Goal: Task Accomplishment & Management: Complete application form

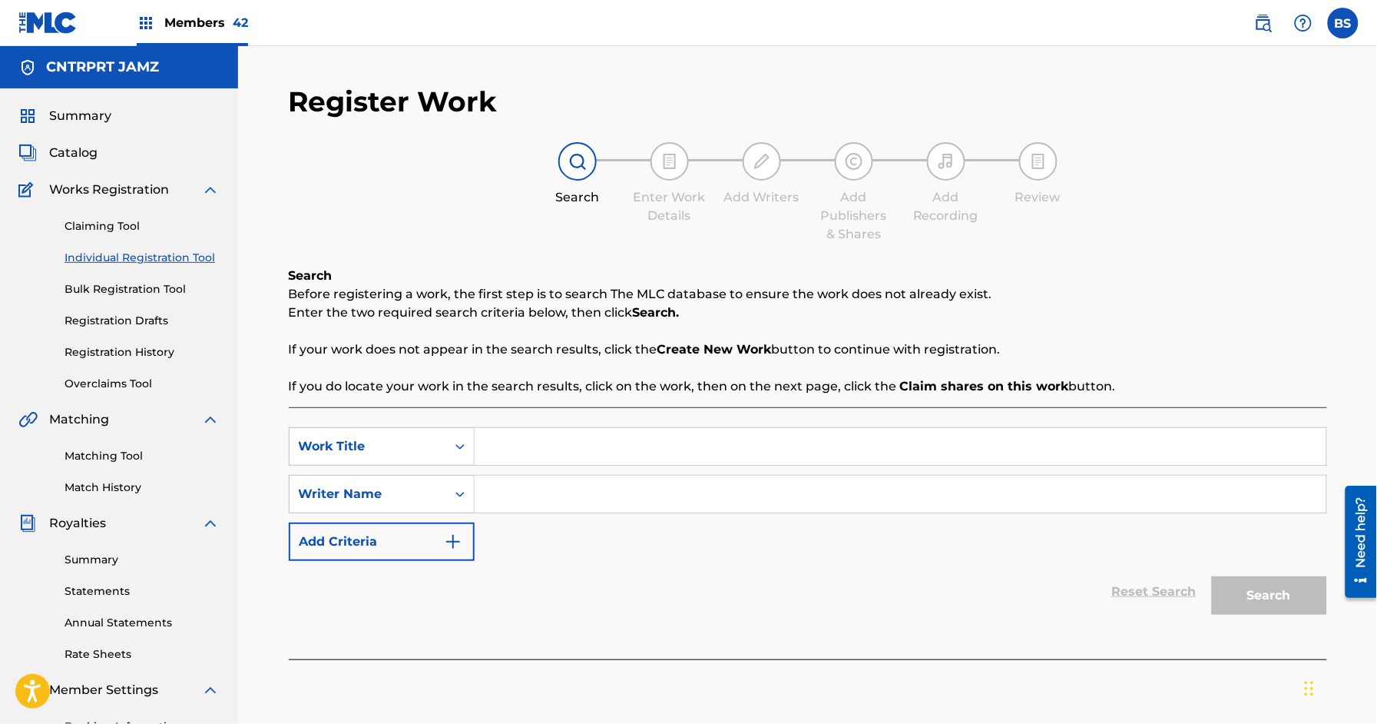
click at [1259, 25] on img at bounding box center [1263, 23] width 18 height 18
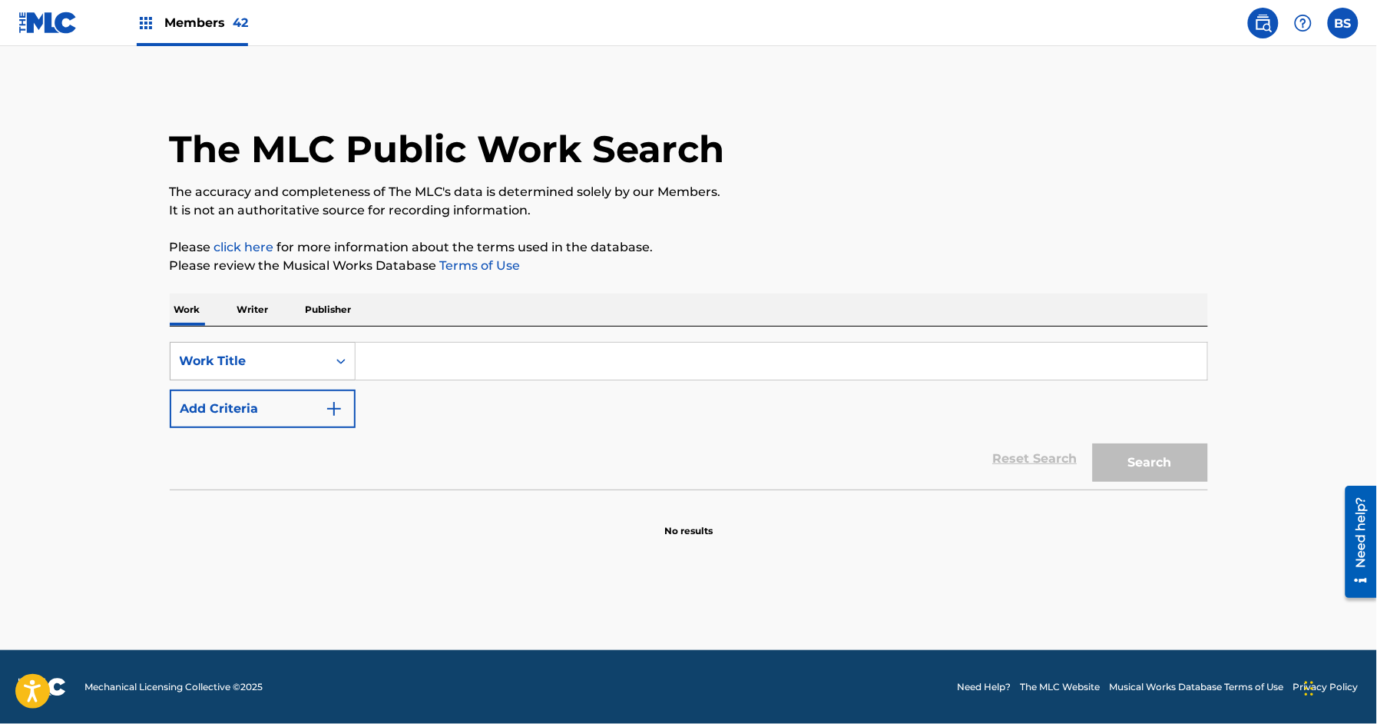
drag, startPoint x: 305, startPoint y: 356, endPoint x: 301, endPoint y: 364, distance: 8.6
click at [304, 356] on div "Work Title" at bounding box center [249, 361] width 138 height 18
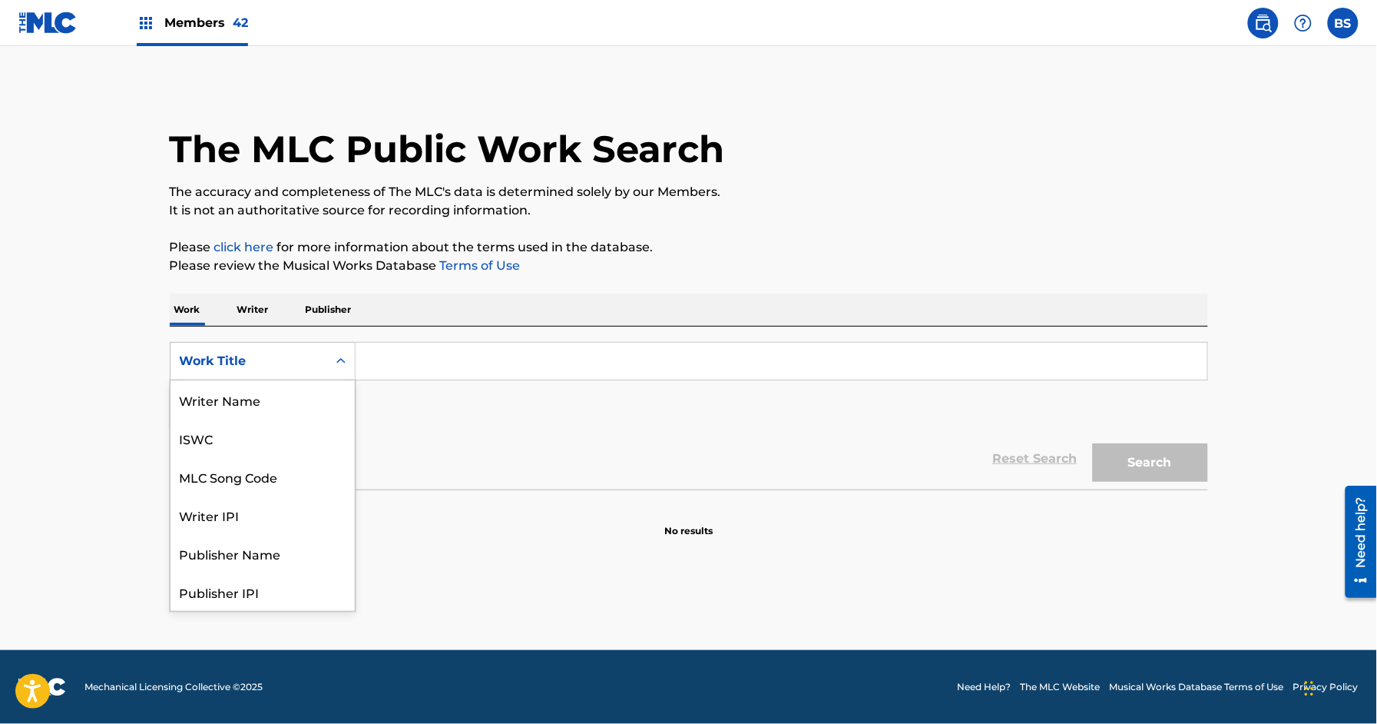
scroll to position [77, 0]
click at [300, 409] on div "MLC Song Code" at bounding box center [263, 399] width 184 height 38
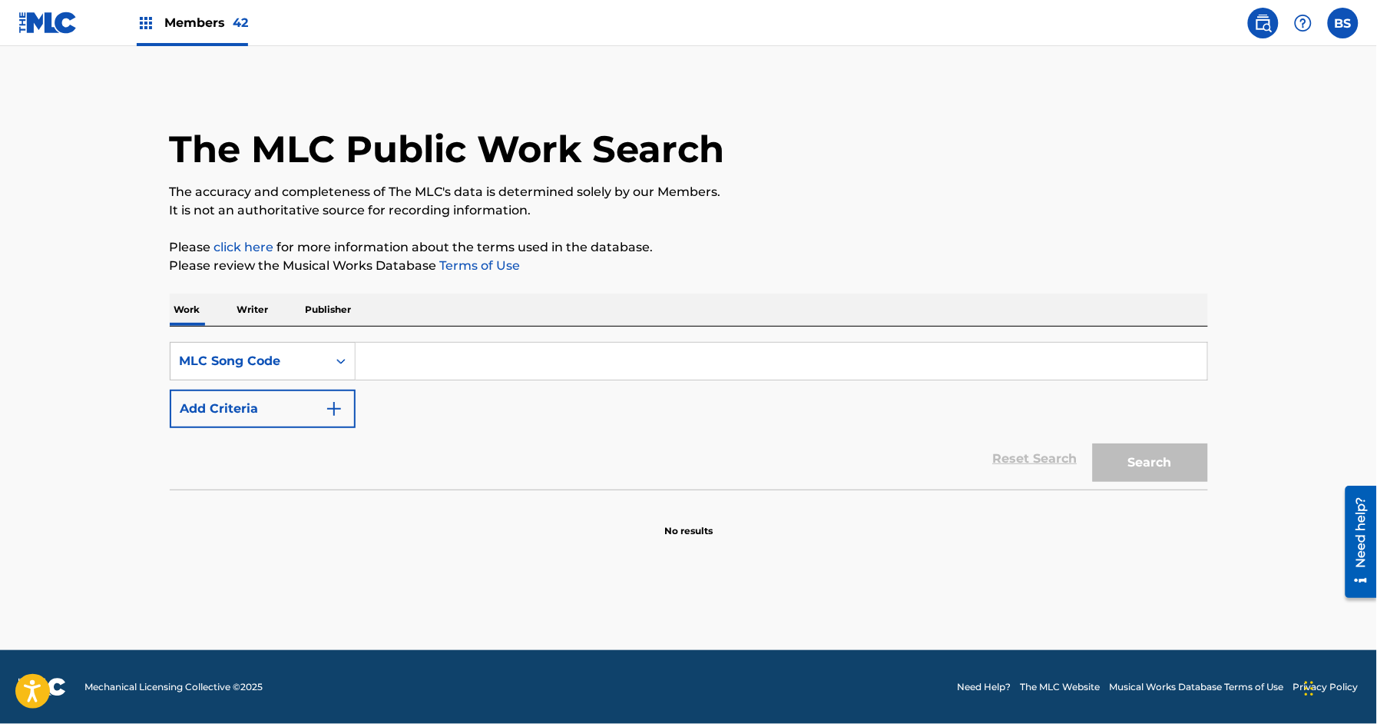
click at [417, 363] on input "Search Form" at bounding box center [782, 361] width 852 height 37
paste input "I3679G"
type input "I3679G"
drag, startPoint x: 1178, startPoint y: 479, endPoint x: 1016, endPoint y: 663, distance: 244.9
click at [1178, 478] on button "Search" at bounding box center [1150, 462] width 115 height 38
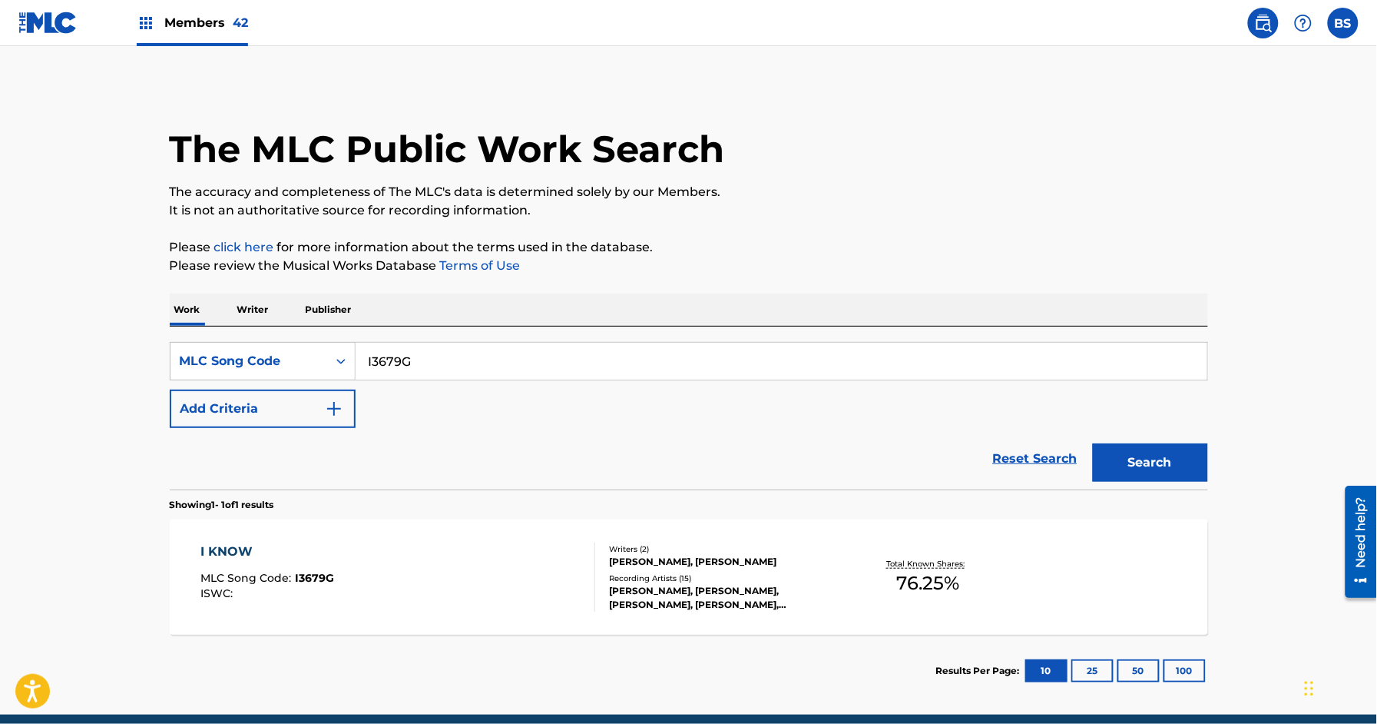
click at [648, 569] on div "Writers ( 2 ) [PERSON_NAME], [PERSON_NAME] Recording Artists ( 15 ) [PERSON_NAM…" at bounding box center [718, 577] width 247 height 68
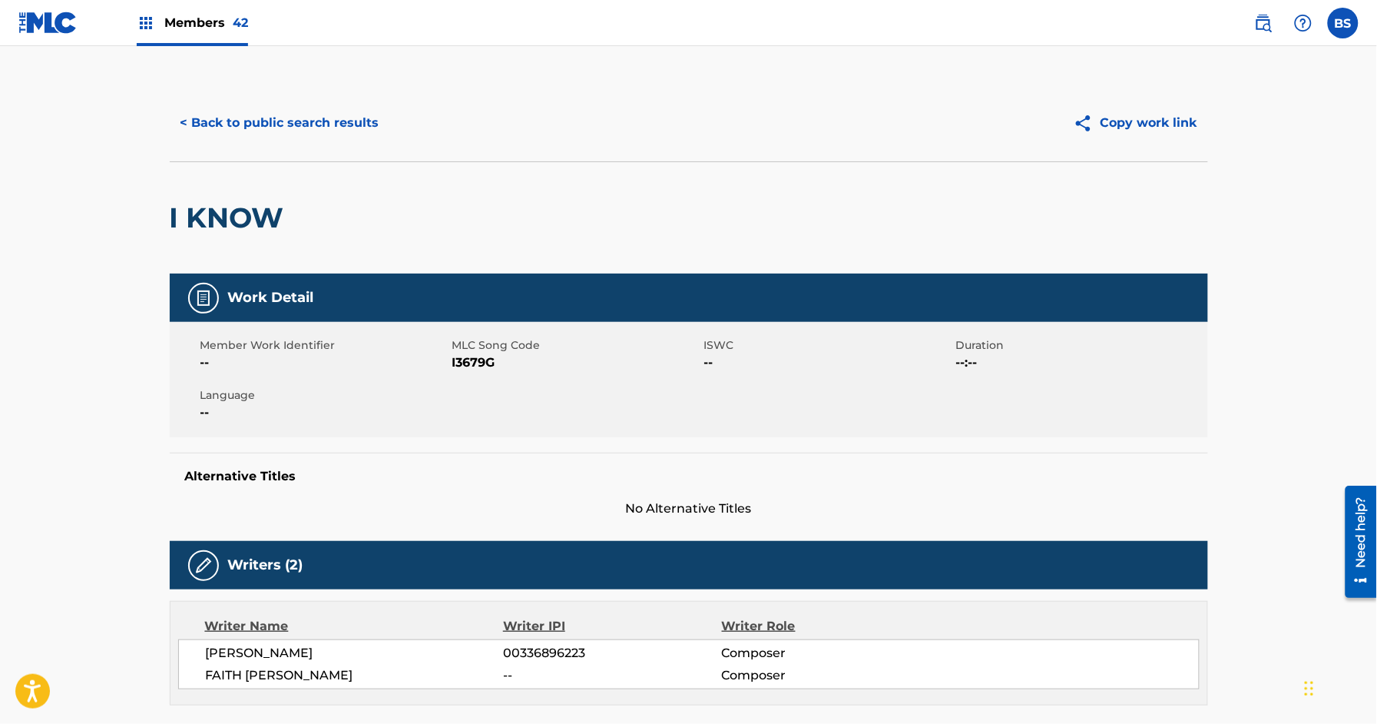
click at [171, 5] on div "Members 42" at bounding box center [192, 22] width 111 height 45
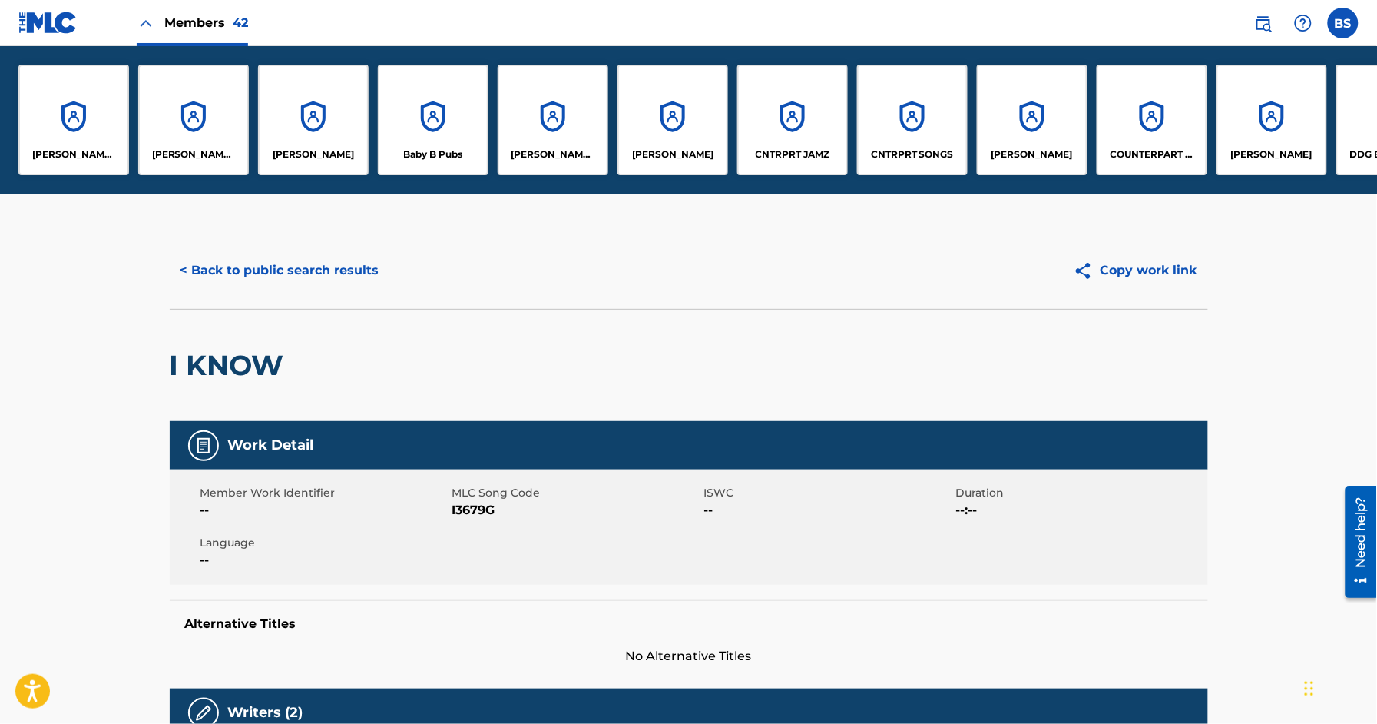
click at [763, 124] on div "CNTRPRT JAMZ" at bounding box center [792, 120] width 111 height 111
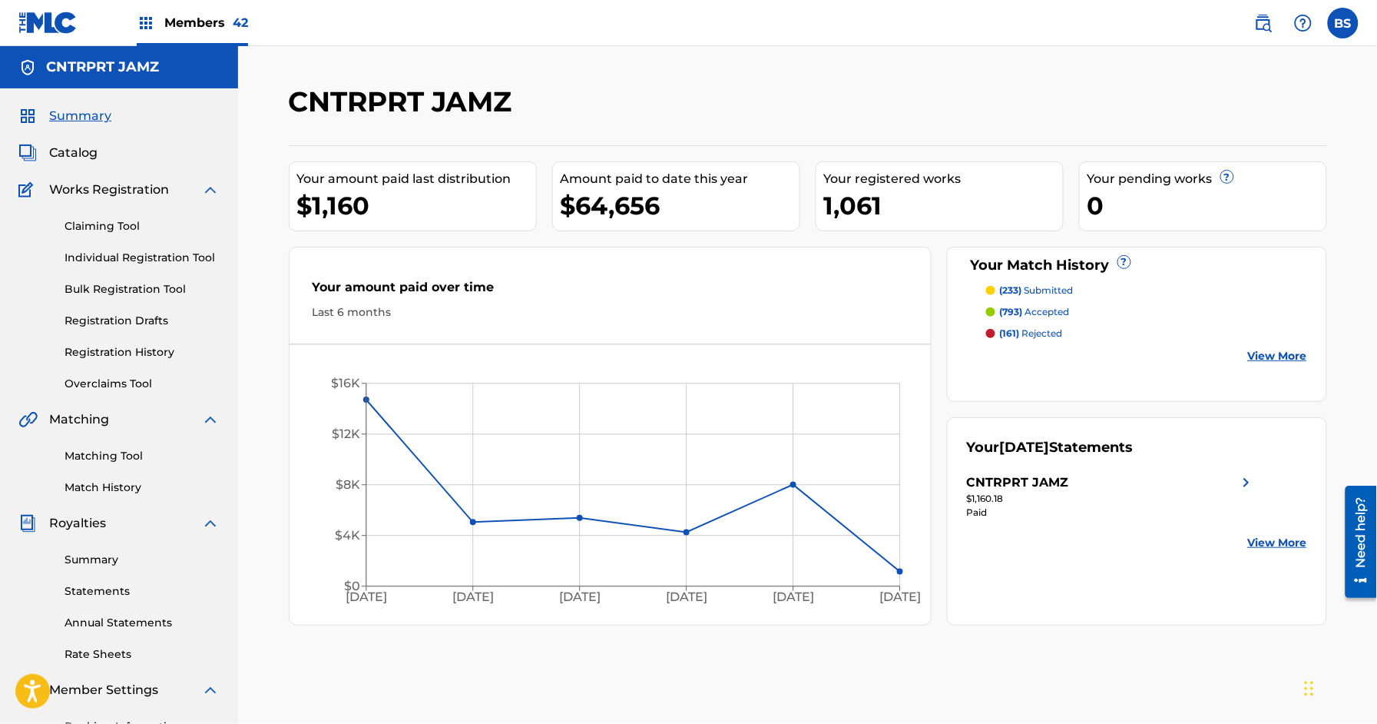
click at [1272, 23] on img at bounding box center [1263, 23] width 18 height 18
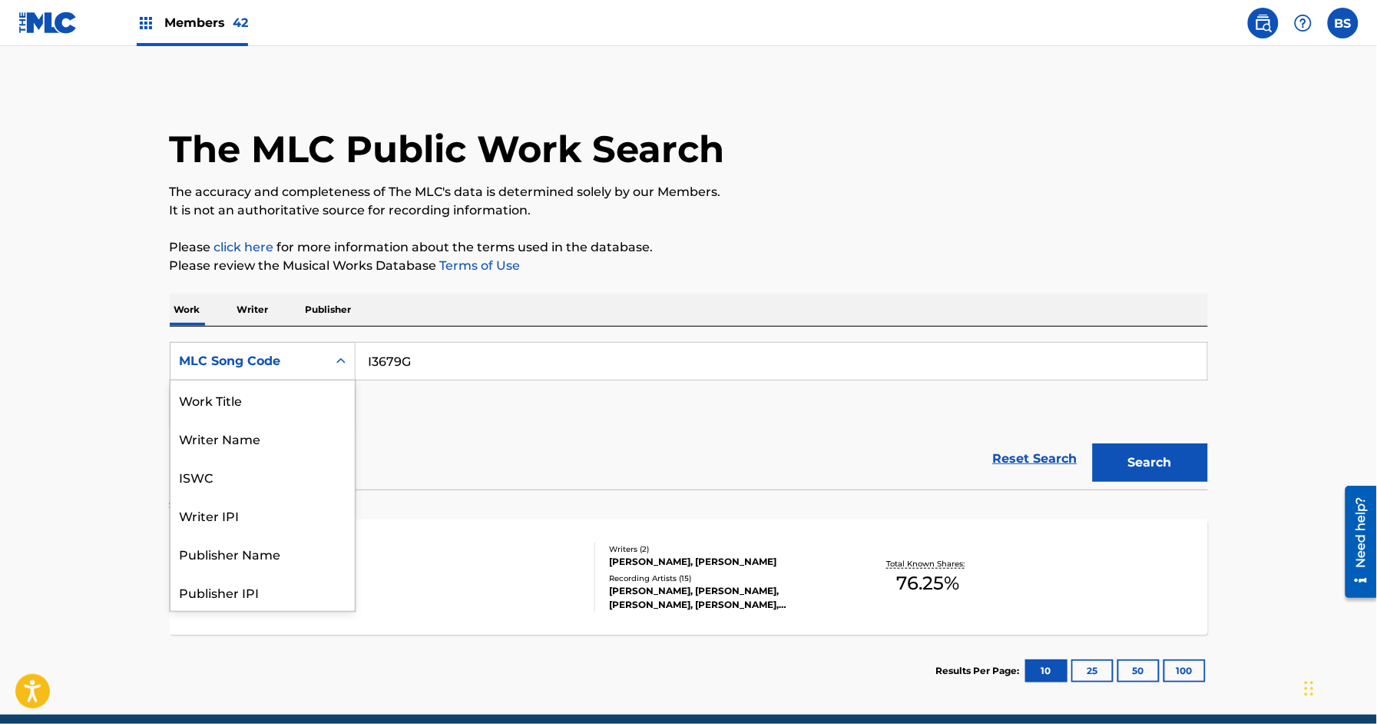
drag, startPoint x: 213, startPoint y: 353, endPoint x: 238, endPoint y: 394, distance: 48.6
click at [213, 353] on div "MLC Song Code" at bounding box center [249, 361] width 138 height 18
drag, startPoint x: 257, startPoint y: 397, endPoint x: 349, endPoint y: 391, distance: 92.4
click at [263, 397] on div "Work Title" at bounding box center [263, 399] width 184 height 38
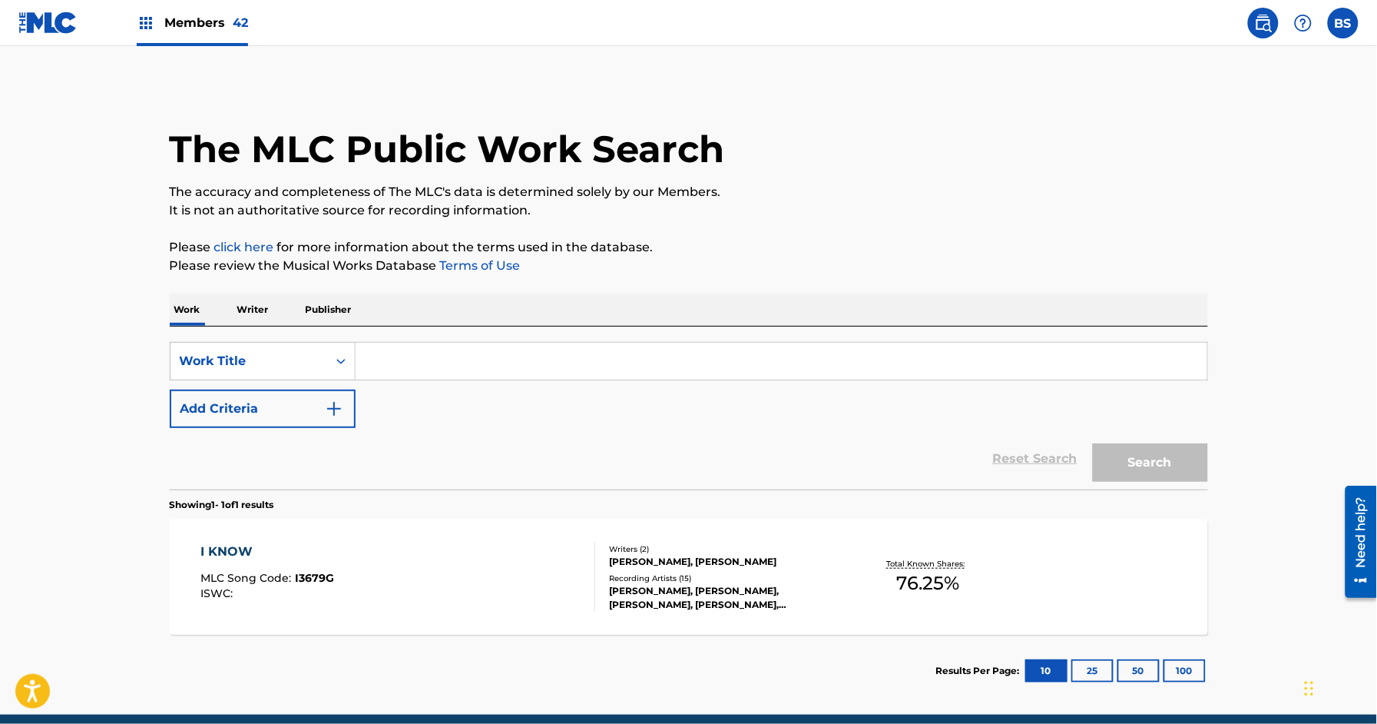
click at [446, 378] on input "Search Form" at bounding box center [782, 361] width 852 height 37
paste input "Bruised and [PERSON_NAME]"
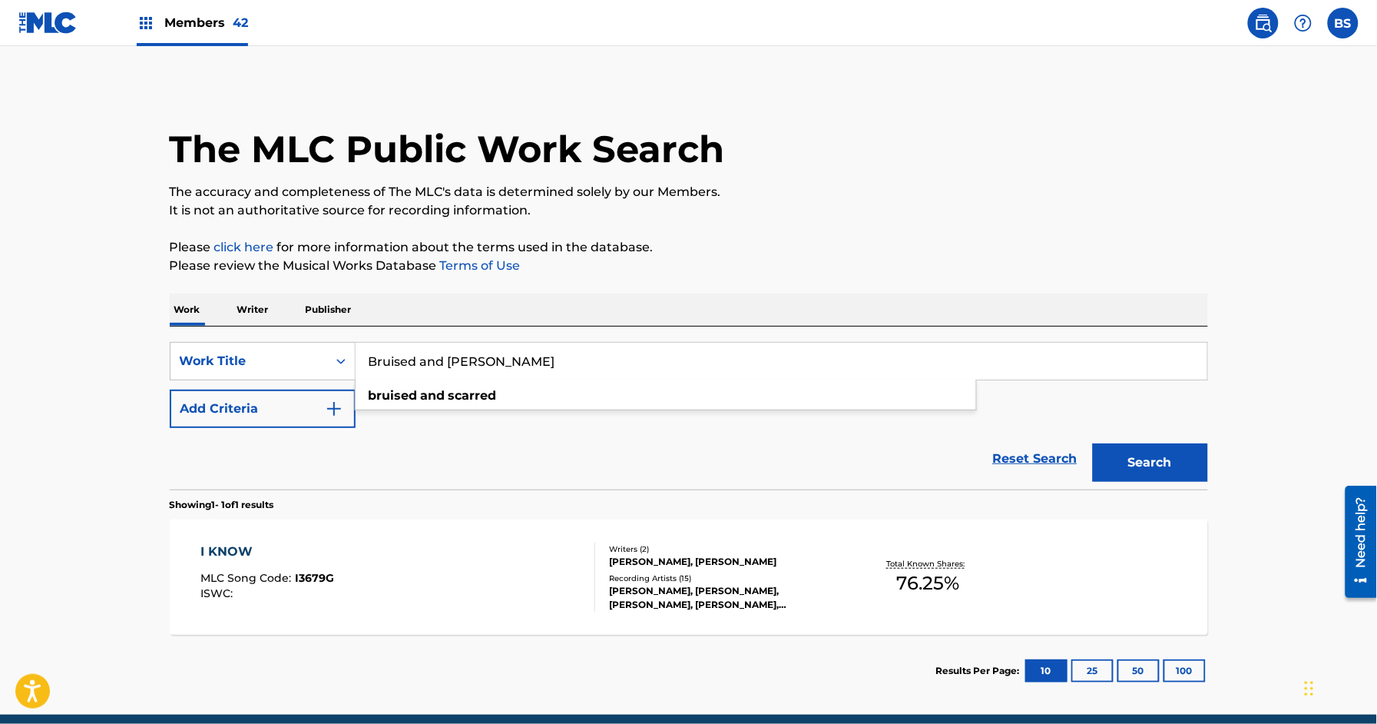
type input "Bruised and [PERSON_NAME]"
drag, startPoint x: 1177, startPoint y: 462, endPoint x: 975, endPoint y: 476, distance: 201.7
click at [1177, 462] on button "Search" at bounding box center [1150, 462] width 115 height 38
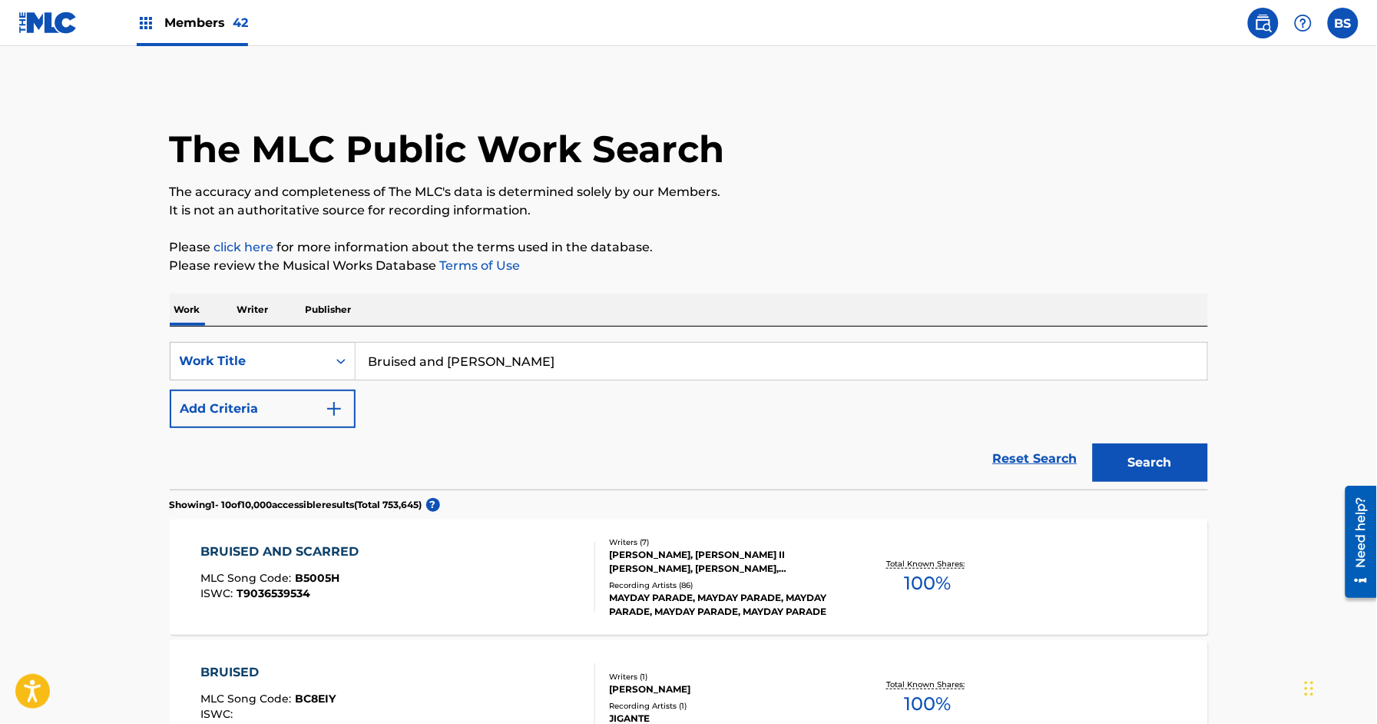
scroll to position [144, 0]
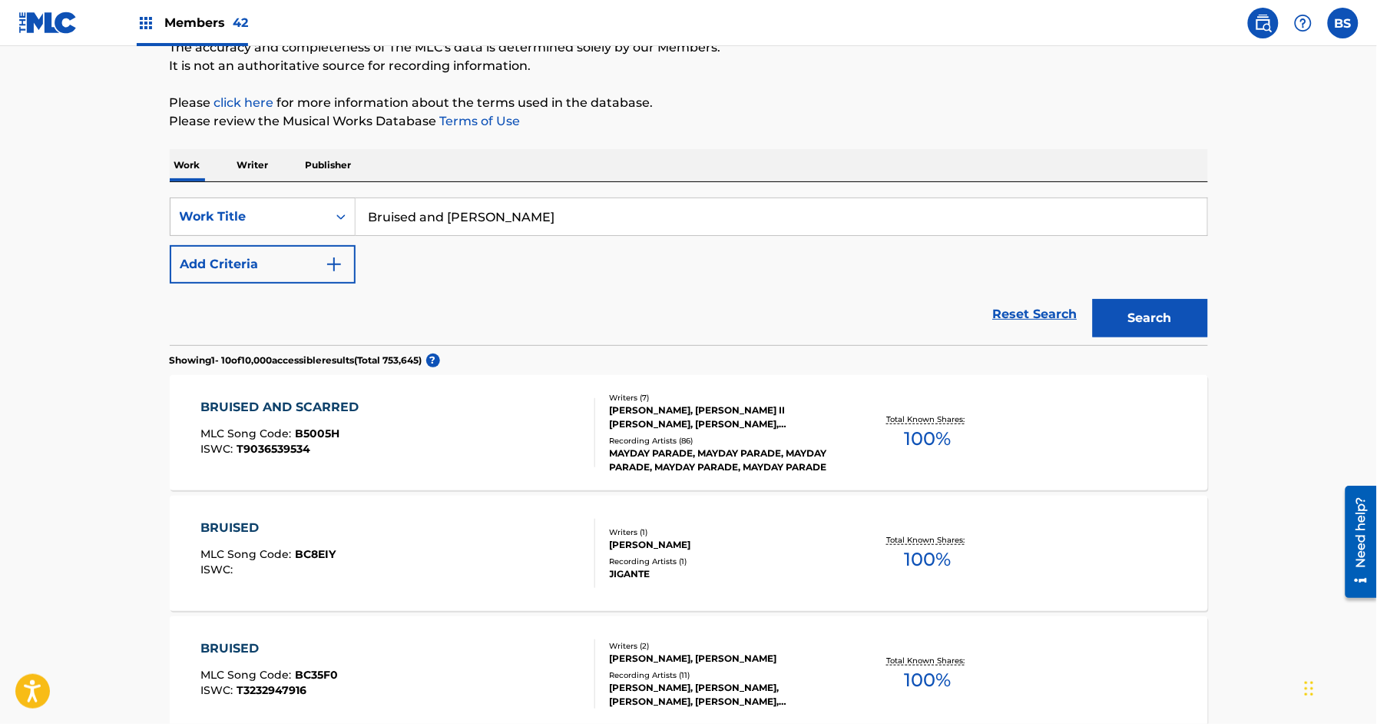
click at [535, 444] on div "BRUISED AND SCARRED MLC Song Code : B5005H ISWC : T9036539534" at bounding box center [397, 432] width 395 height 69
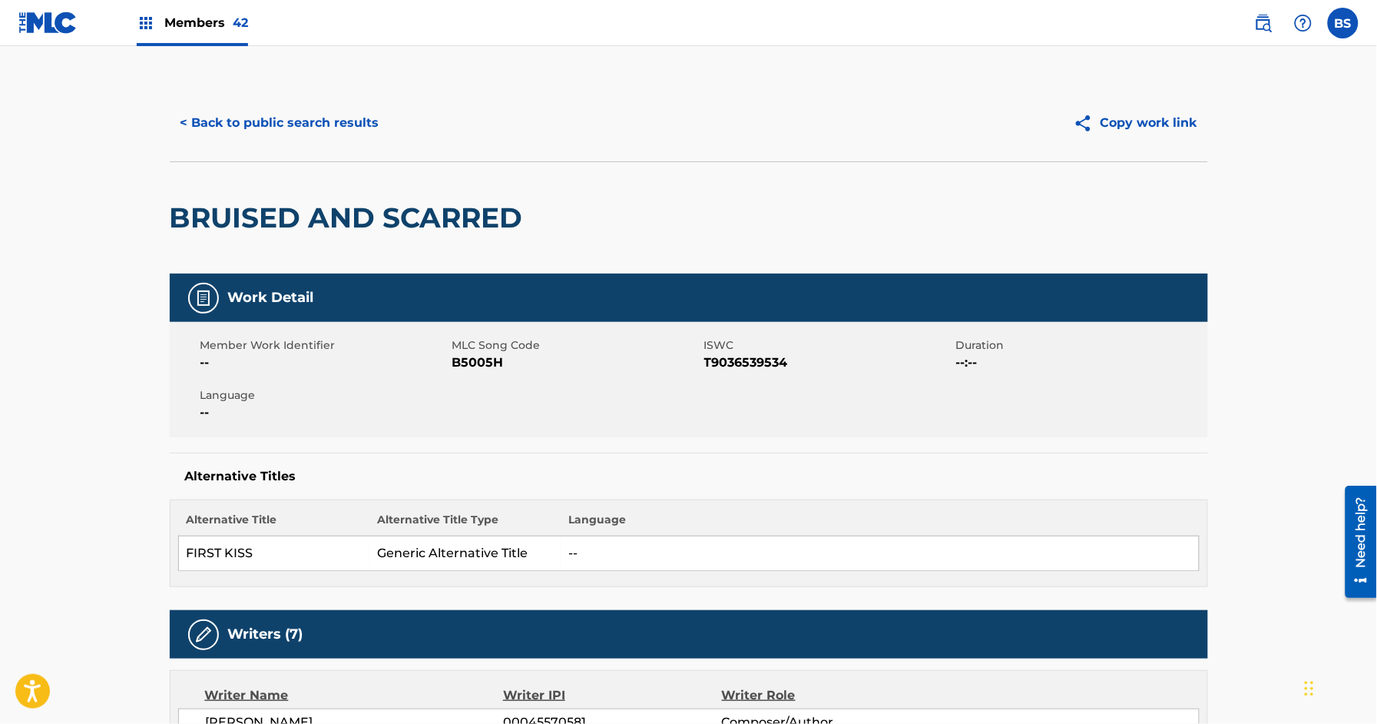
click at [246, 119] on button "< Back to public search results" at bounding box center [280, 123] width 220 height 38
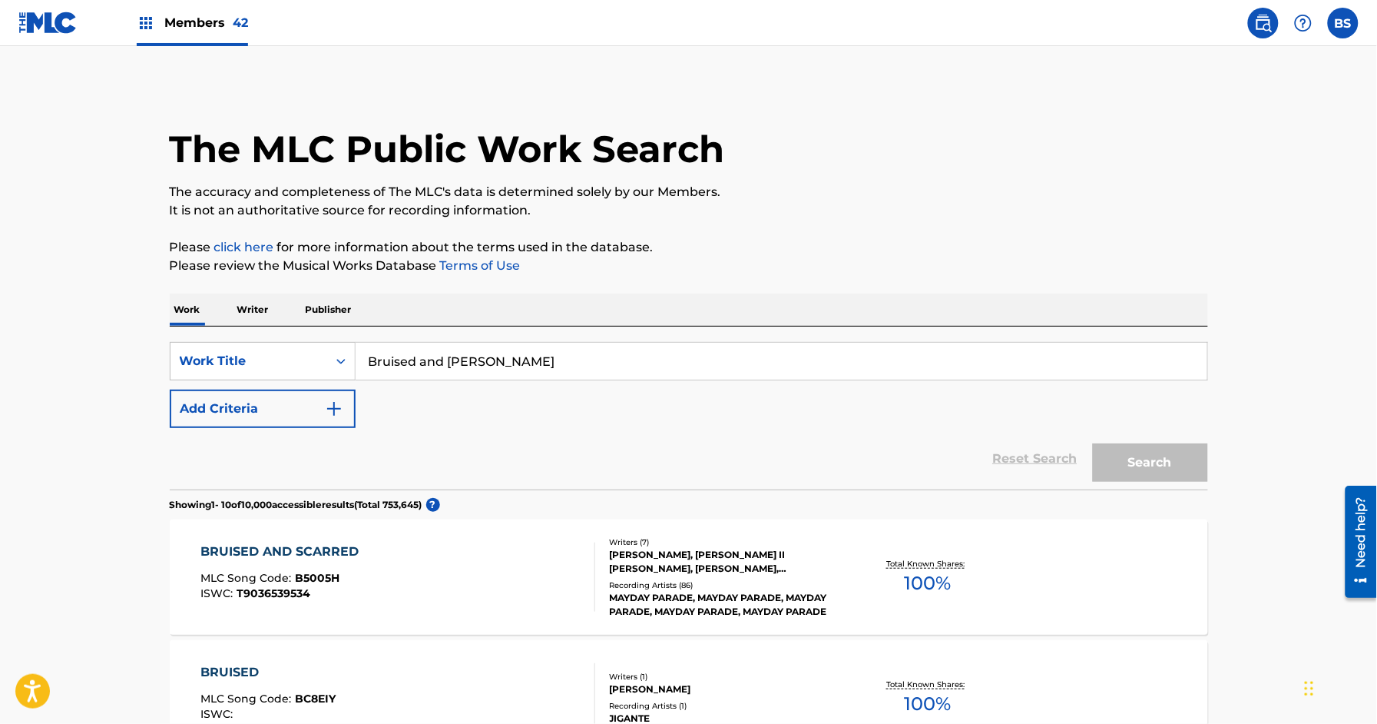
scroll to position [144, 0]
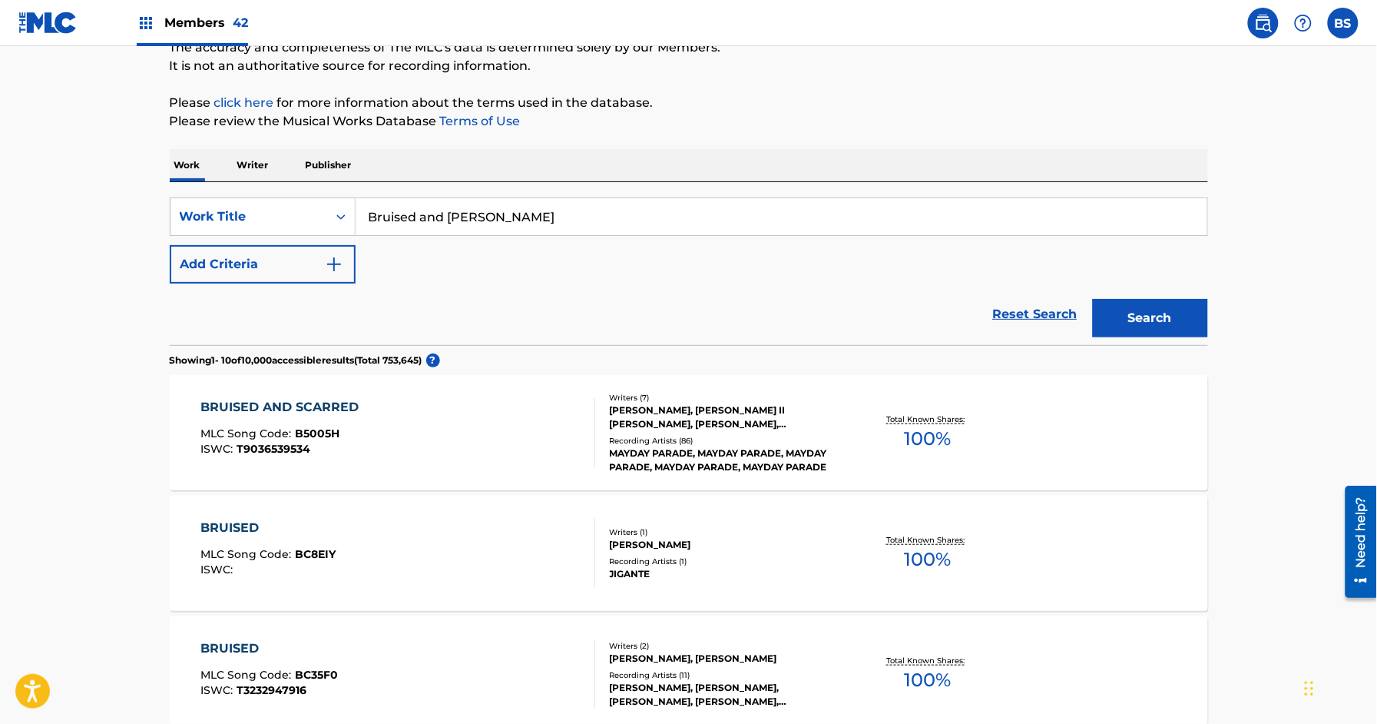
click at [468, 207] on input "Bruised and [PERSON_NAME]" at bounding box center [782, 216] width 852 height 37
paste input "Anywhere but Here"
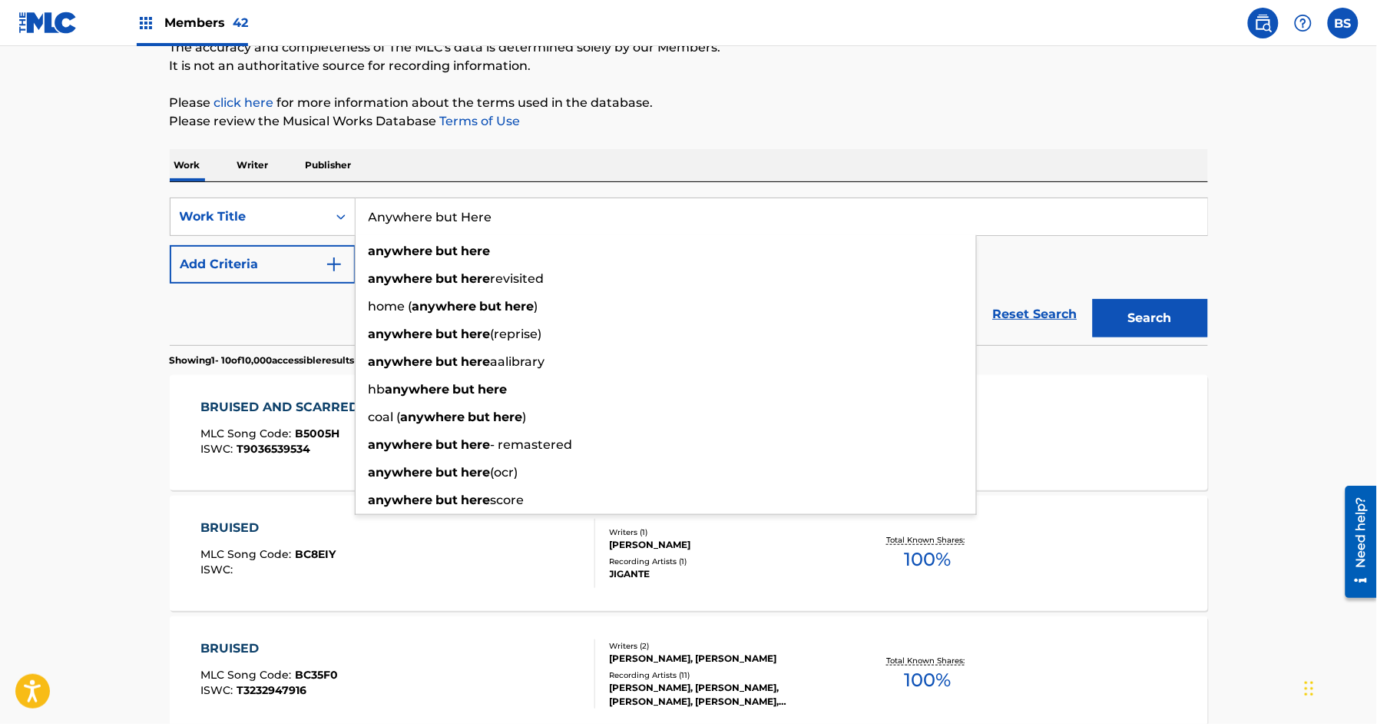
type input "Anywhere but Here"
click at [201, 253] on button "Add Criteria" at bounding box center [263, 264] width 186 height 38
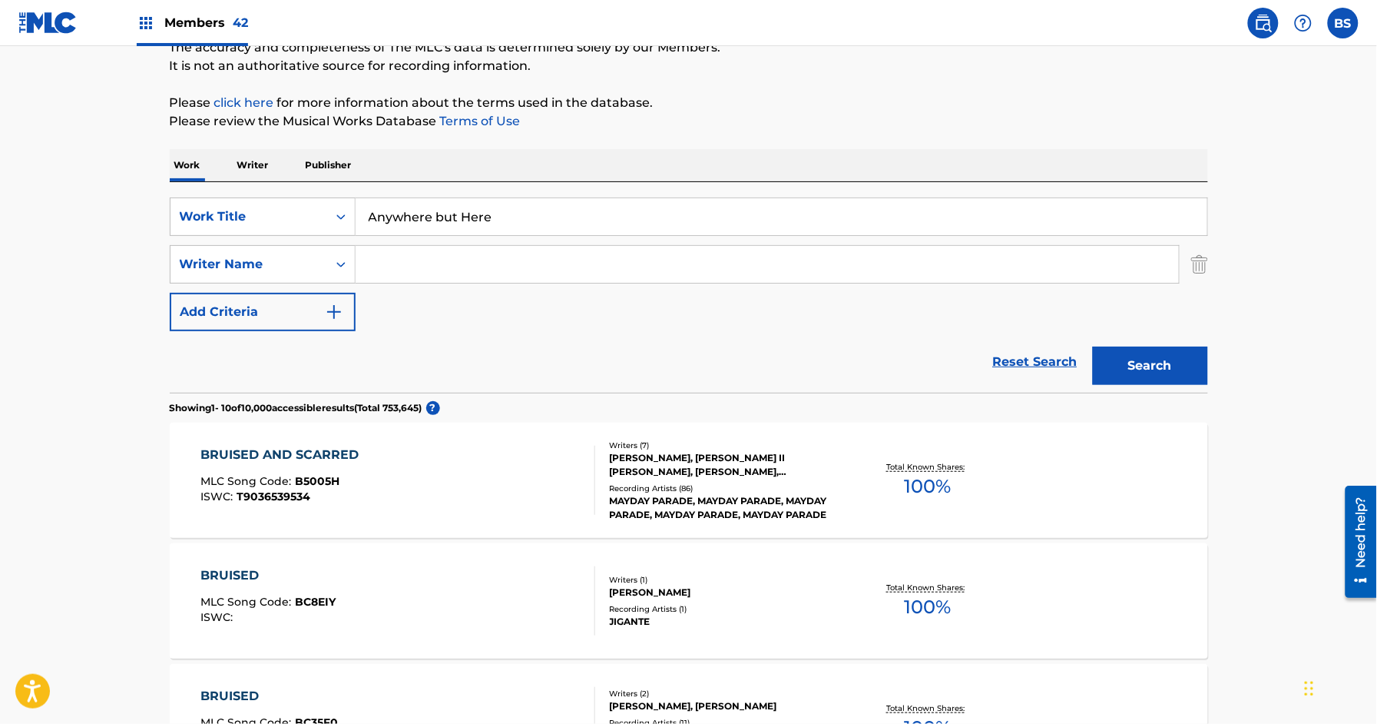
click at [425, 272] on input "Search Form" at bounding box center [767, 264] width 823 height 37
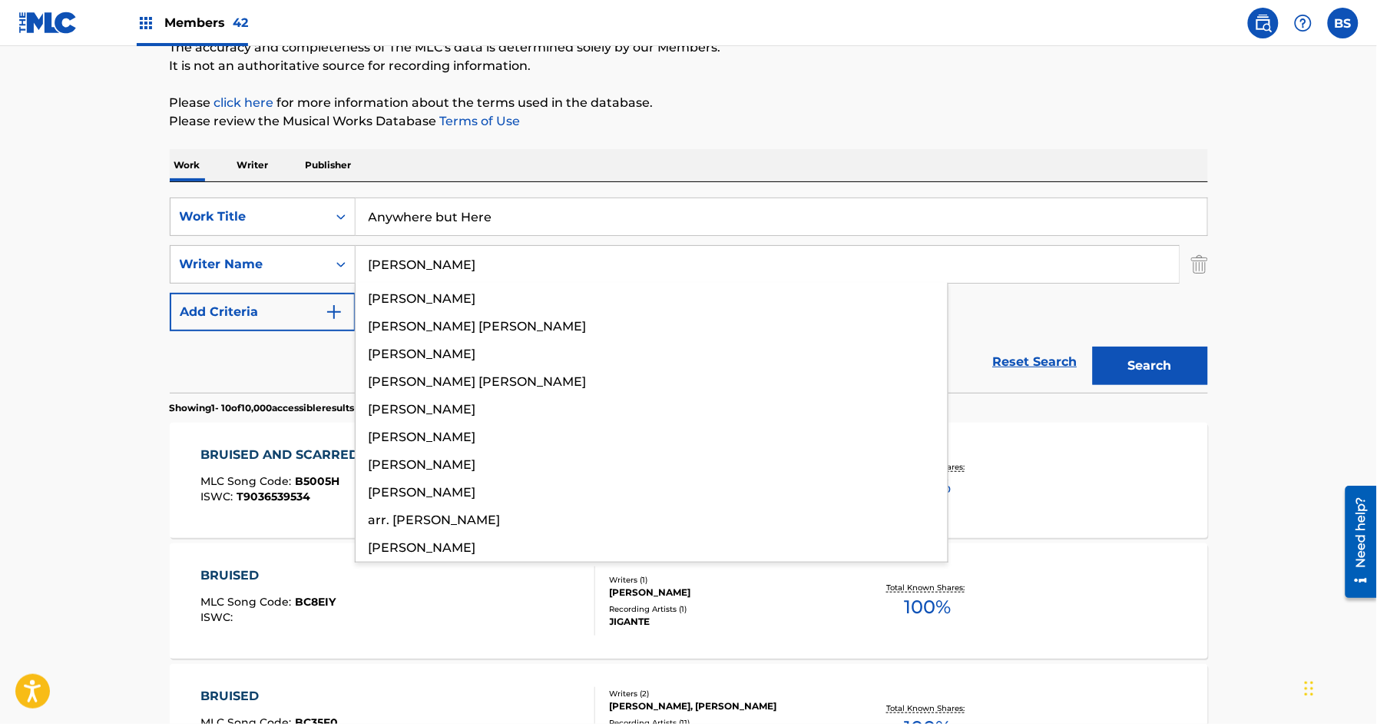
type input "[PERSON_NAME]"
click at [1093, 346] on button "Search" at bounding box center [1150, 365] width 115 height 38
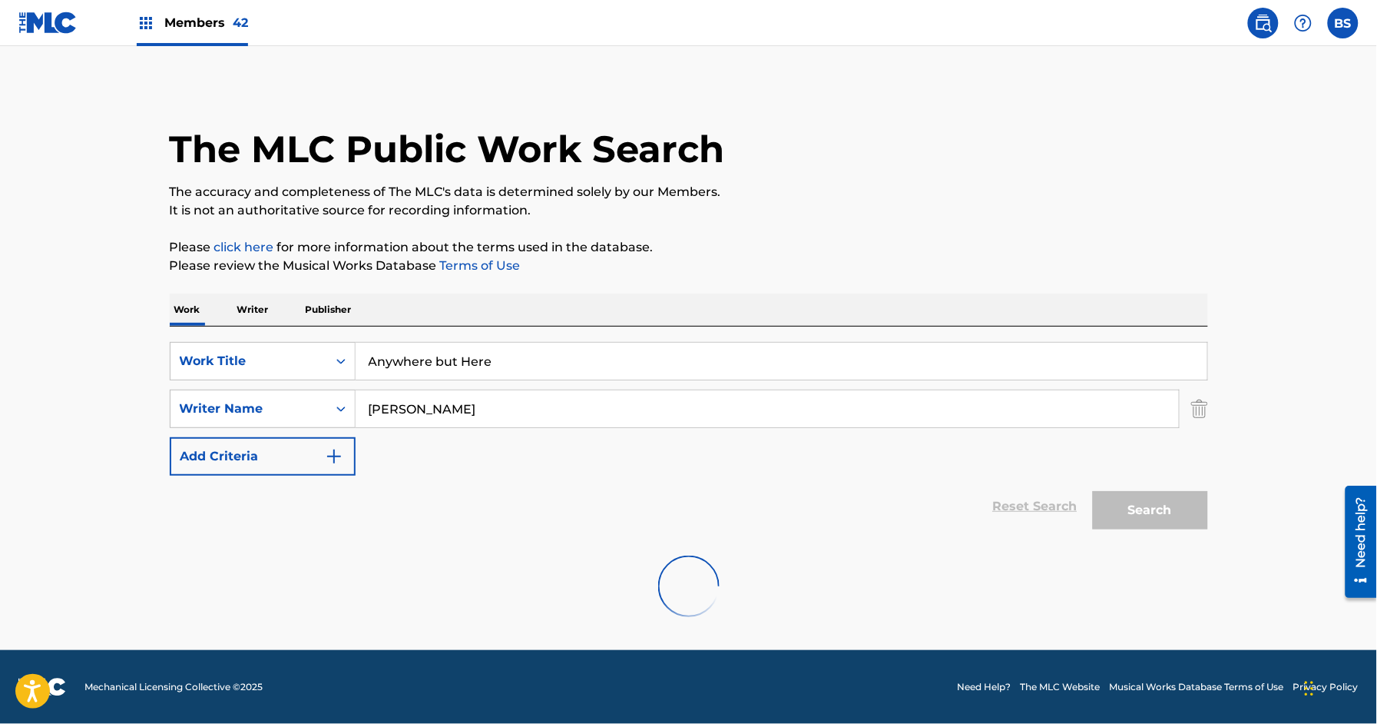
scroll to position [0, 0]
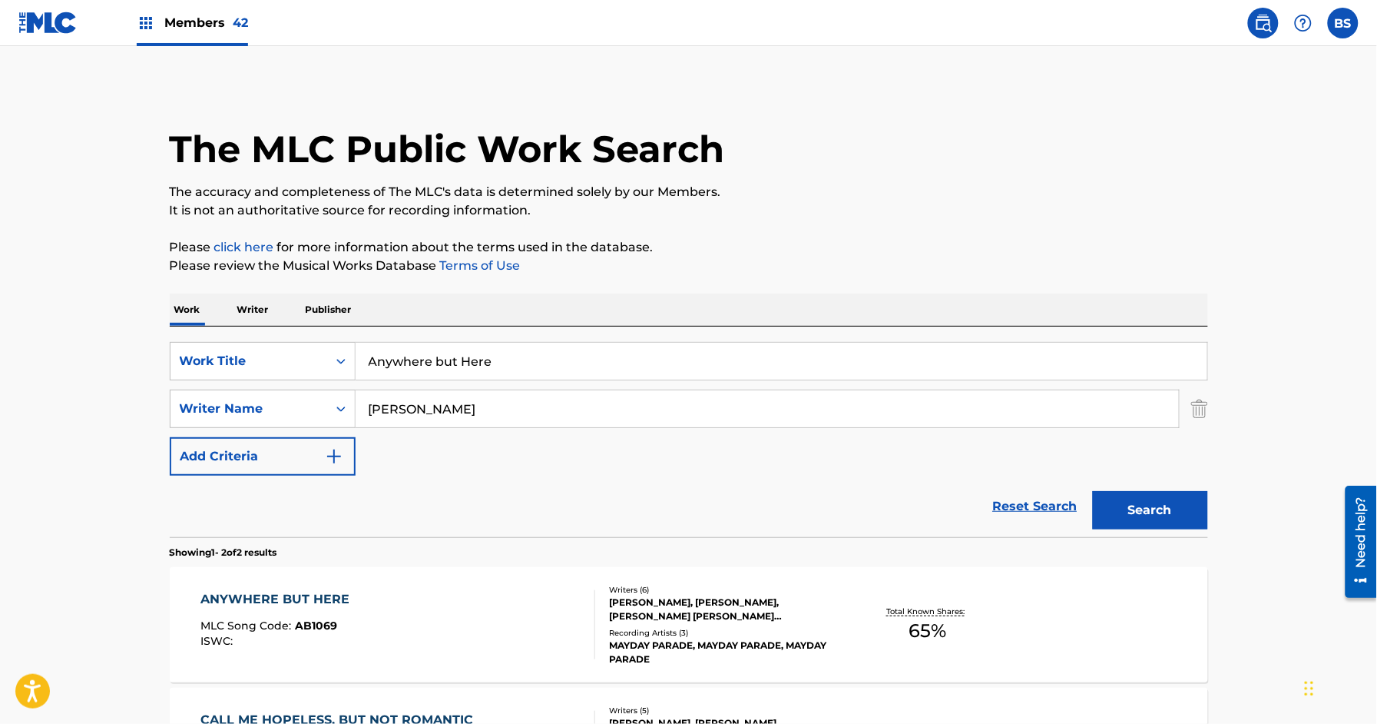
click at [498, 591] on div "ANYWHERE BUT HERE MLC Song Code : AB1069 ISWC :" at bounding box center [397, 624] width 395 height 69
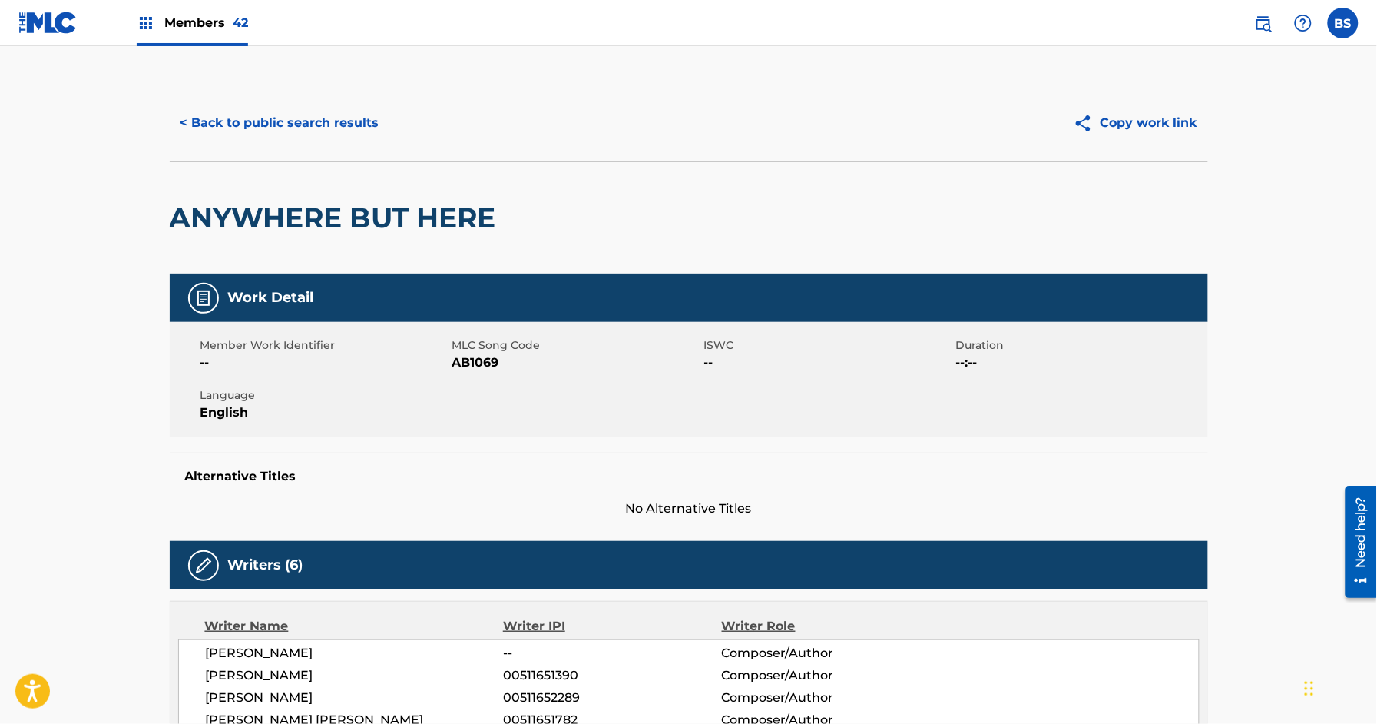
drag, startPoint x: 202, startPoint y: 15, endPoint x: 368, endPoint y: 41, distance: 168.1
click at [203, 15] on span "Members 42" at bounding box center [206, 23] width 84 height 18
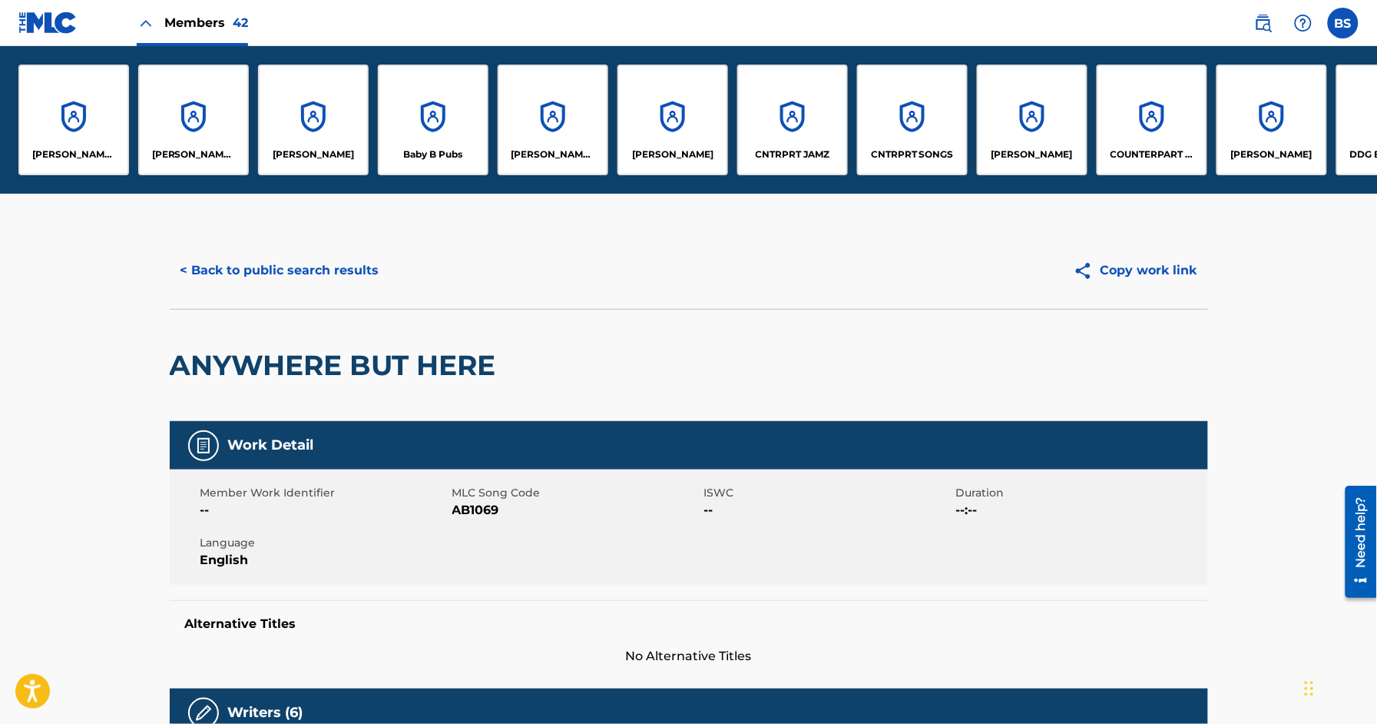
click at [797, 116] on div "CNTRPRT JAMZ" at bounding box center [792, 120] width 111 height 111
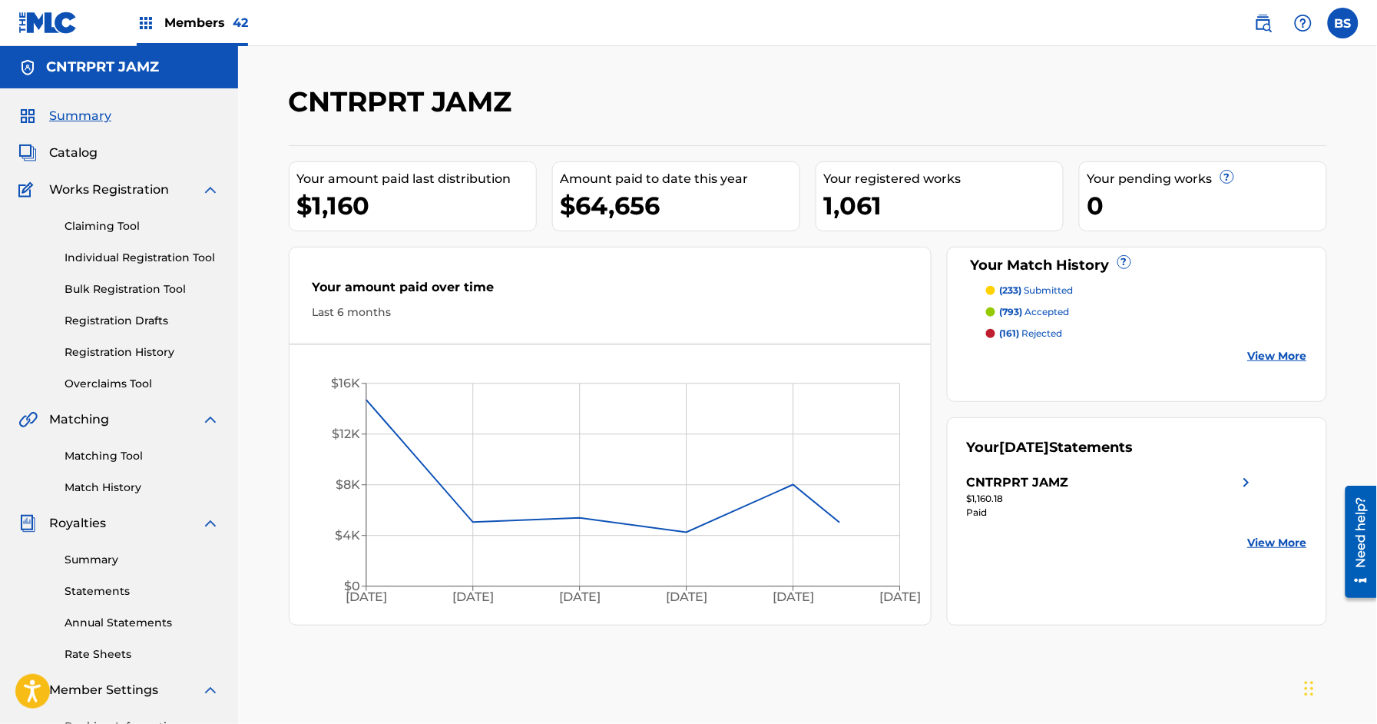
drag, startPoint x: 98, startPoint y: 260, endPoint x: 264, endPoint y: 253, distance: 166.0
click at [98, 260] on link "Individual Registration Tool" at bounding box center [142, 258] width 155 height 16
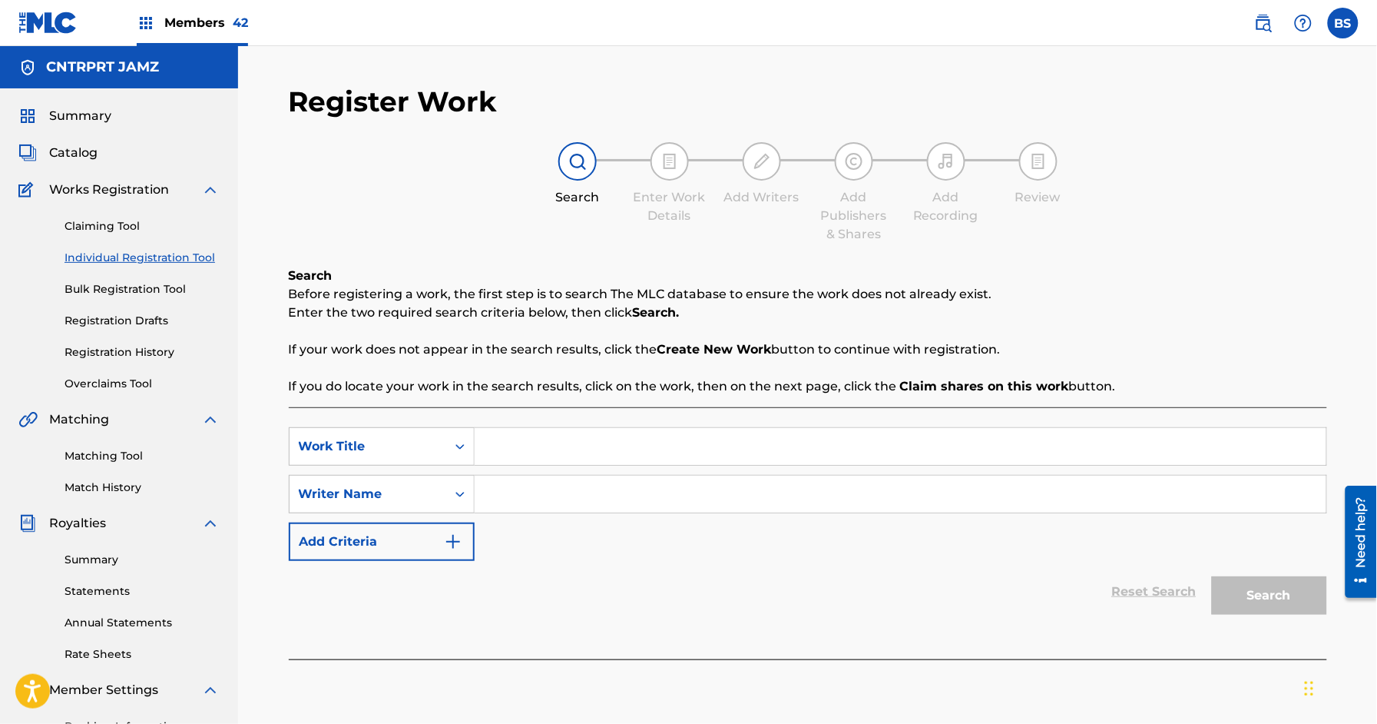
click at [119, 454] on link "Matching Tool" at bounding box center [142, 456] width 155 height 16
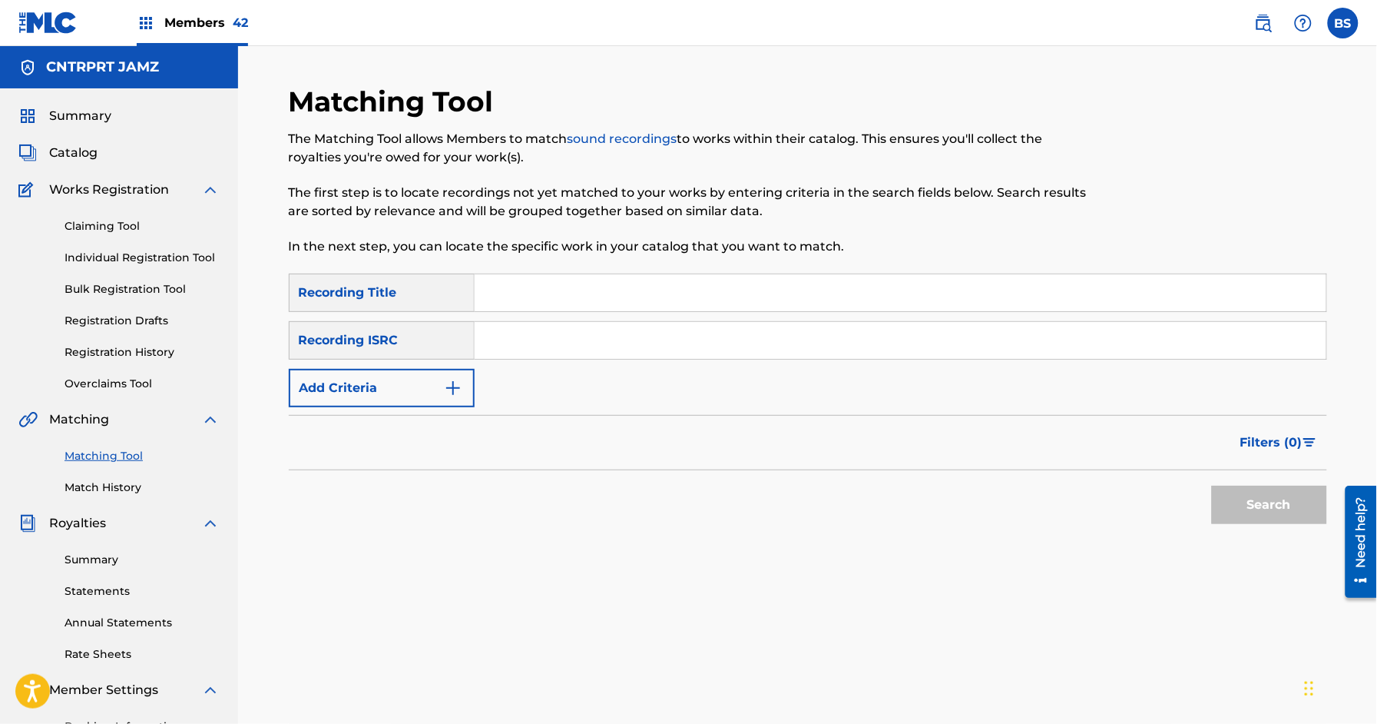
click at [525, 300] on input "Search Form" at bounding box center [901, 292] width 852 height 37
paste input "House of Blues"
type input "House of Blues"
click at [376, 383] on button "Add Criteria" at bounding box center [382, 388] width 186 height 38
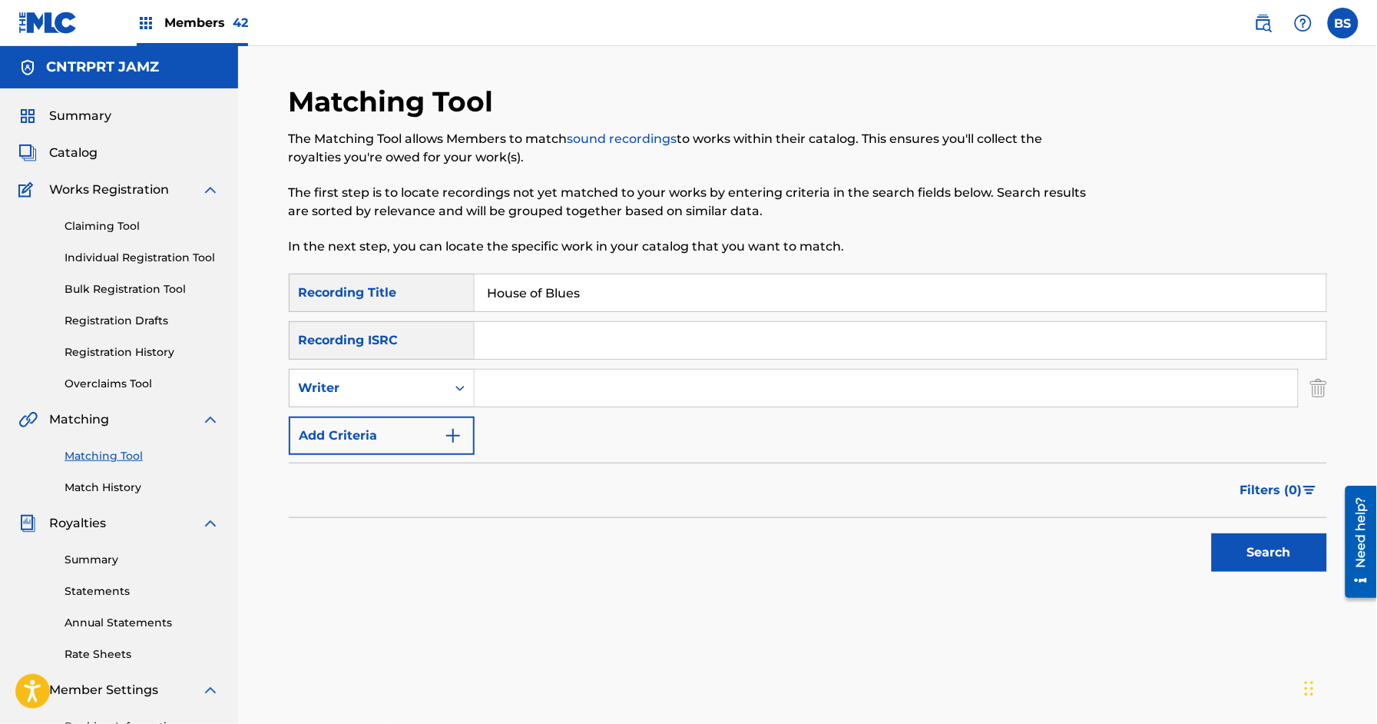
click at [599, 376] on input "Search Form" at bounding box center [886, 387] width 823 height 37
drag, startPoint x: 438, startPoint y: 386, endPoint x: 418, endPoint y: 401, distance: 24.7
click at [437, 386] on div "Writer" at bounding box center [368, 387] width 157 height 29
drag, startPoint x: 377, startPoint y: 433, endPoint x: 447, endPoint y: 425, distance: 70.4
click at [377, 433] on div "Recording Artist" at bounding box center [382, 426] width 184 height 38
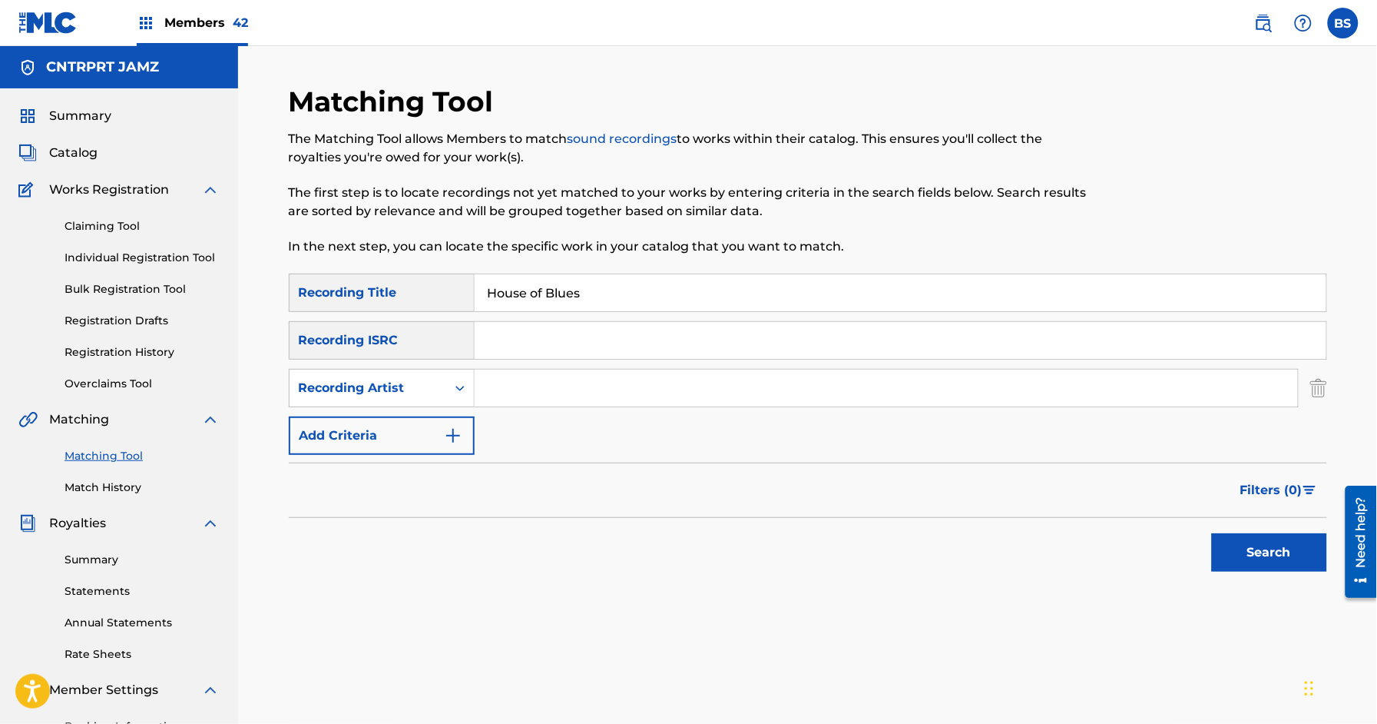
click at [654, 386] on input "Search Form" at bounding box center [886, 387] width 823 height 37
paste input "Rekap, demxntia"
type input "Rekap, demxntia"
click at [1287, 545] on button "Search" at bounding box center [1269, 552] width 115 height 38
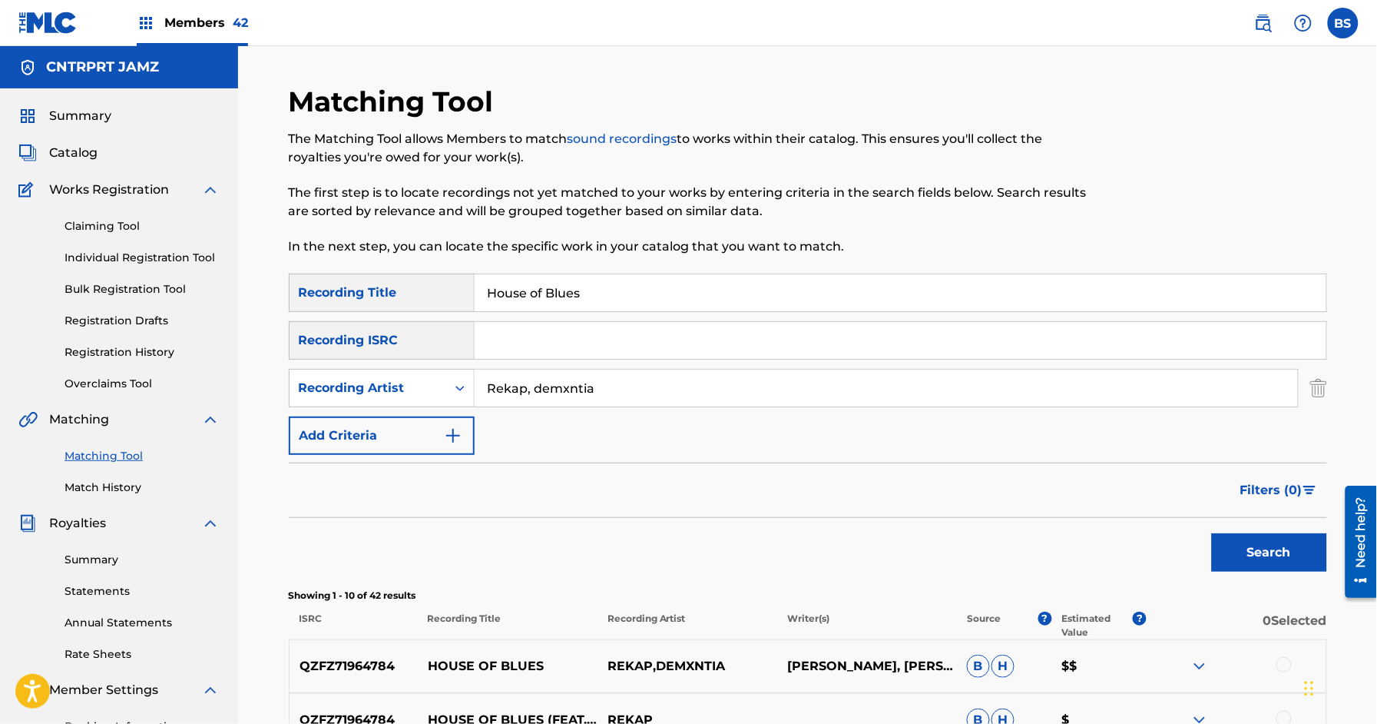
click at [604, 296] on input "House of Blues" at bounding box center [901, 292] width 852 height 37
click at [100, 260] on link "Individual Registration Tool" at bounding box center [142, 258] width 155 height 16
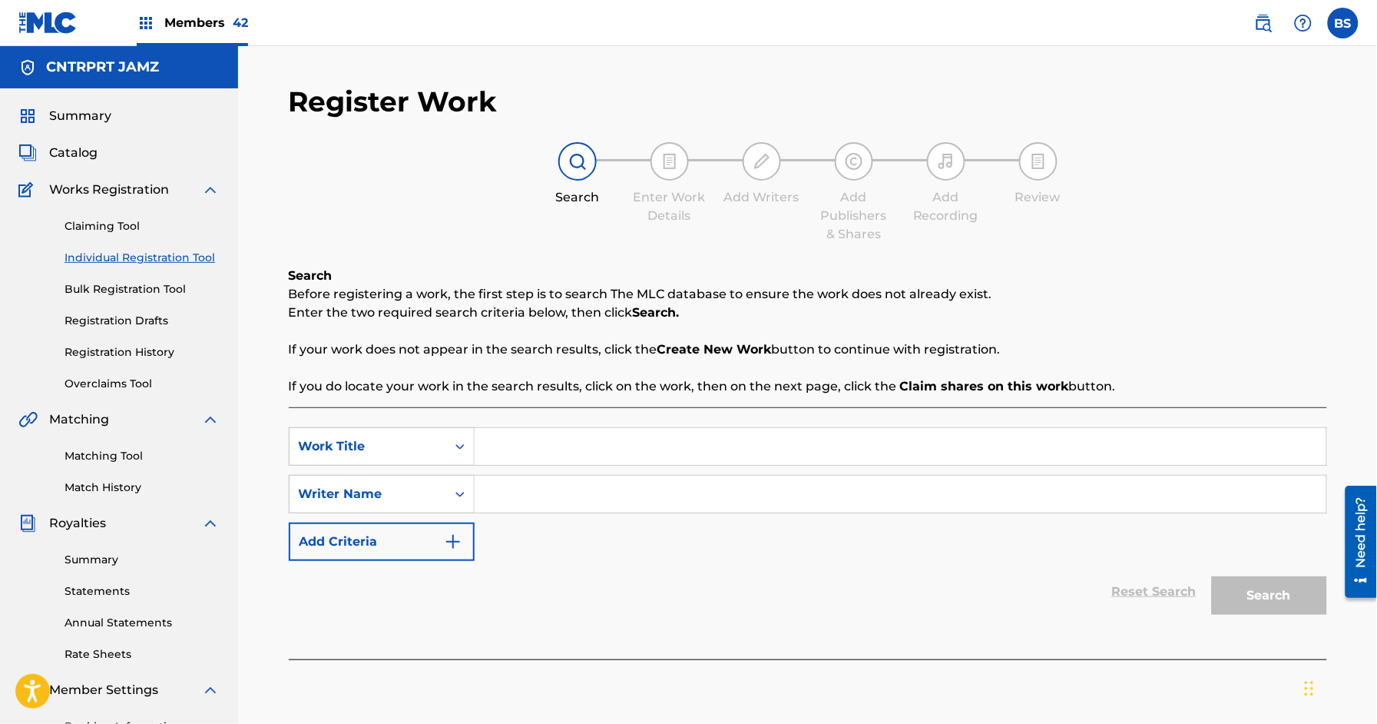
click at [589, 445] on input "Search Form" at bounding box center [901, 446] width 852 height 37
paste input "House of Blues"
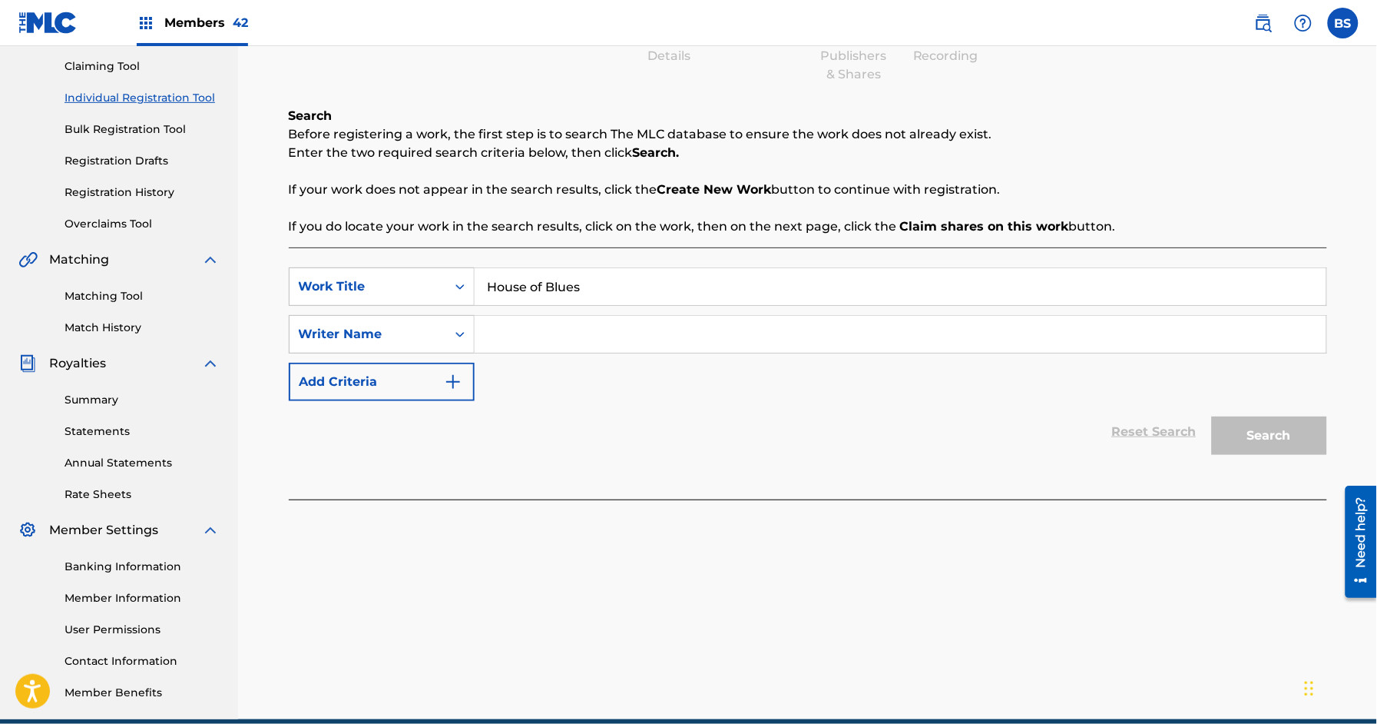
type input "House of Blues"
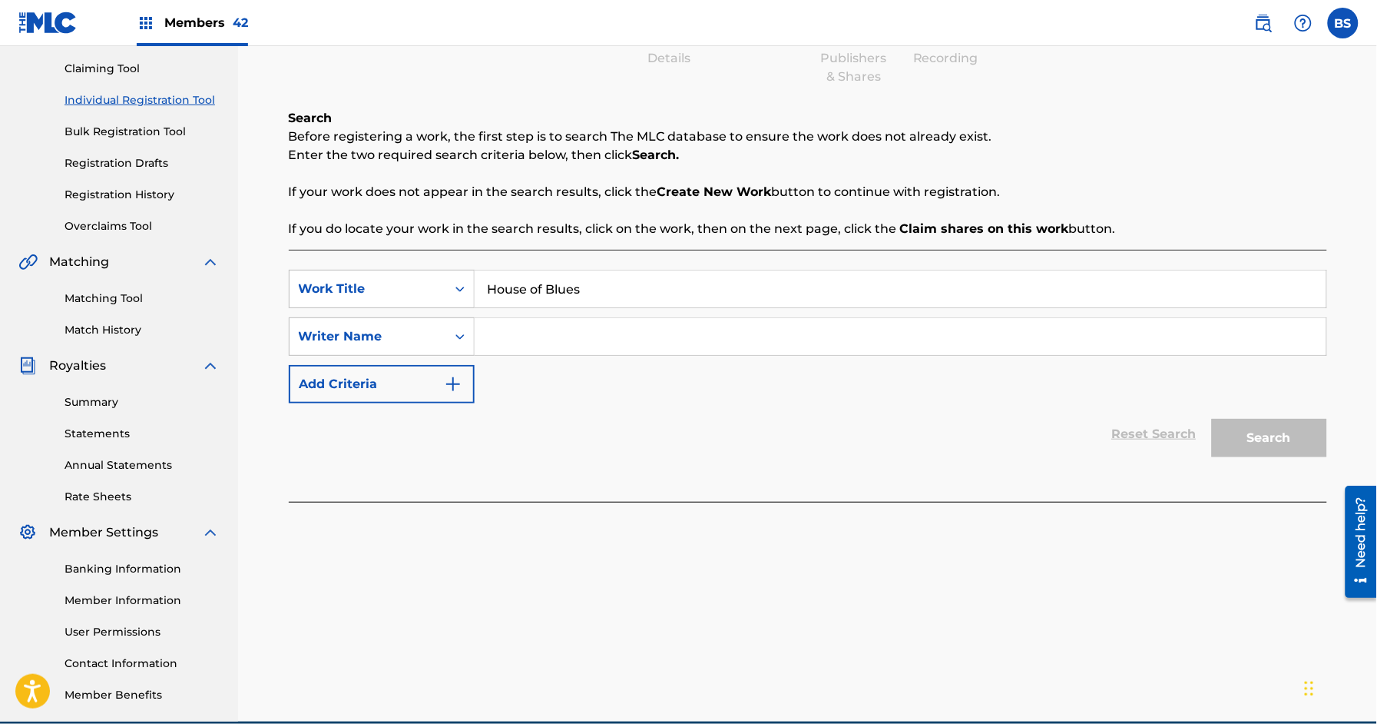
click at [522, 340] on input "Search Form" at bounding box center [901, 336] width 852 height 37
type input "minh"
click at [1212, 419] on button "Search" at bounding box center [1269, 438] width 115 height 38
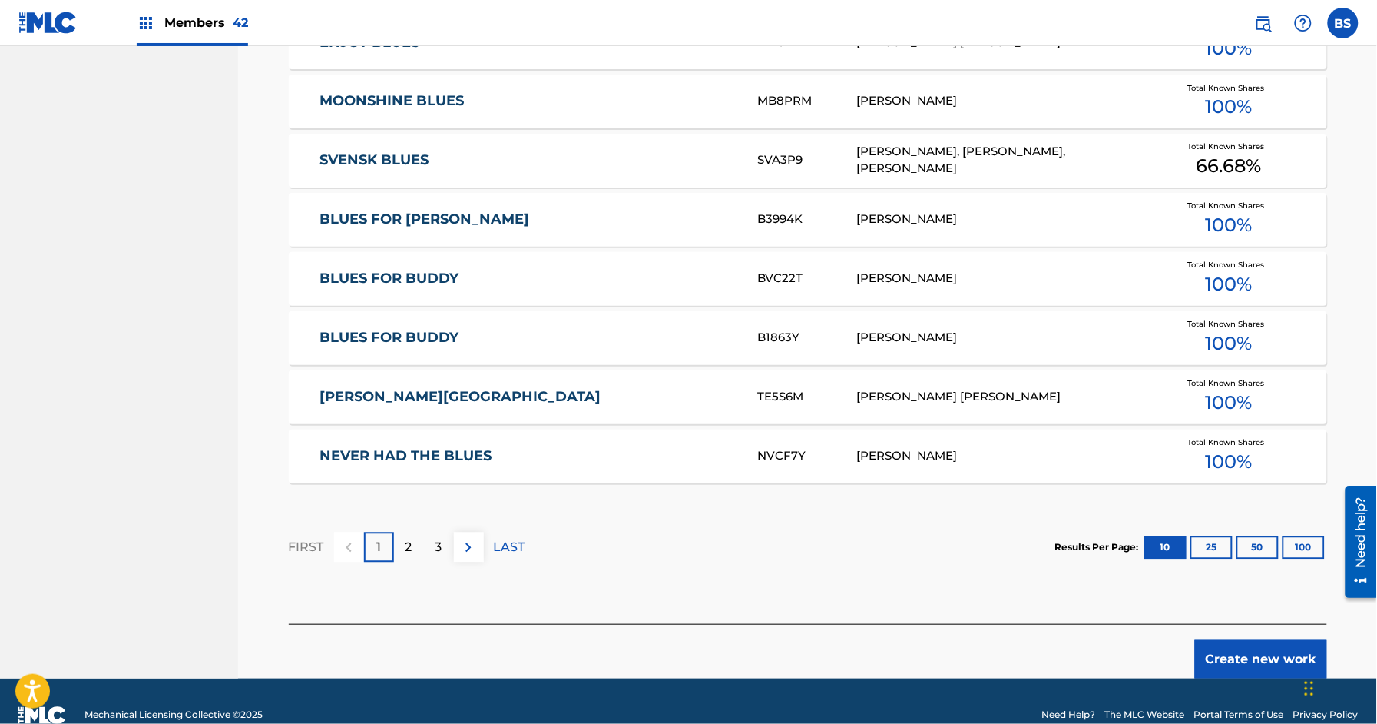
scroll to position [849, 0]
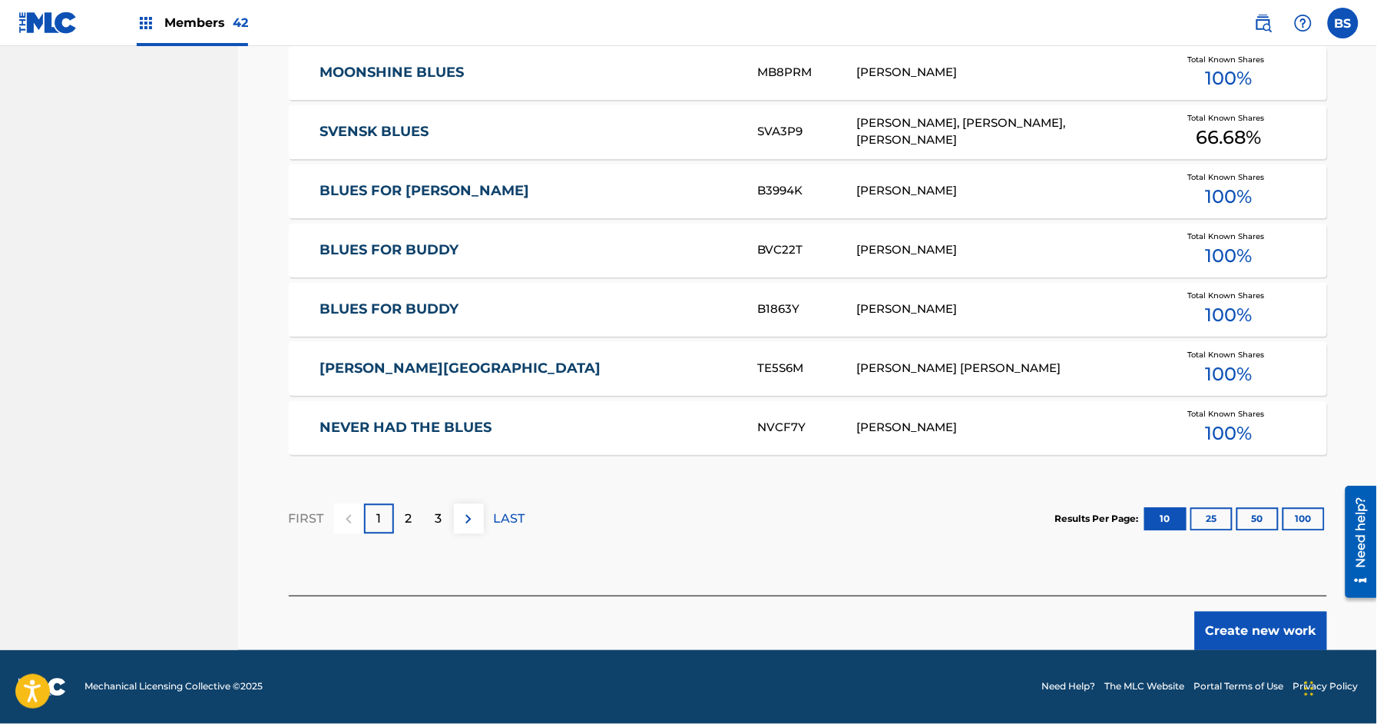
click at [1237, 621] on button "Create new work" at bounding box center [1261, 630] width 132 height 38
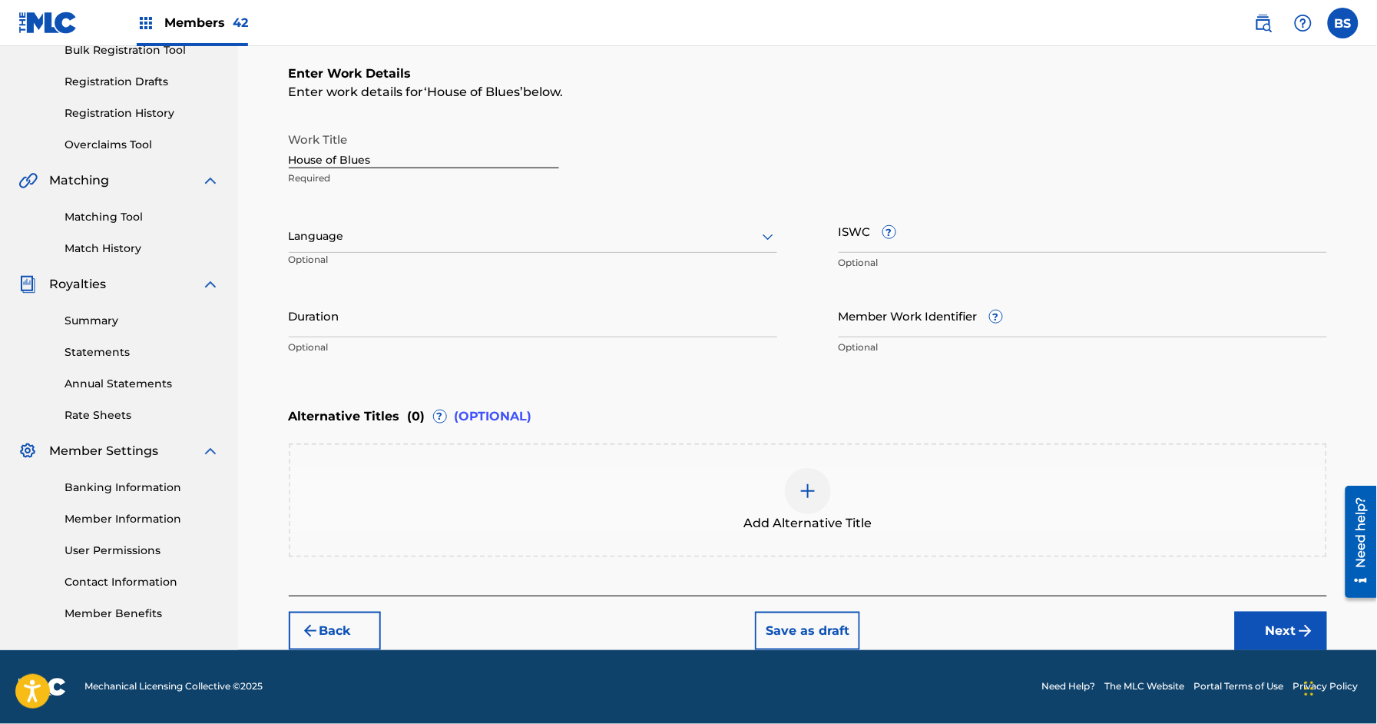
scroll to position [237, 0]
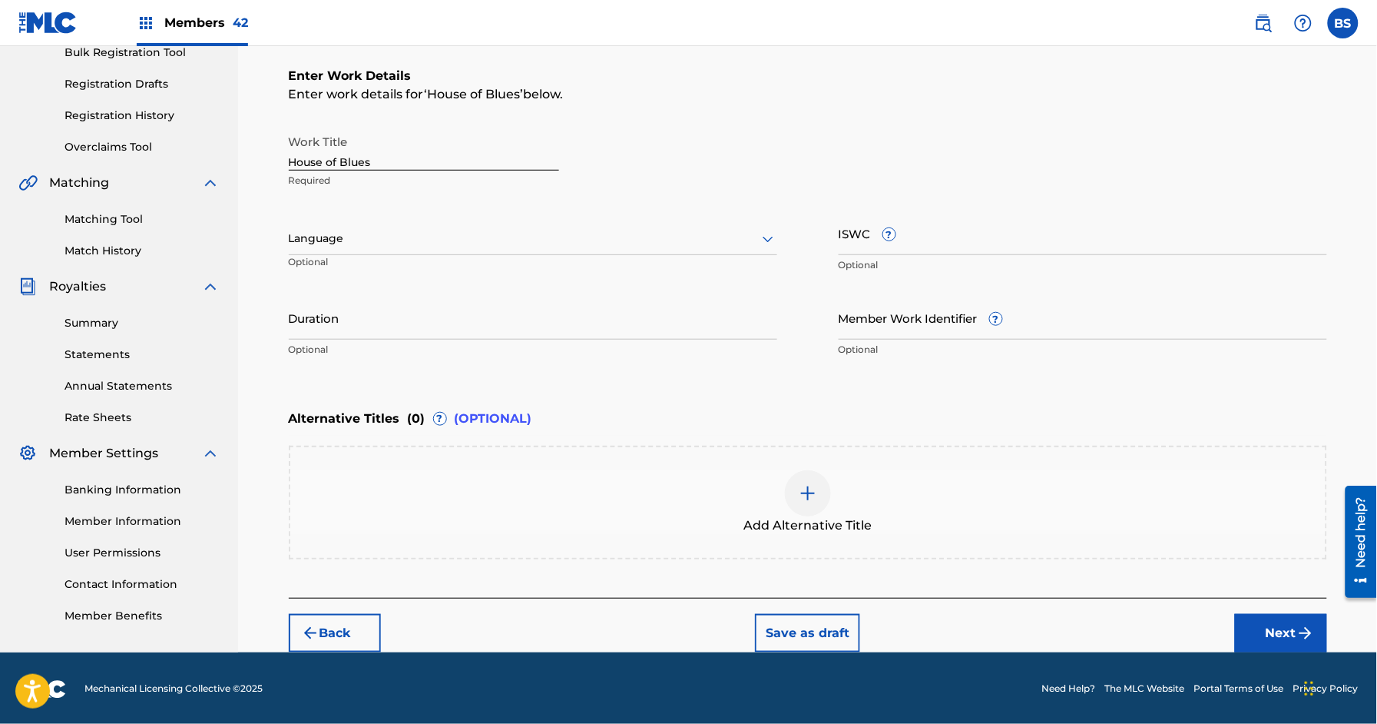
click at [339, 233] on div at bounding box center [533, 238] width 489 height 19
click at [331, 273] on div "English" at bounding box center [533, 272] width 487 height 35
click at [327, 324] on input "Duration" at bounding box center [533, 318] width 489 height 44
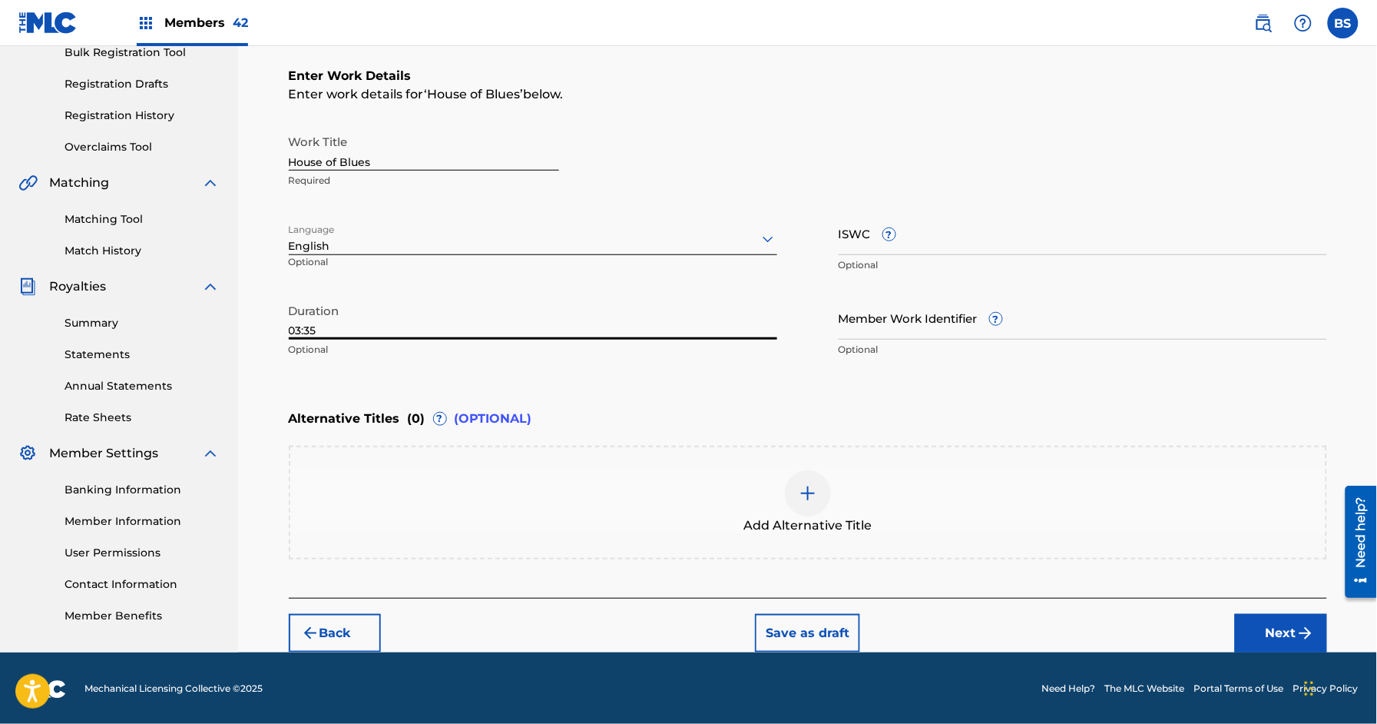
type input "03:35"
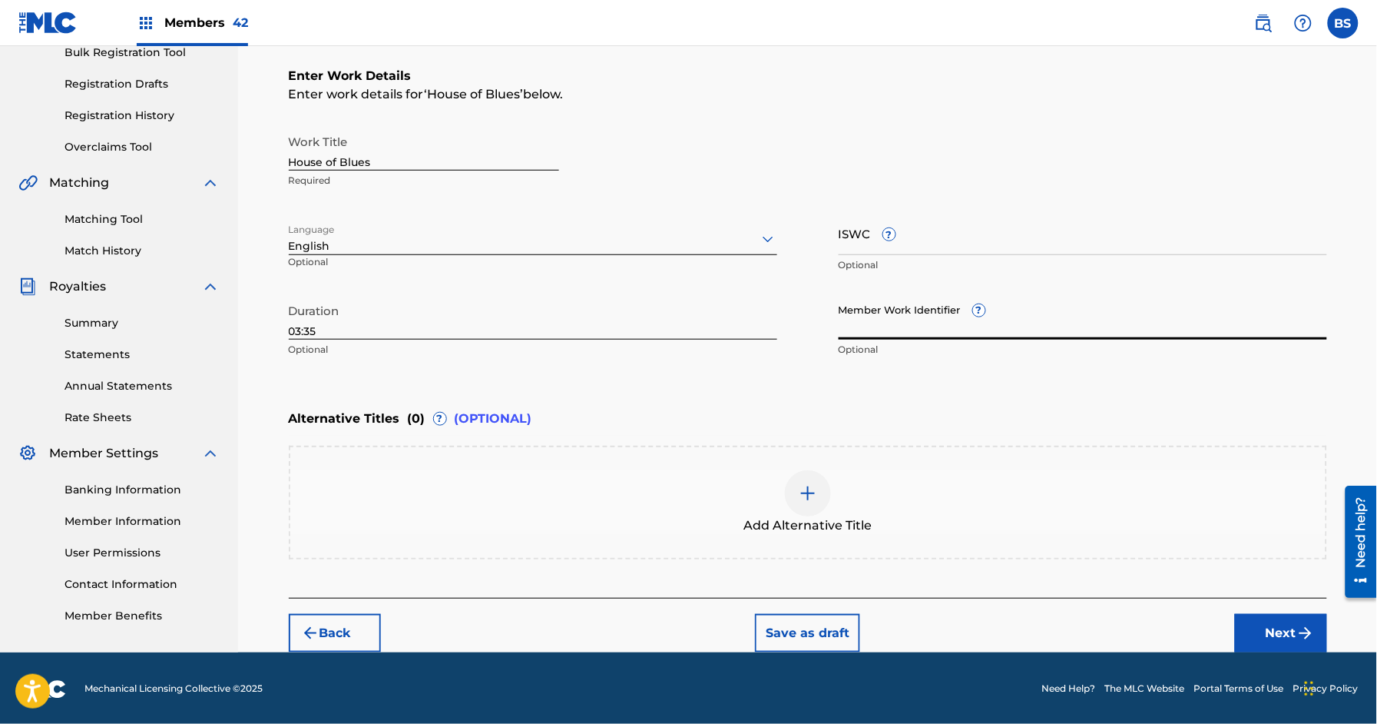
click at [1293, 621] on button "Next" at bounding box center [1281, 633] width 92 height 38
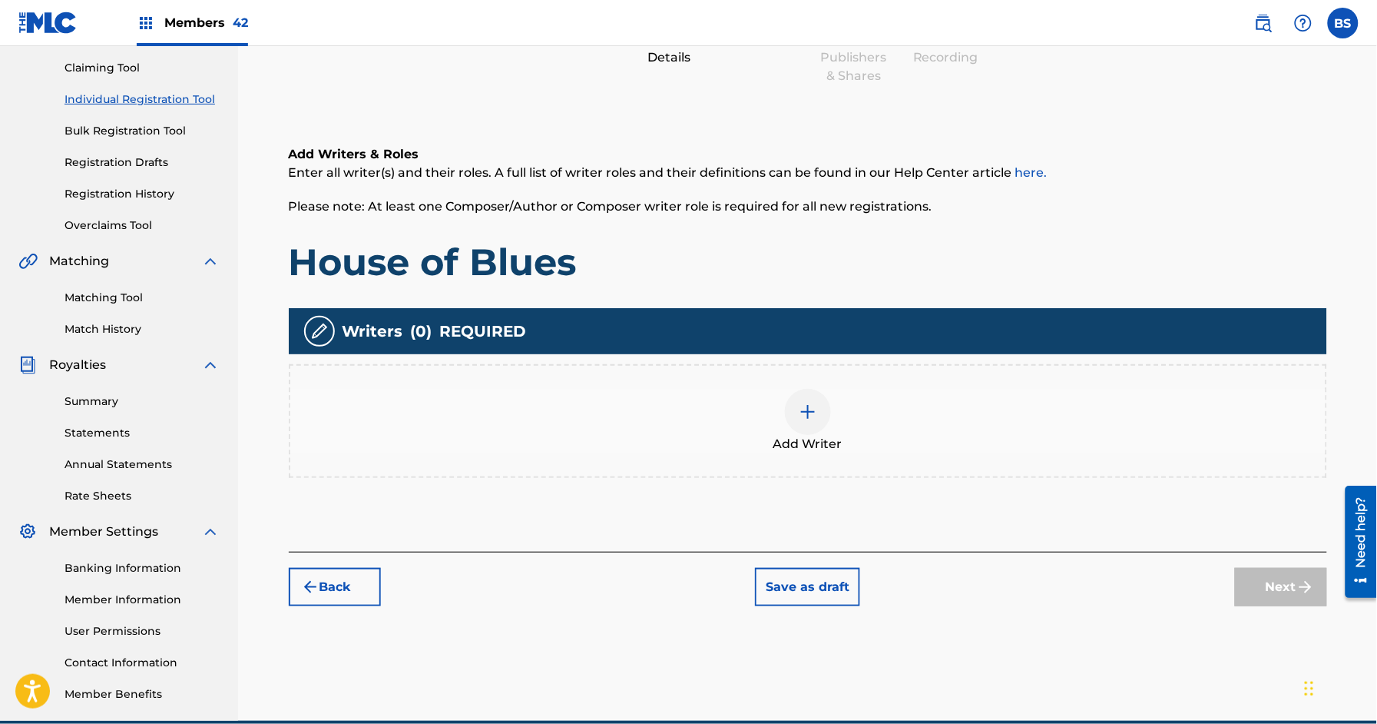
scroll to position [69, 0]
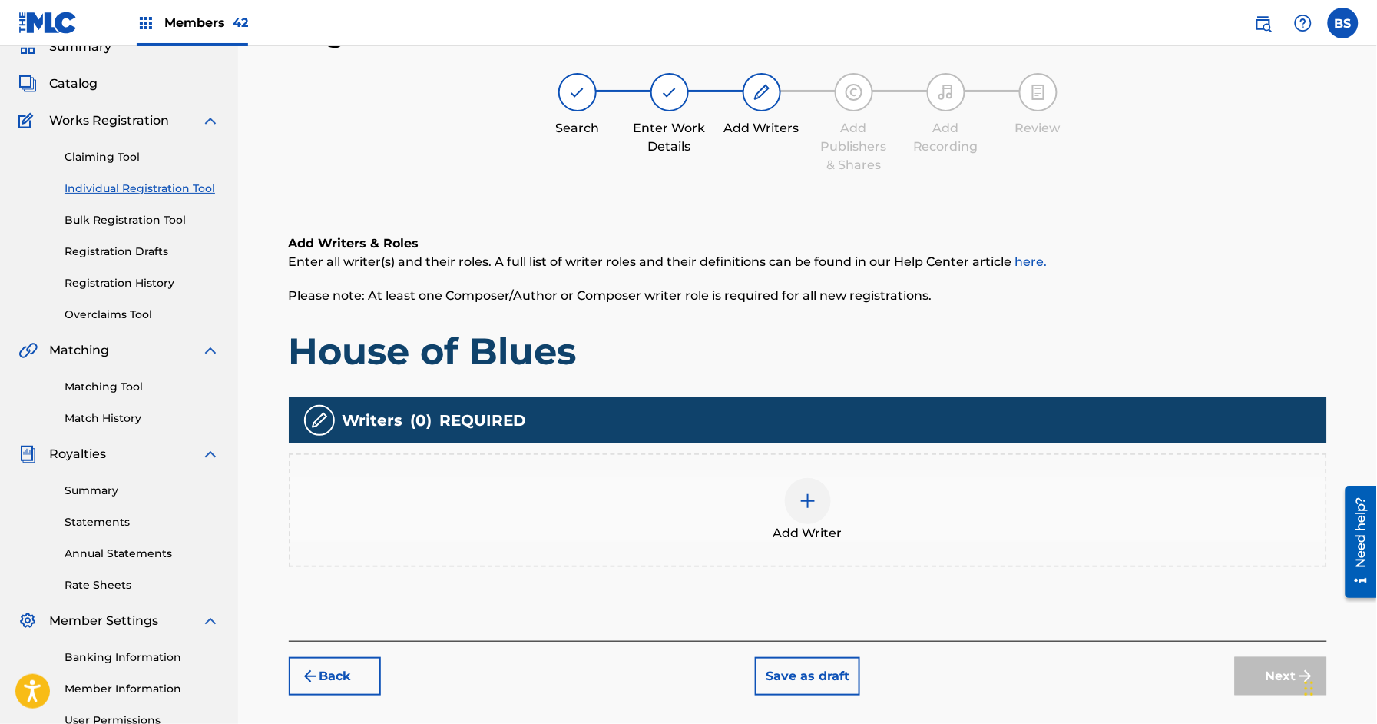
click at [795, 492] on div at bounding box center [808, 501] width 46 height 46
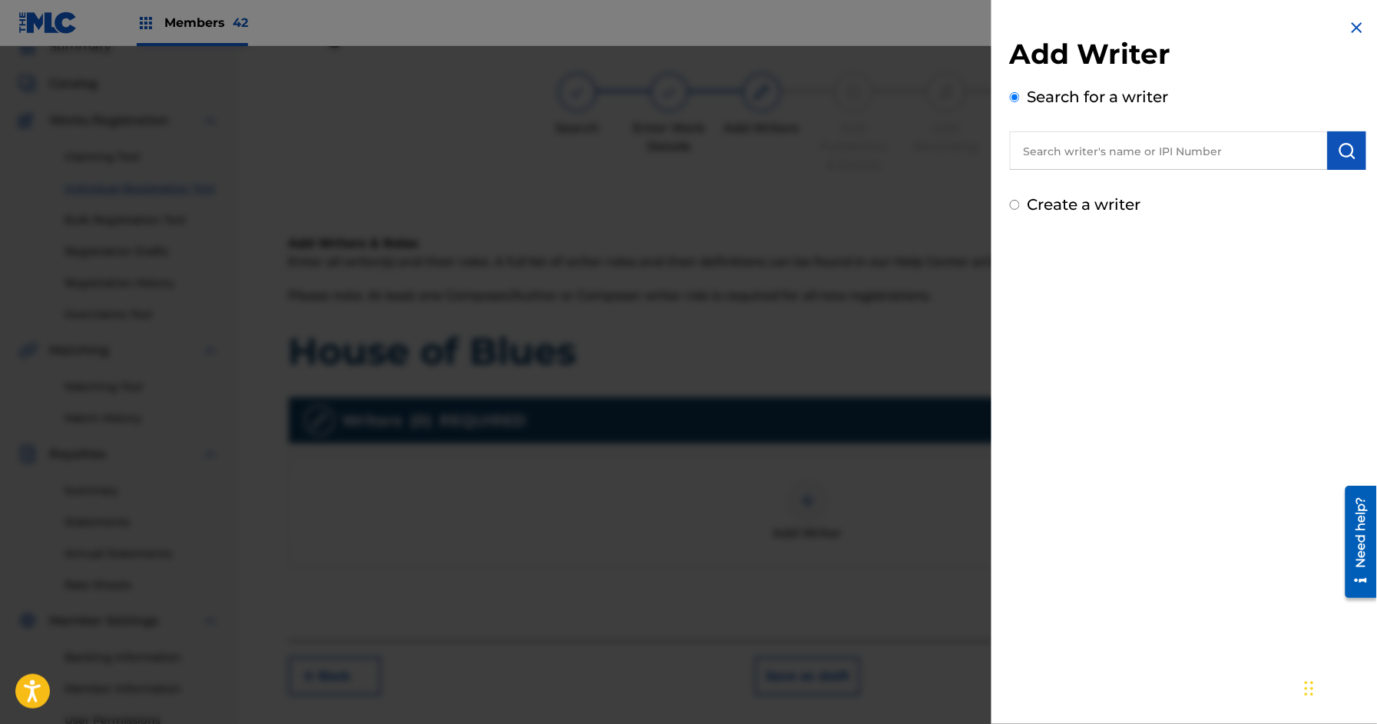
drag, startPoint x: 1139, startPoint y: 142, endPoint x: 1135, endPoint y: 164, distance: 22.6
click at [1139, 142] on input "text" at bounding box center [1169, 150] width 318 height 38
type input "[PERSON_NAME]"
click at [1117, 193] on div "[PERSON_NAME]" at bounding box center [1168, 186] width 317 height 28
click at [1350, 147] on img "submit" at bounding box center [1347, 150] width 18 height 18
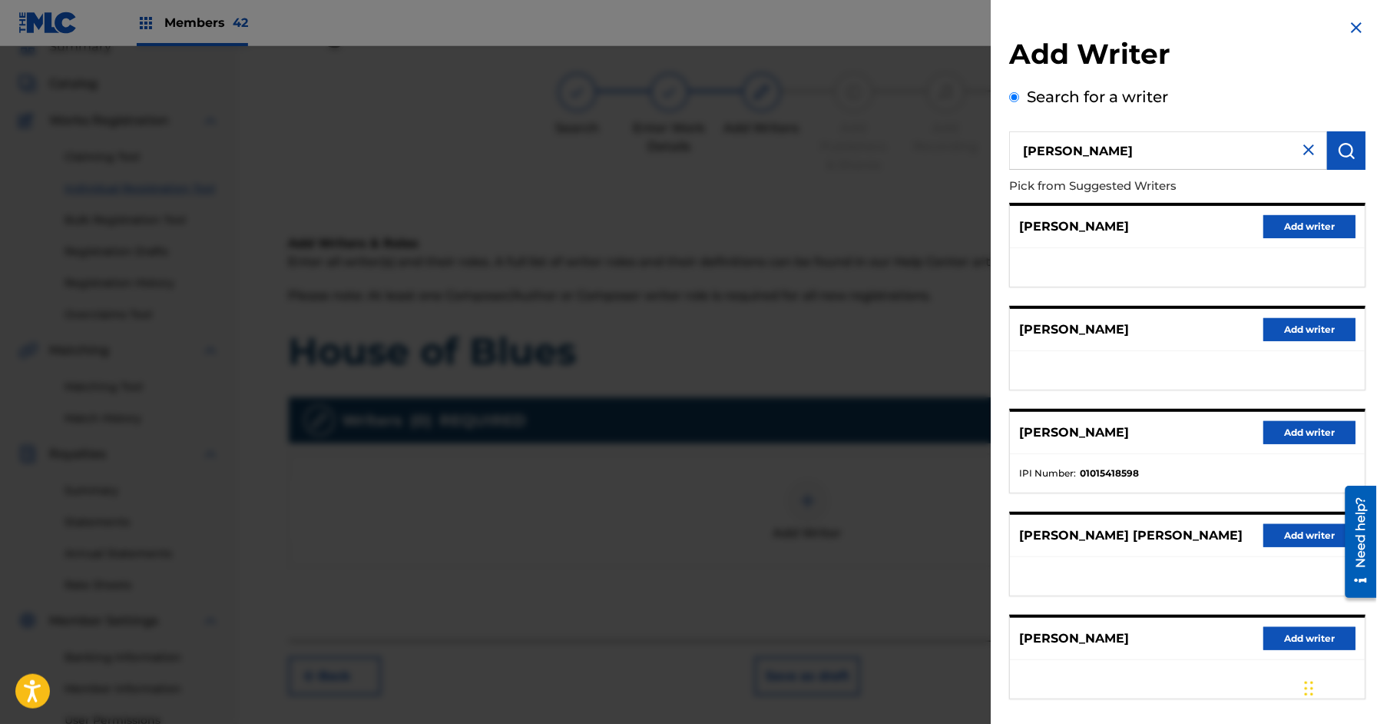
scroll to position [73, 0]
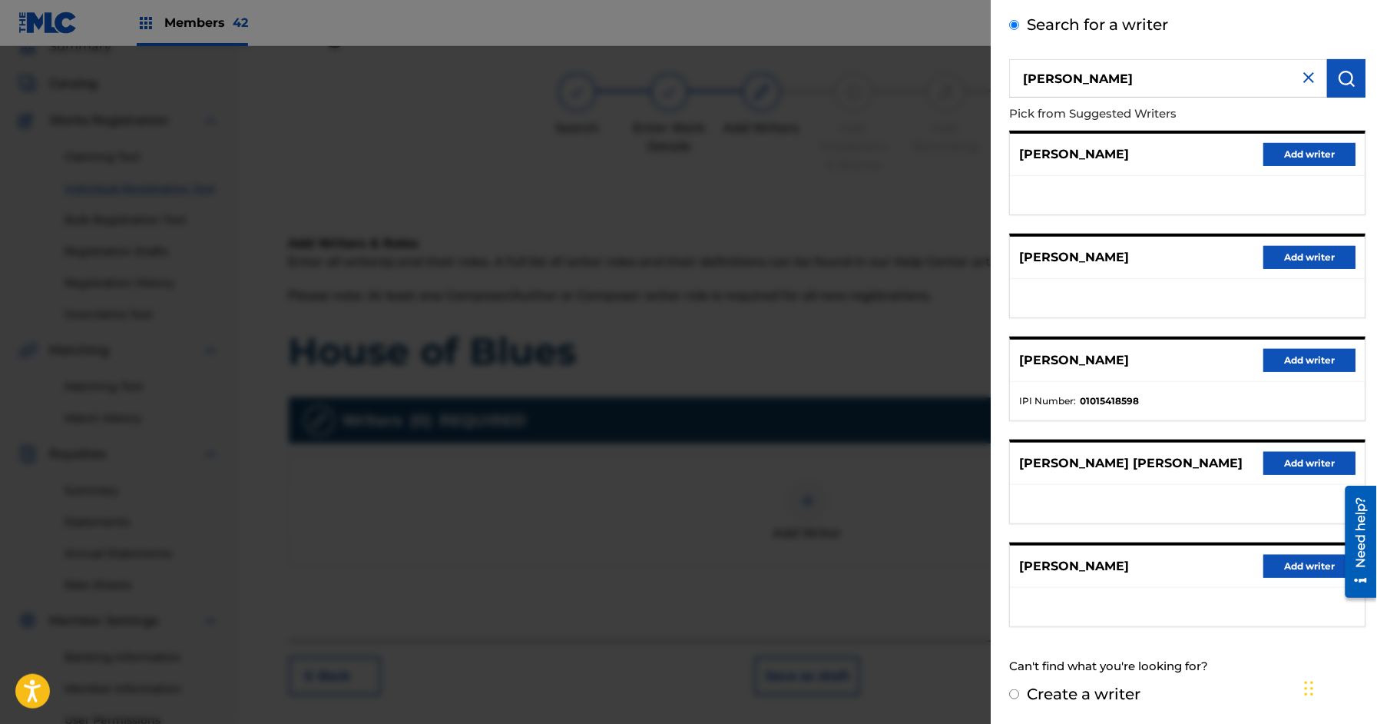
click at [1323, 355] on button "Add writer" at bounding box center [1310, 360] width 92 height 23
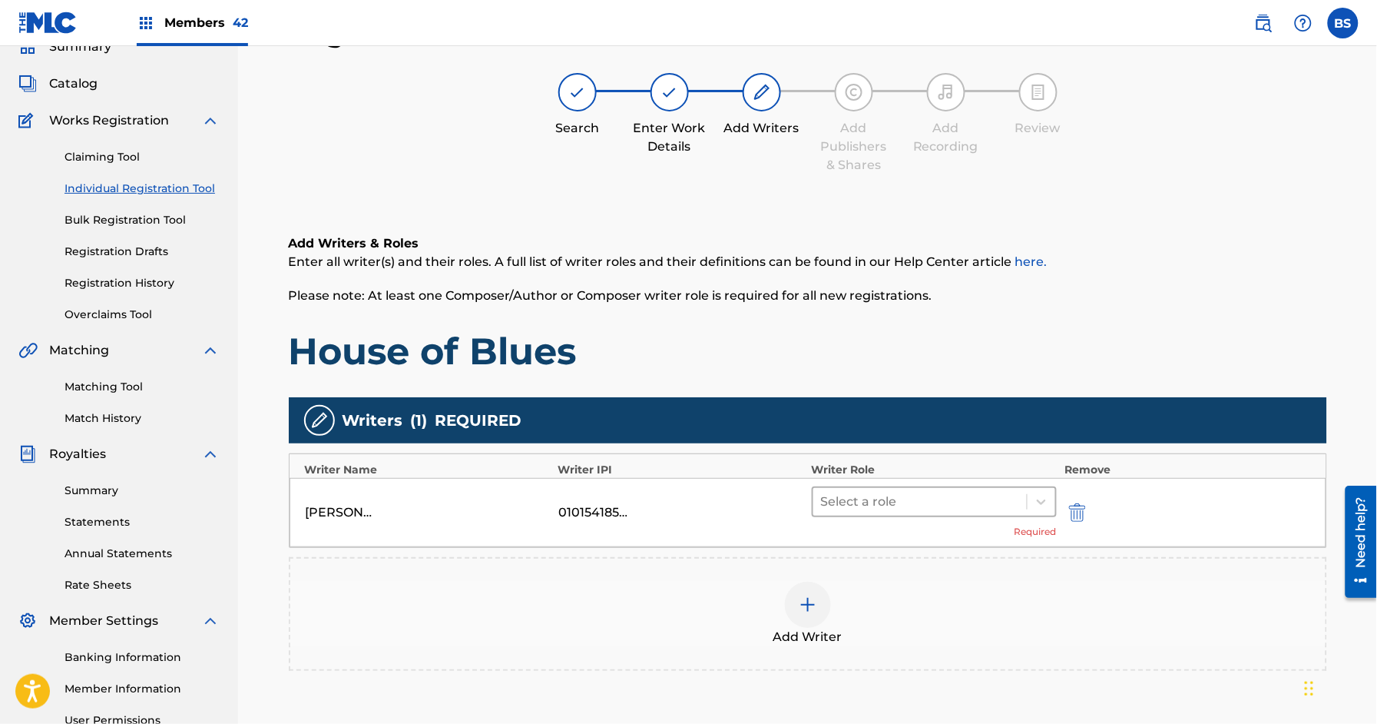
click at [851, 509] on div at bounding box center [920, 502] width 199 height 22
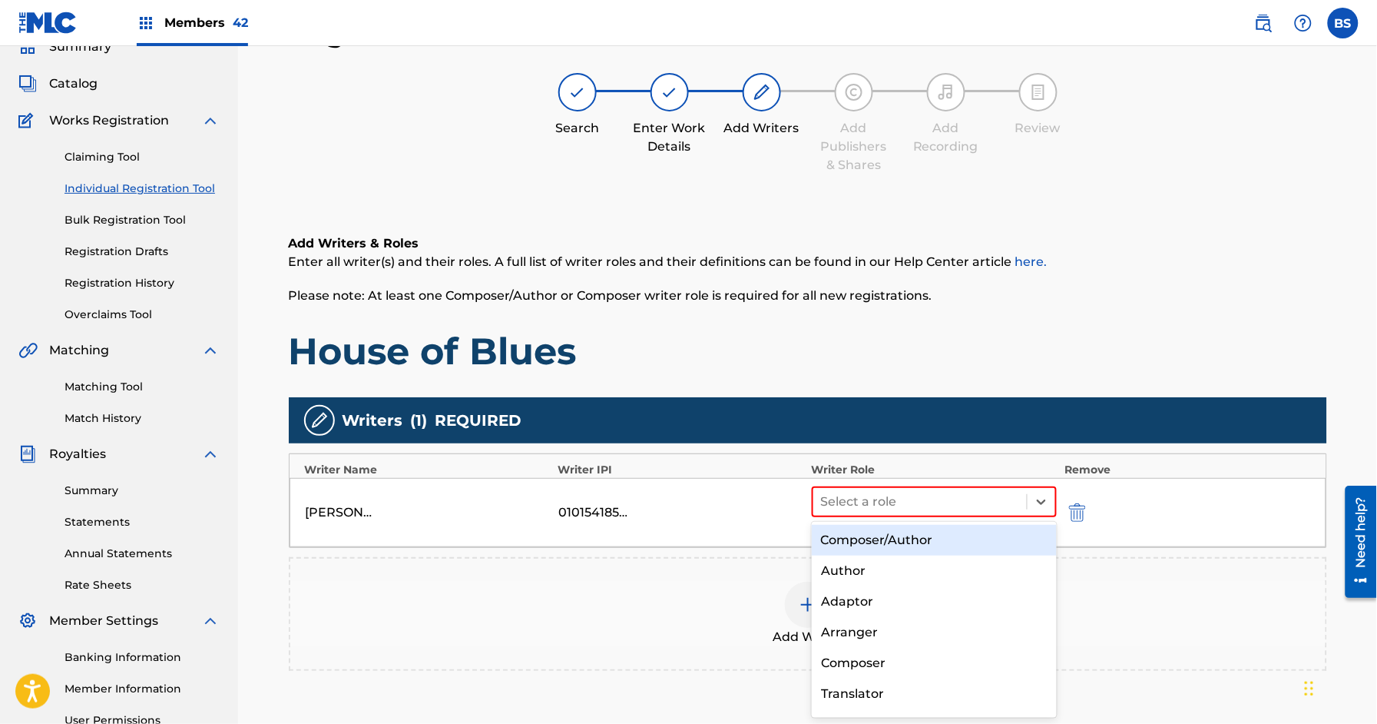
click at [857, 539] on div "Composer/Author" at bounding box center [934, 540] width 245 height 31
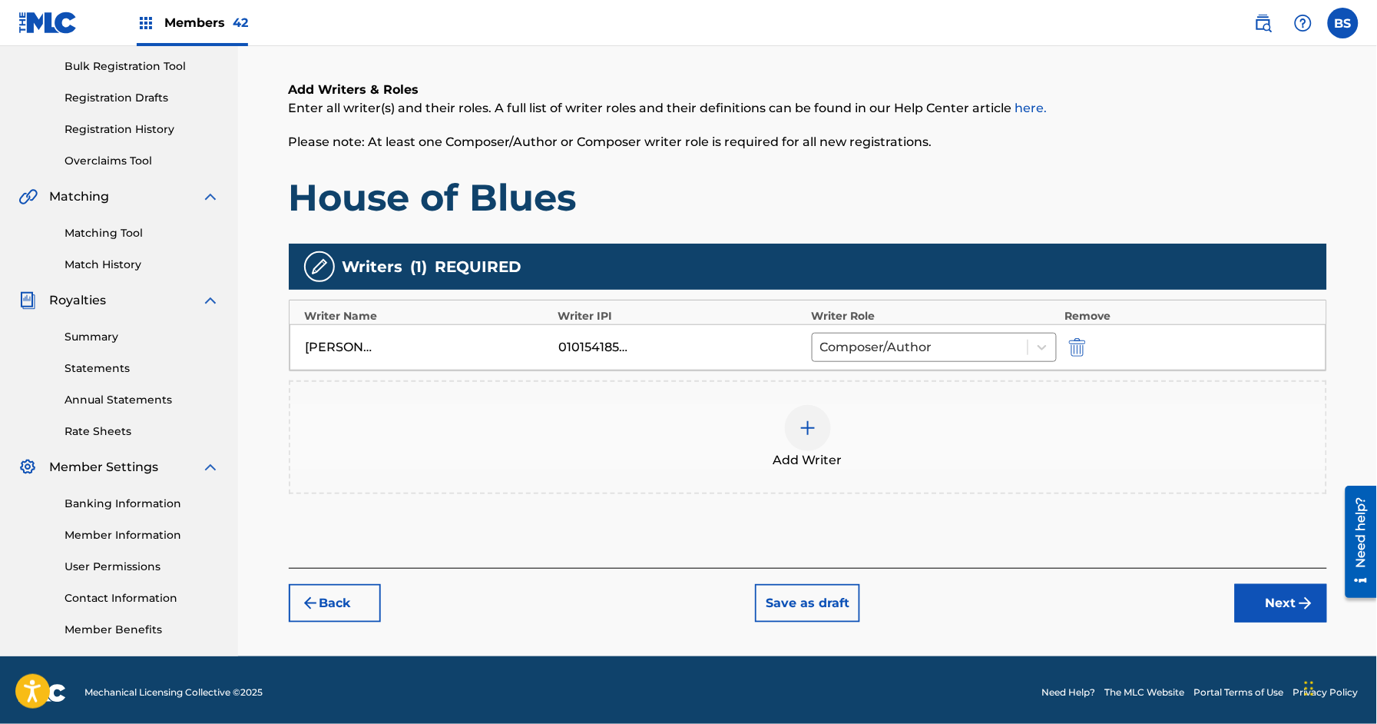
scroll to position [228, 0]
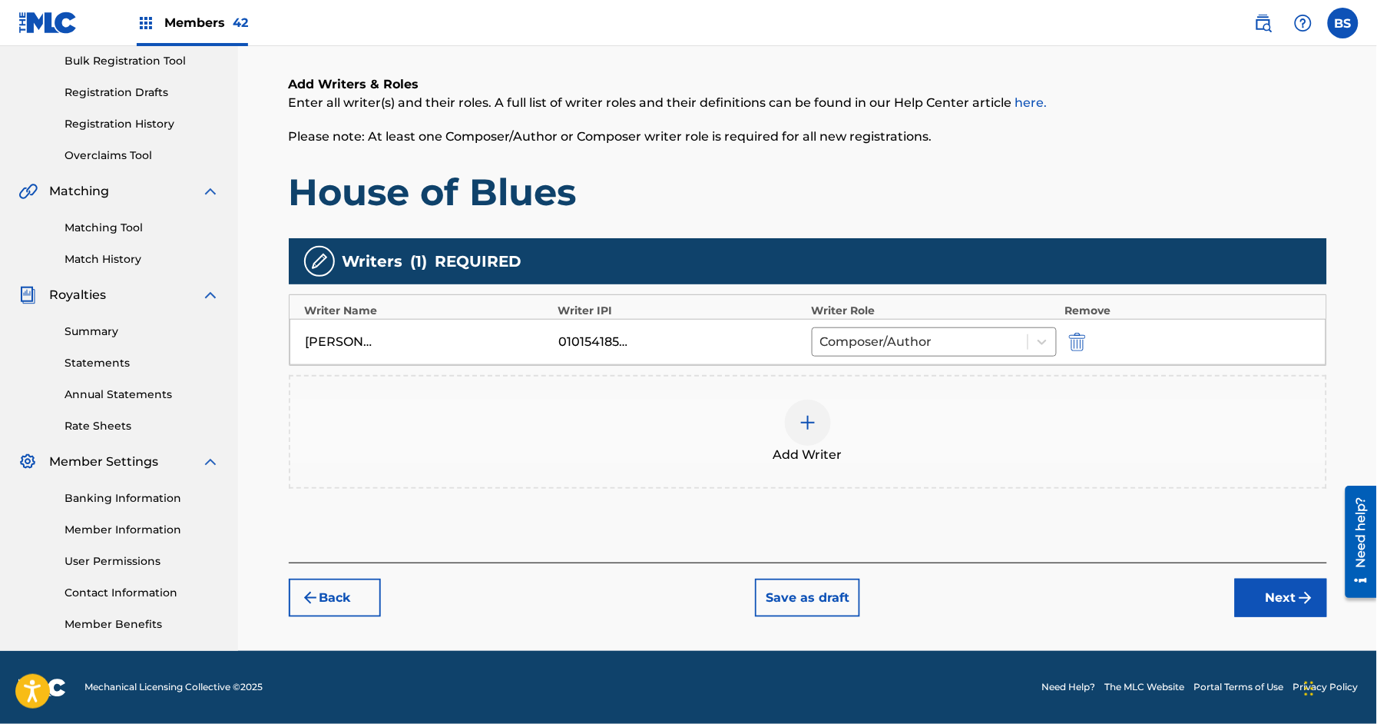
click at [1290, 596] on button "Next" at bounding box center [1281, 597] width 92 height 38
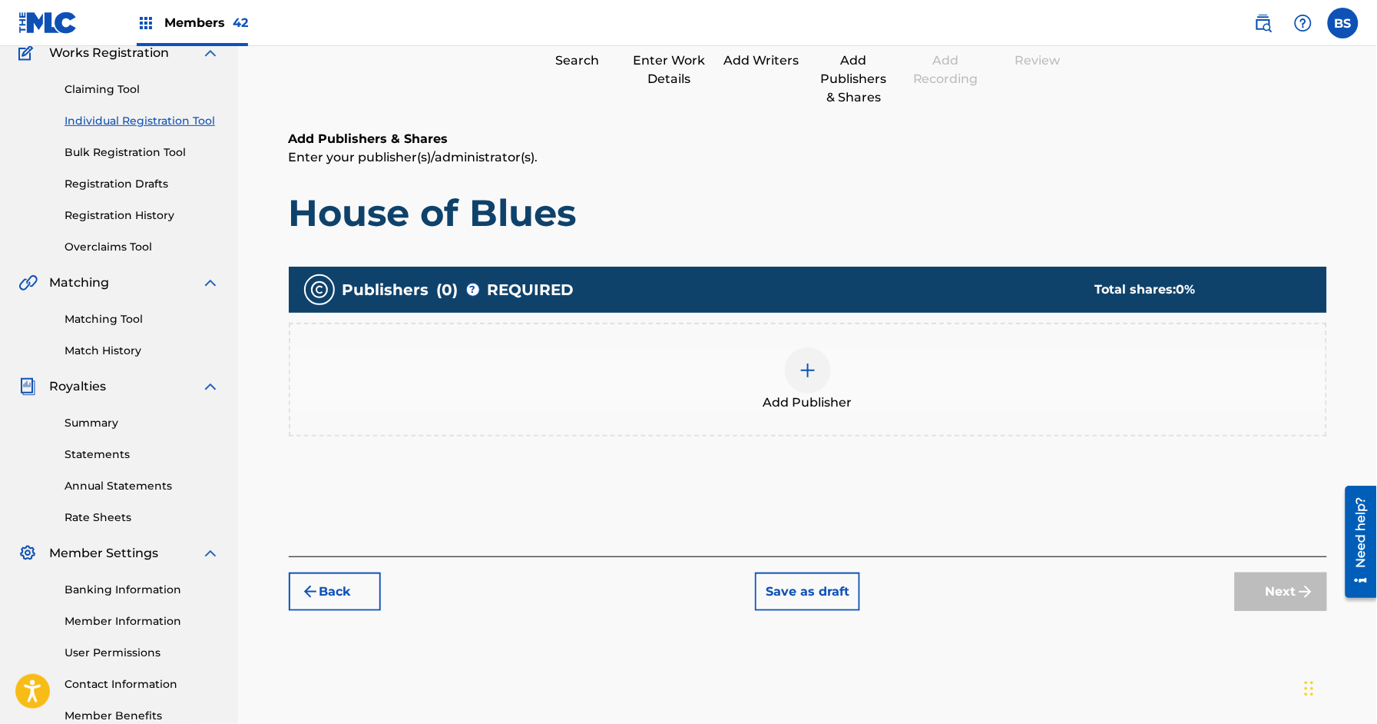
scroll to position [69, 0]
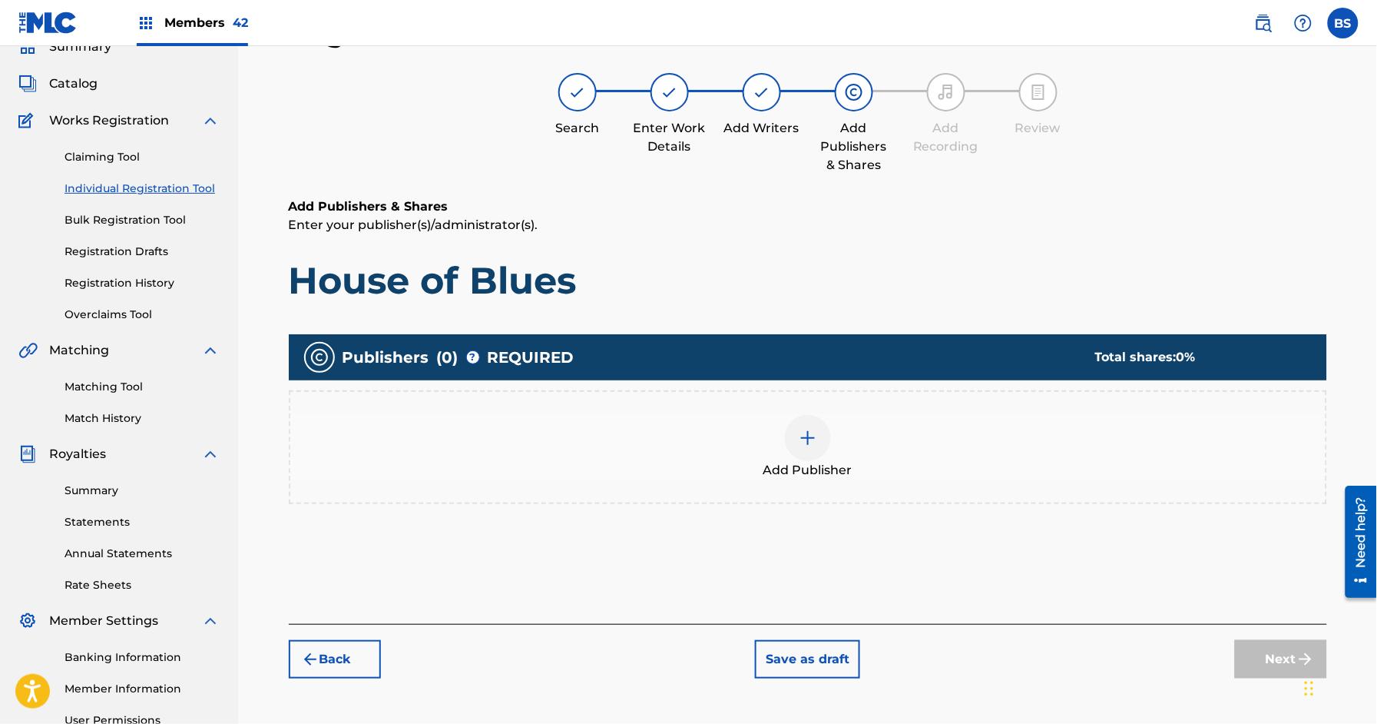
click at [336, 659] on button "Back" at bounding box center [335, 659] width 92 height 38
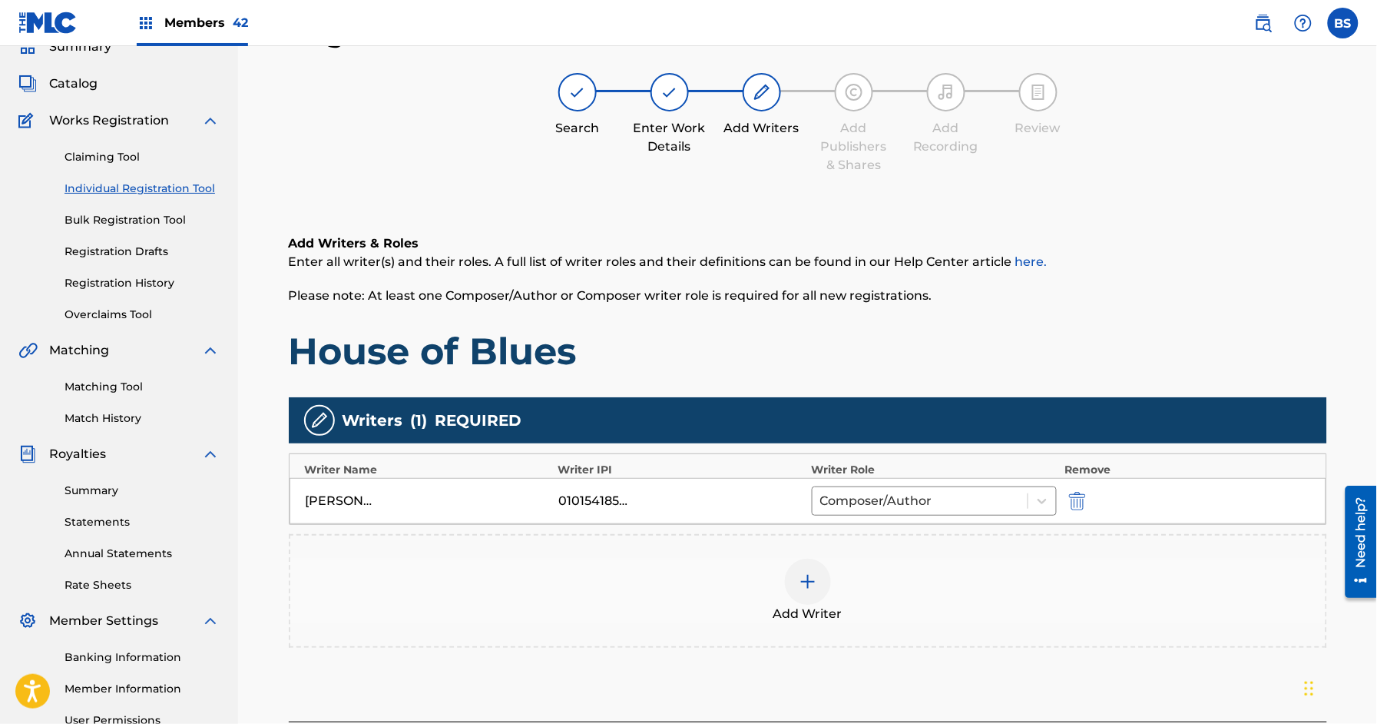
click at [821, 573] on div at bounding box center [808, 581] width 46 height 46
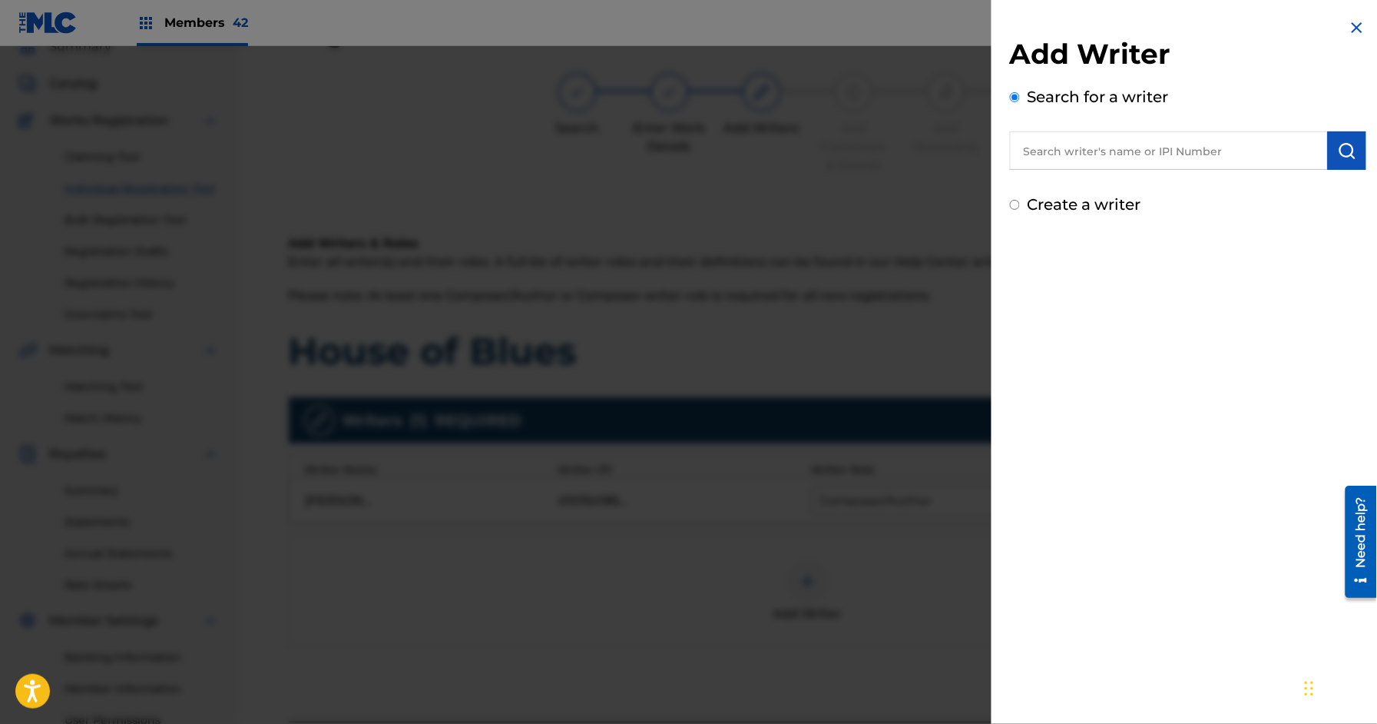
drag, startPoint x: 1125, startPoint y: 149, endPoint x: 1032, endPoint y: 151, distance: 93.0
click at [1124, 149] on input "text" at bounding box center [1169, 150] width 318 height 38
paste input "1036642868"
click at [1028, 151] on input "1036642868" at bounding box center [1169, 150] width 318 height 38
type input "01036642868"
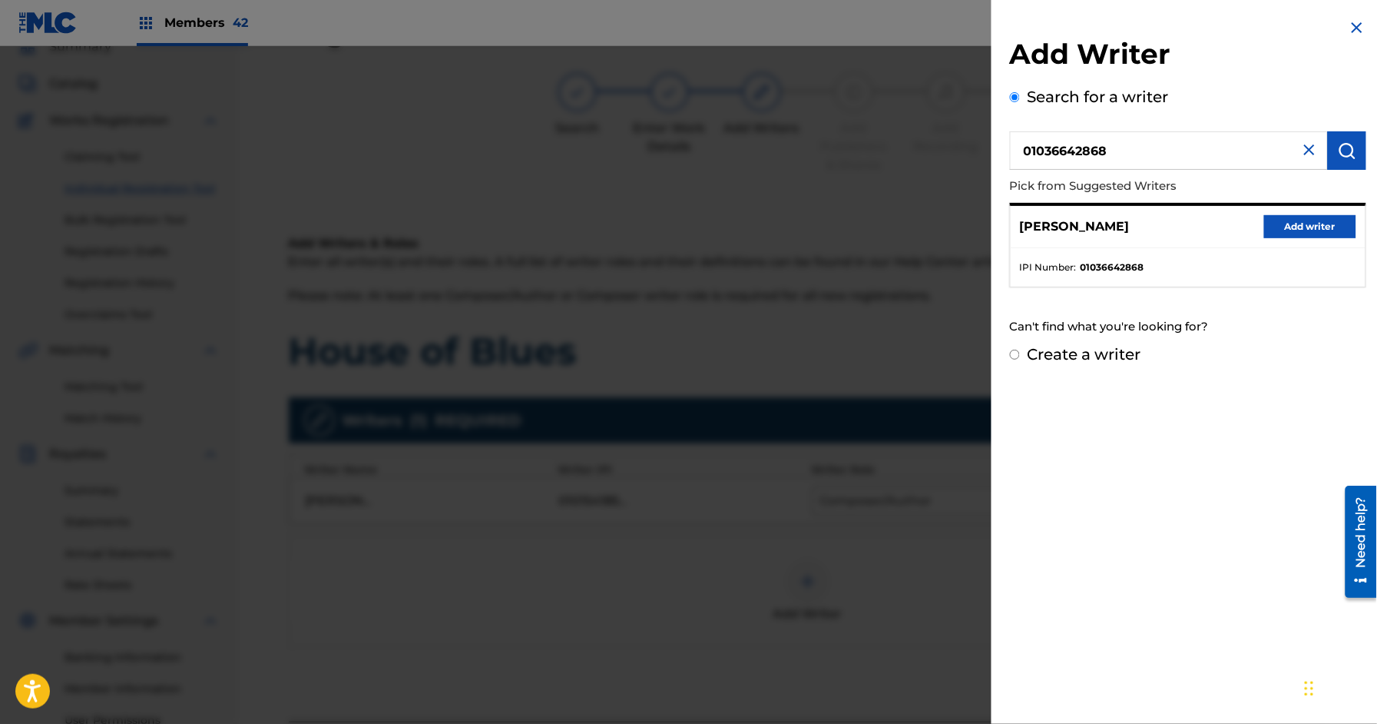
click at [1316, 228] on button "Add writer" at bounding box center [1310, 226] width 92 height 23
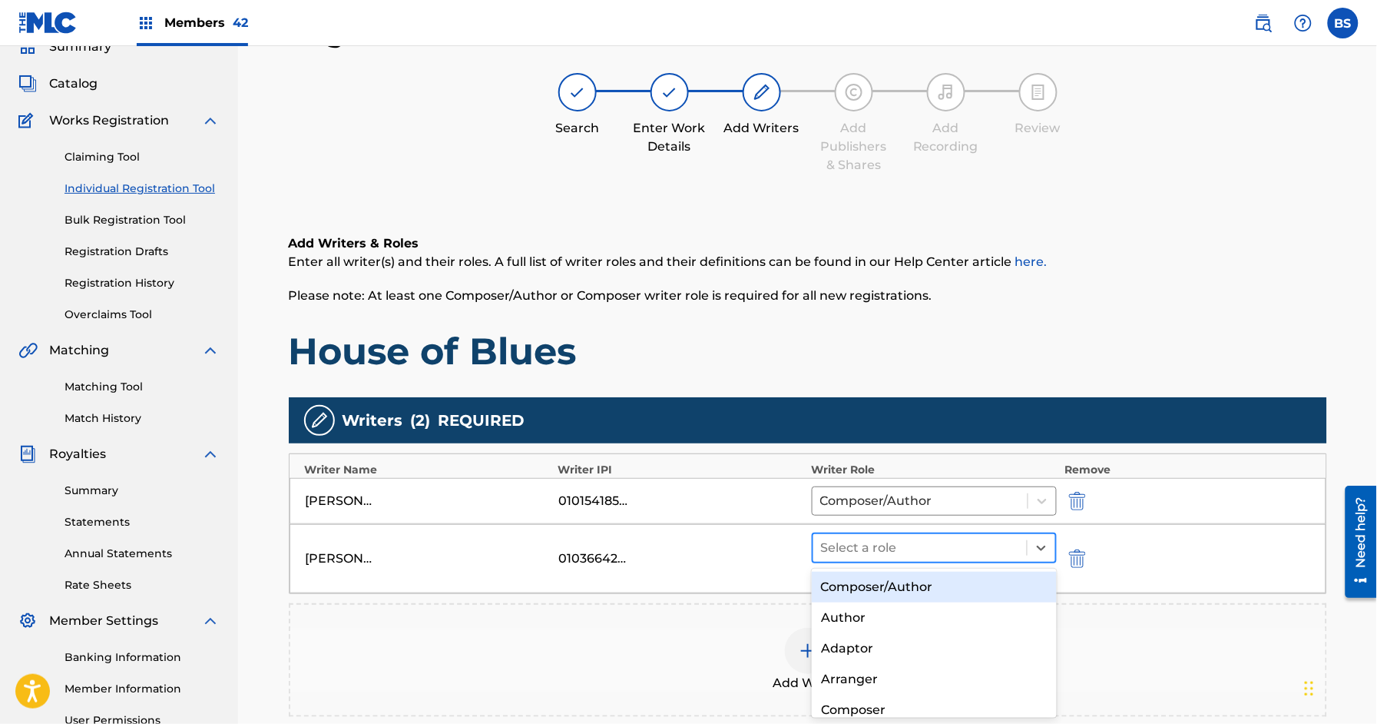
click at [857, 546] on div at bounding box center [920, 548] width 199 height 22
click at [860, 580] on div "Composer/Author" at bounding box center [934, 586] width 245 height 31
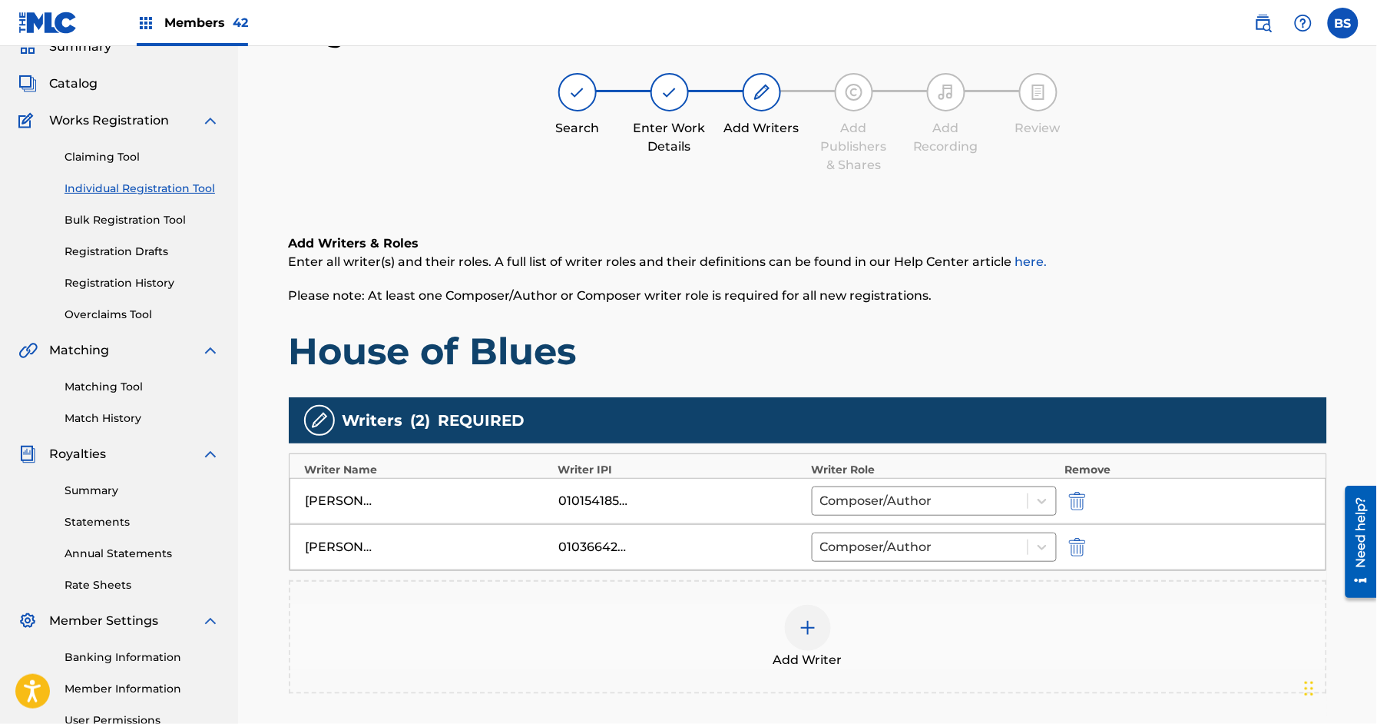
click at [810, 638] on div at bounding box center [808, 627] width 46 height 46
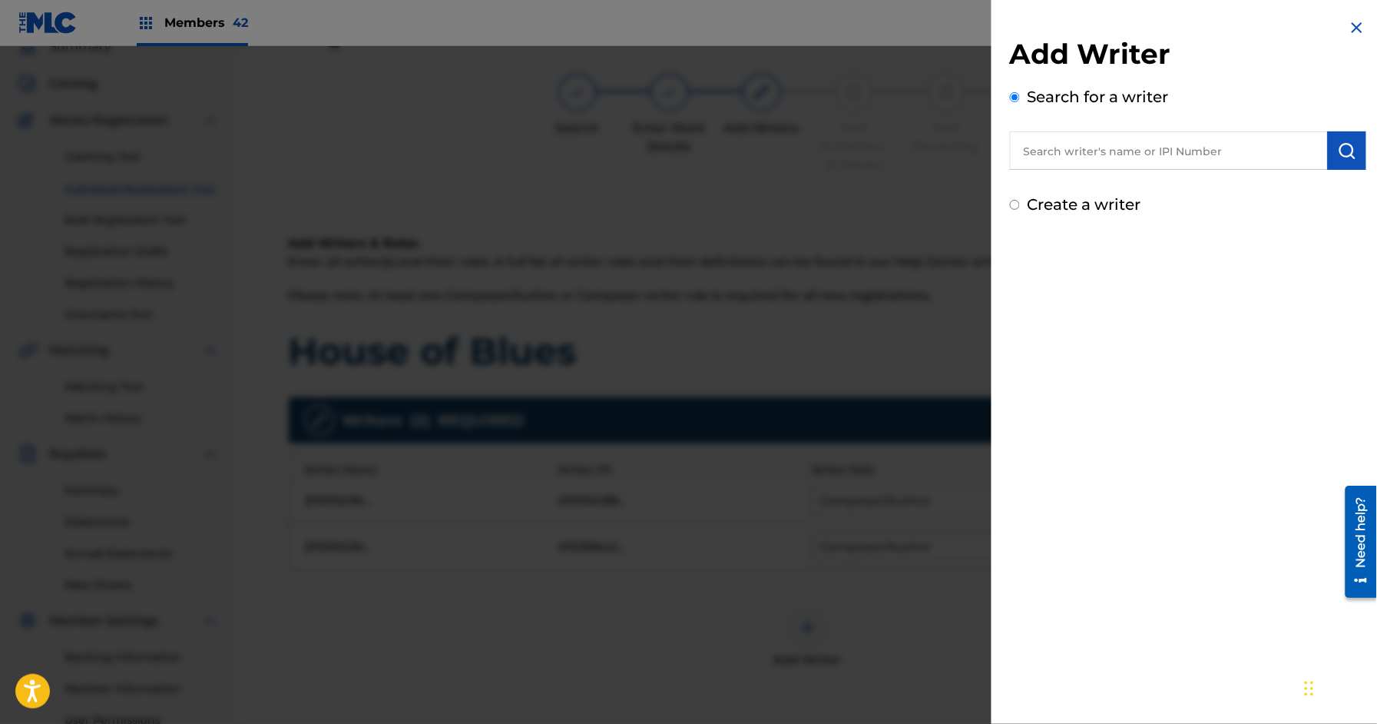
click at [1070, 143] on input "text" at bounding box center [1169, 150] width 318 height 38
type input "[PERSON_NAME]"
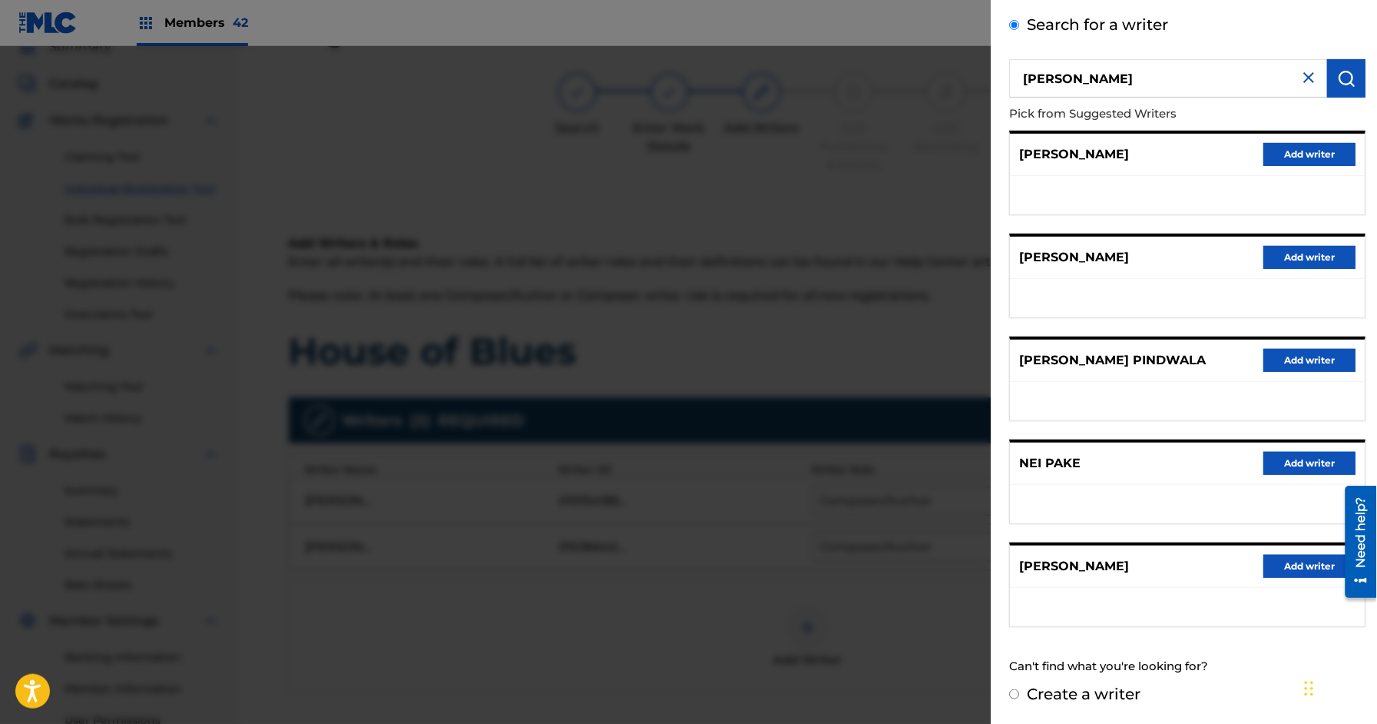
scroll to position [242, 0]
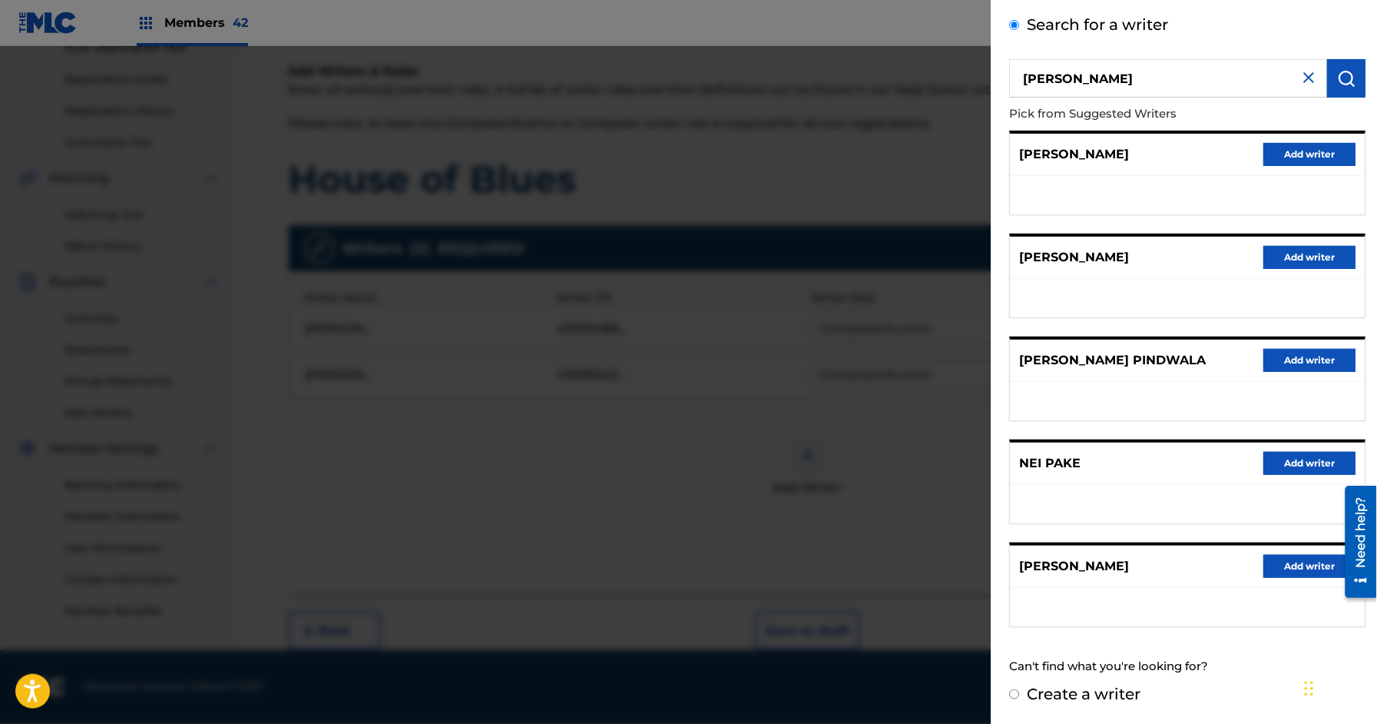
click at [1095, 701] on label "Create a writer" at bounding box center [1085, 693] width 114 height 18
radio input "true"
click at [1020, 699] on input "Create a writer" at bounding box center [1015, 694] width 10 height 10
radio input "false"
radio input "true"
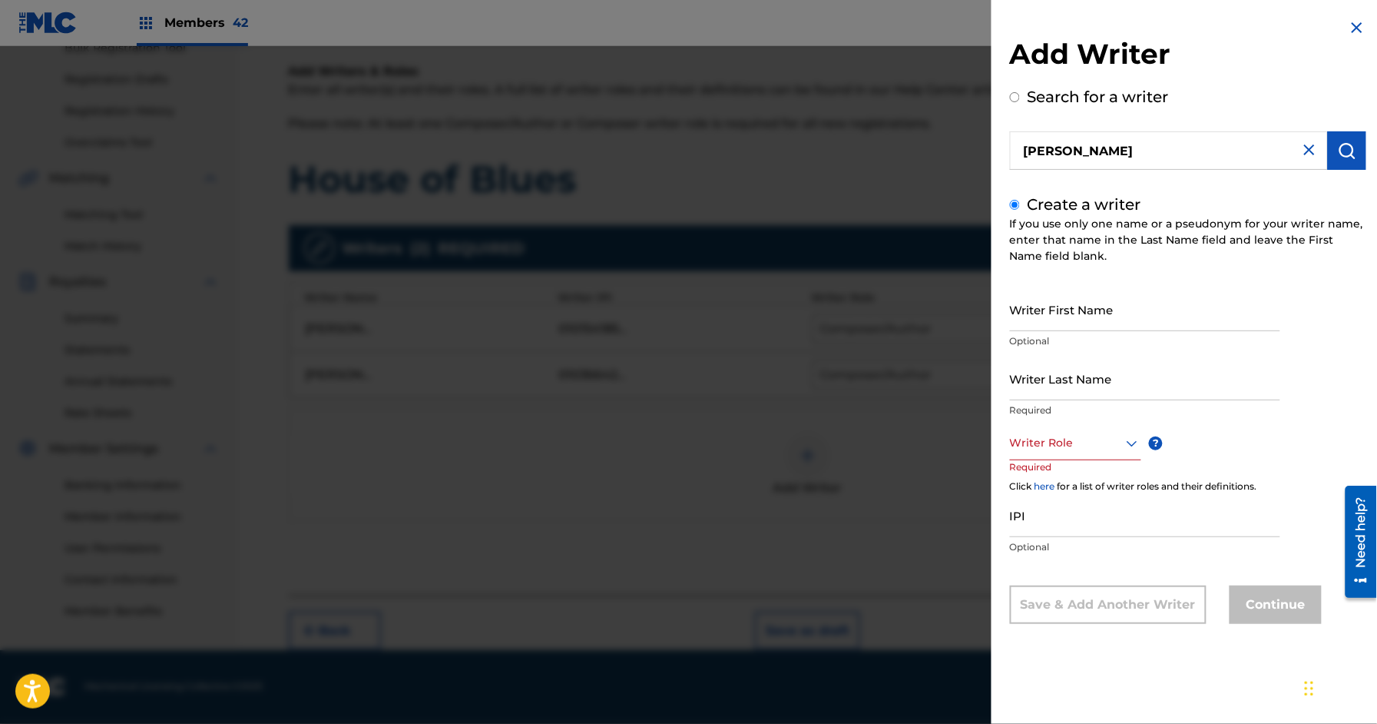
scroll to position [0, 0]
click at [1072, 311] on input "Writer First Name" at bounding box center [1145, 309] width 270 height 44
type input "[PERSON_NAME]"
type input "Pake"
click at [1042, 442] on div at bounding box center [1075, 442] width 131 height 19
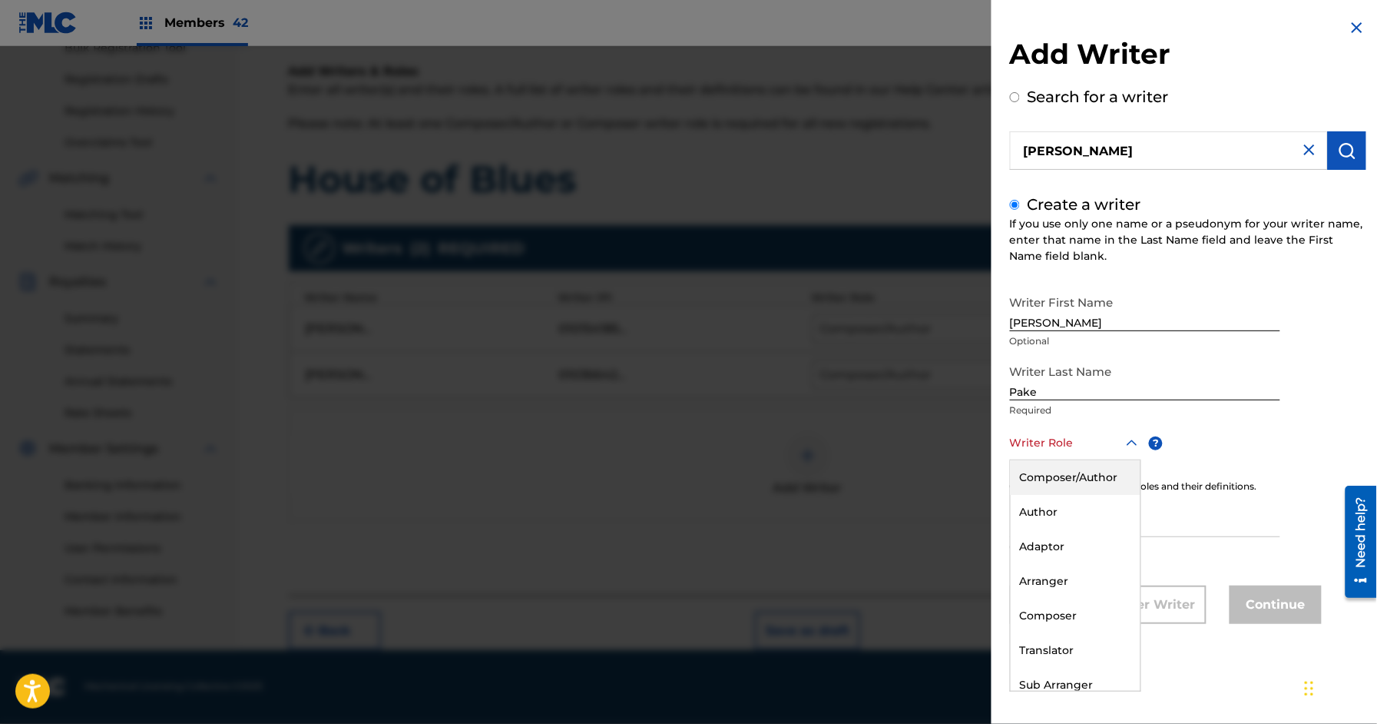
click at [1043, 484] on div "Composer/Author" at bounding box center [1076, 477] width 130 height 35
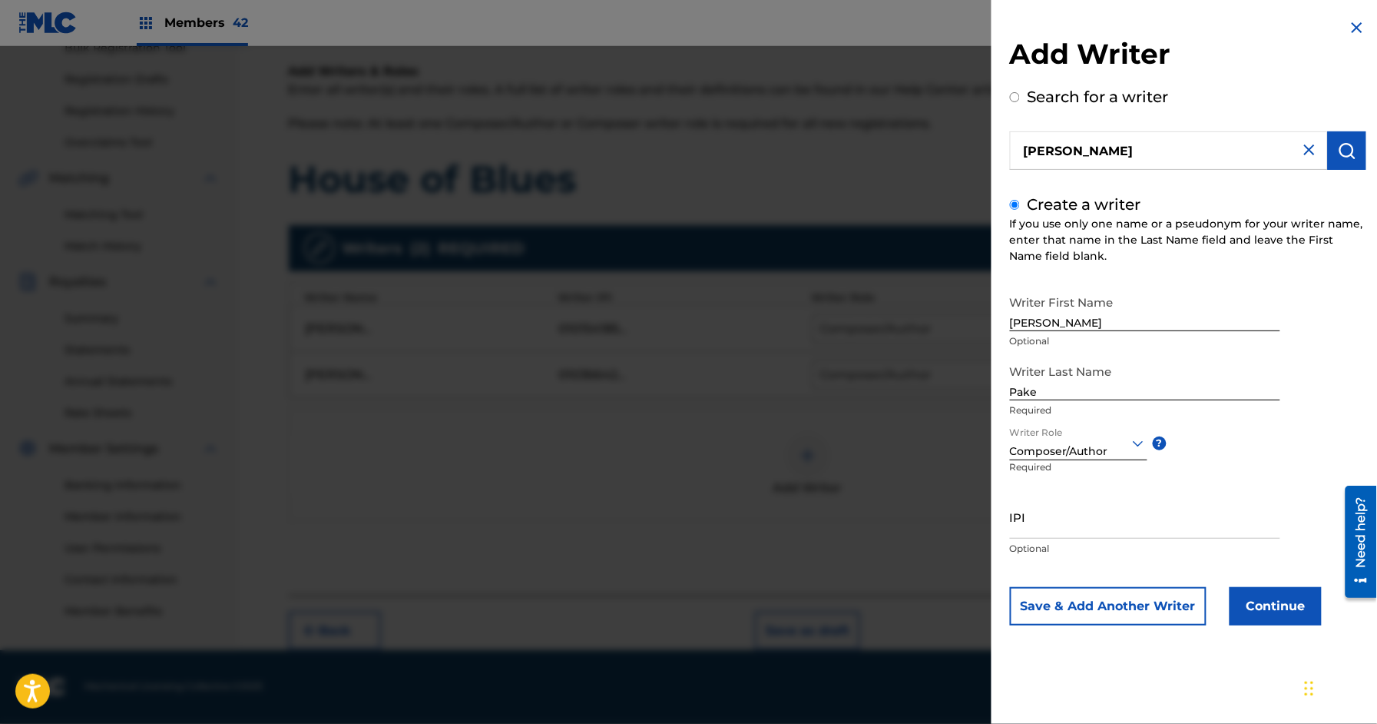
click at [1279, 618] on button "Continue" at bounding box center [1276, 606] width 92 height 38
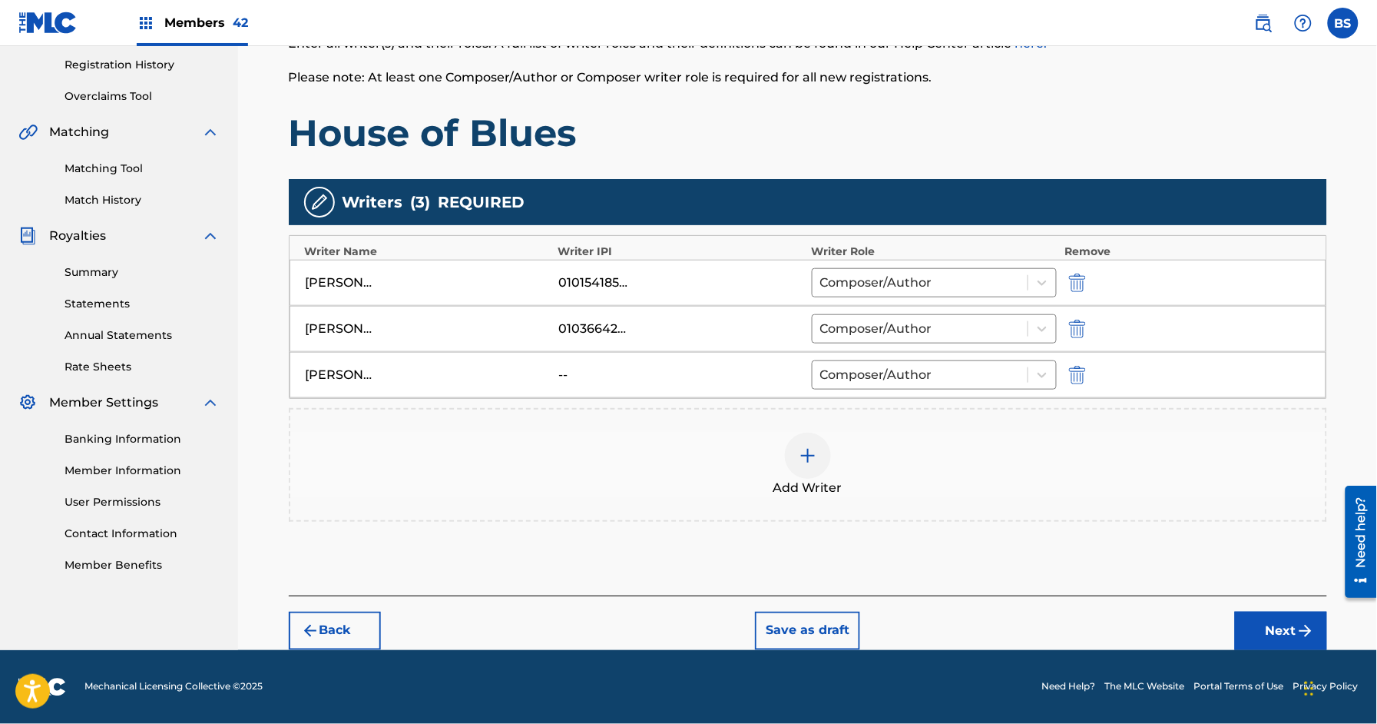
click at [1264, 637] on button "Next" at bounding box center [1281, 630] width 92 height 38
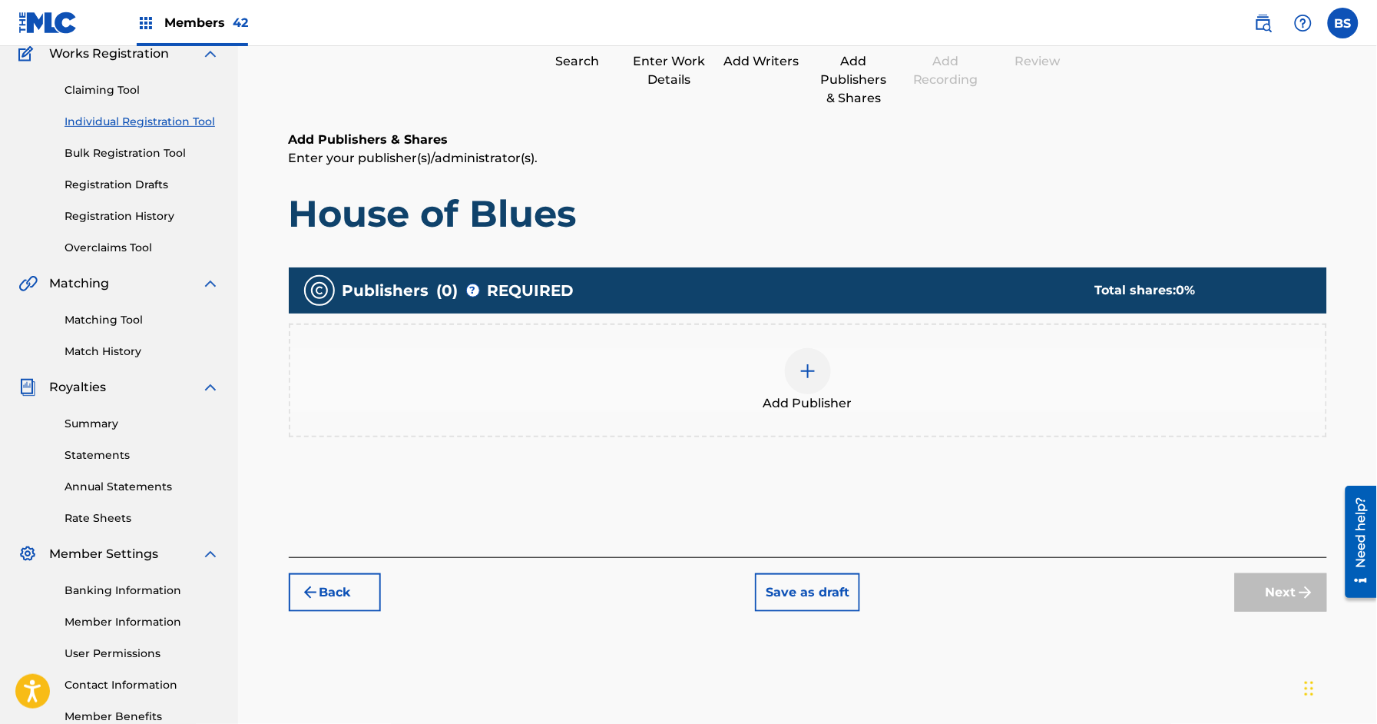
scroll to position [69, 0]
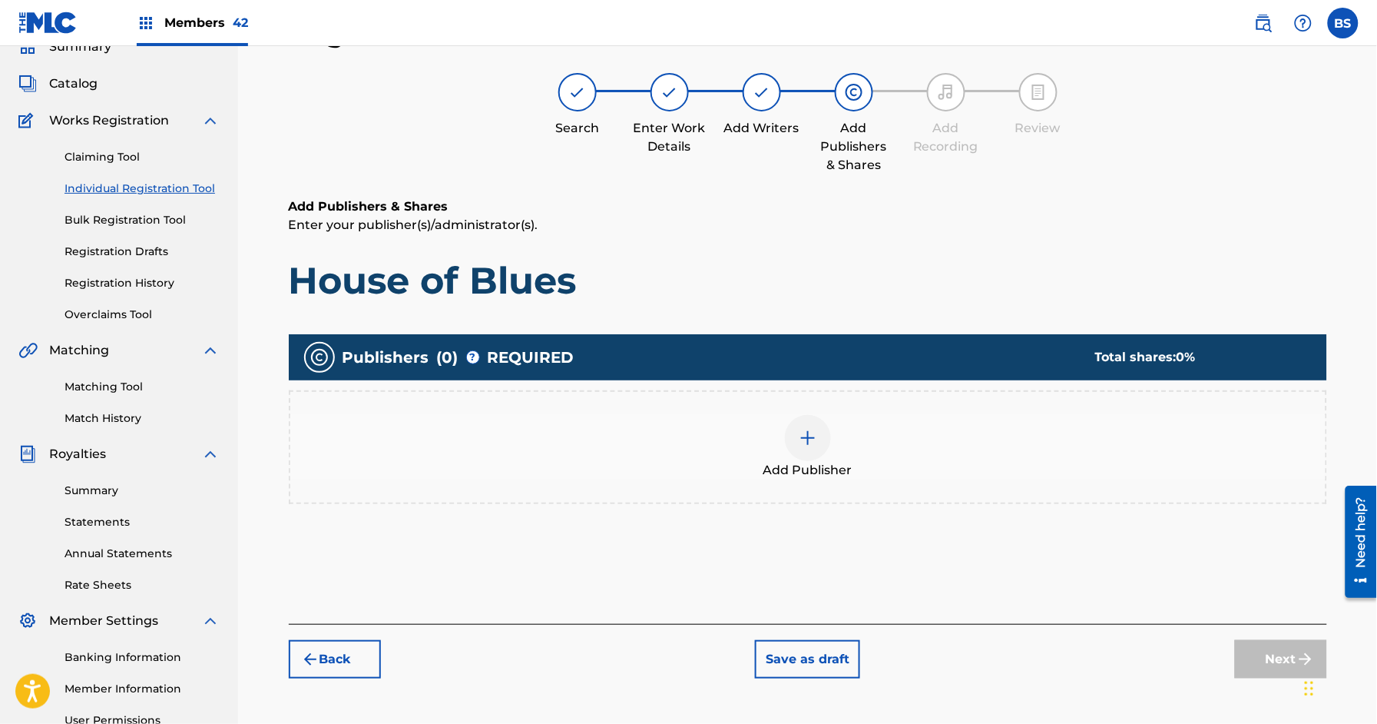
click at [799, 449] on div at bounding box center [808, 438] width 46 height 46
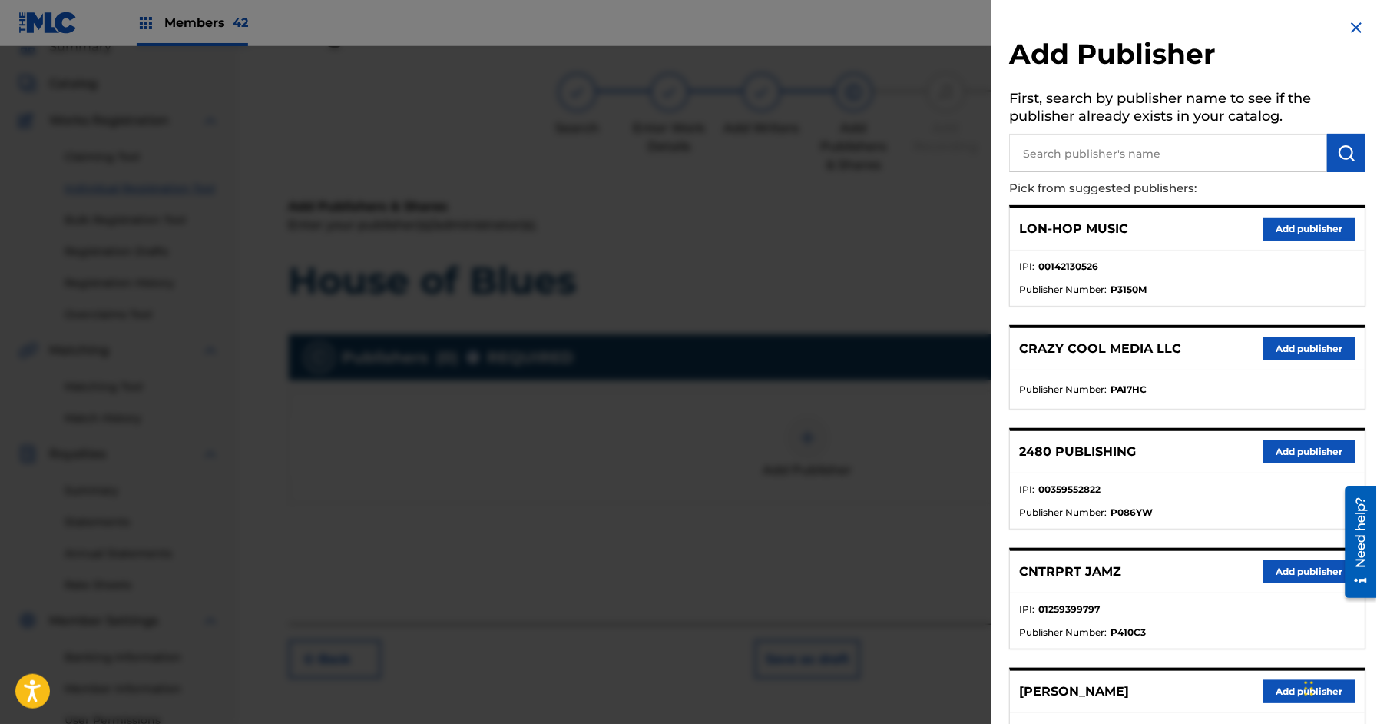
click at [1285, 696] on button "Add publisher" at bounding box center [1310, 691] width 92 height 23
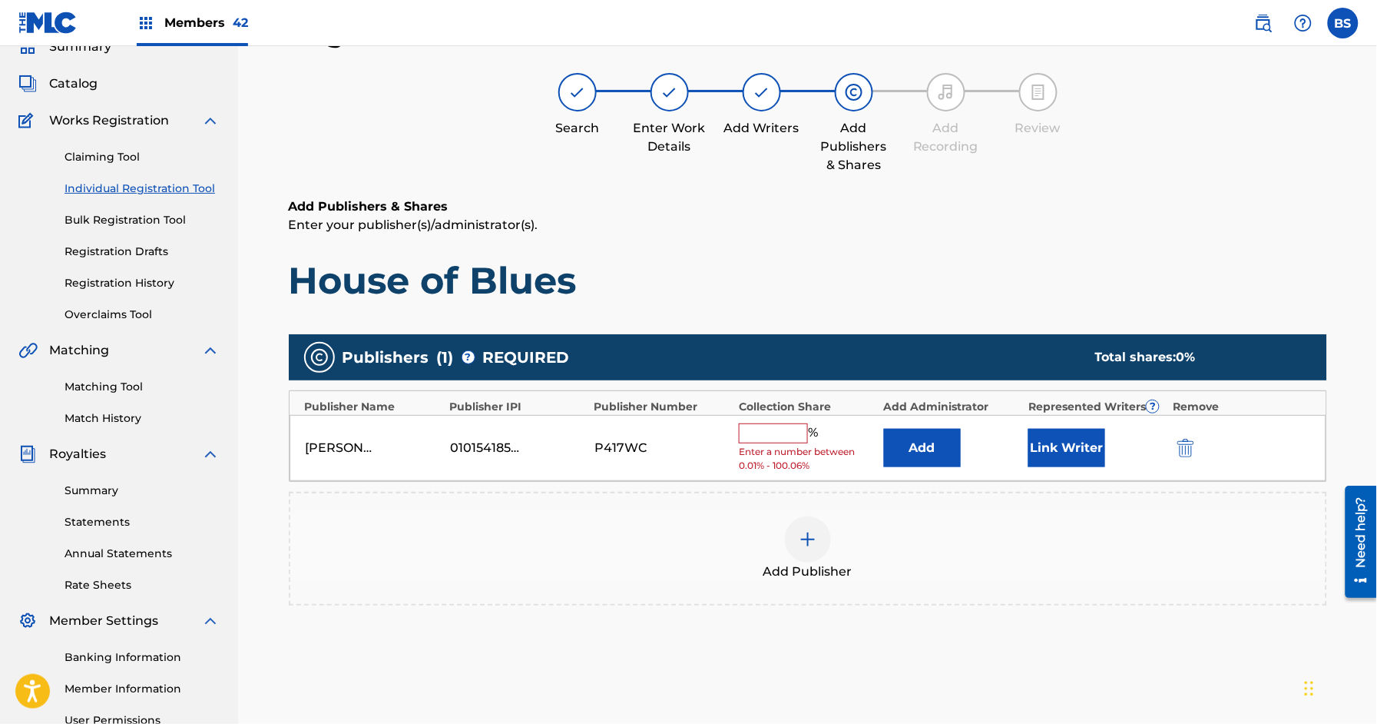
click at [932, 451] on button "Add" at bounding box center [922, 448] width 77 height 38
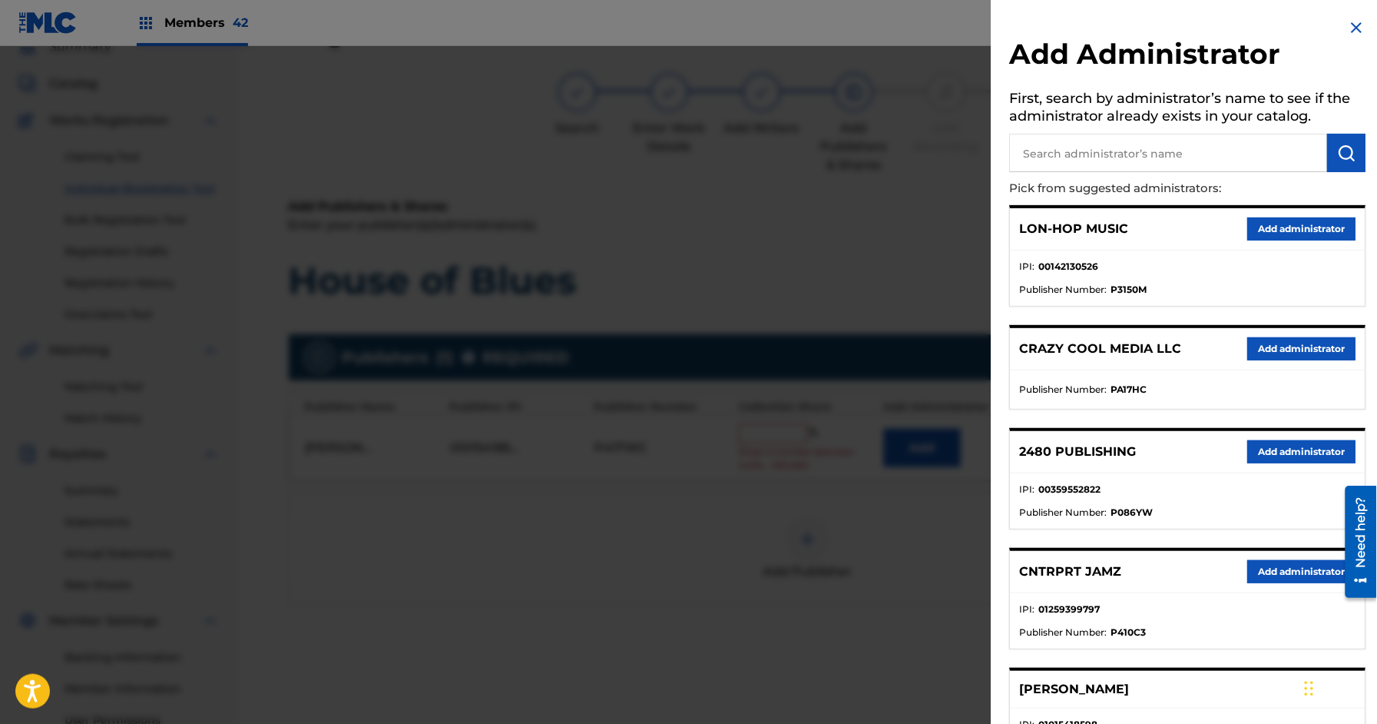
click at [1297, 571] on button "Add administrator" at bounding box center [1302, 571] width 108 height 23
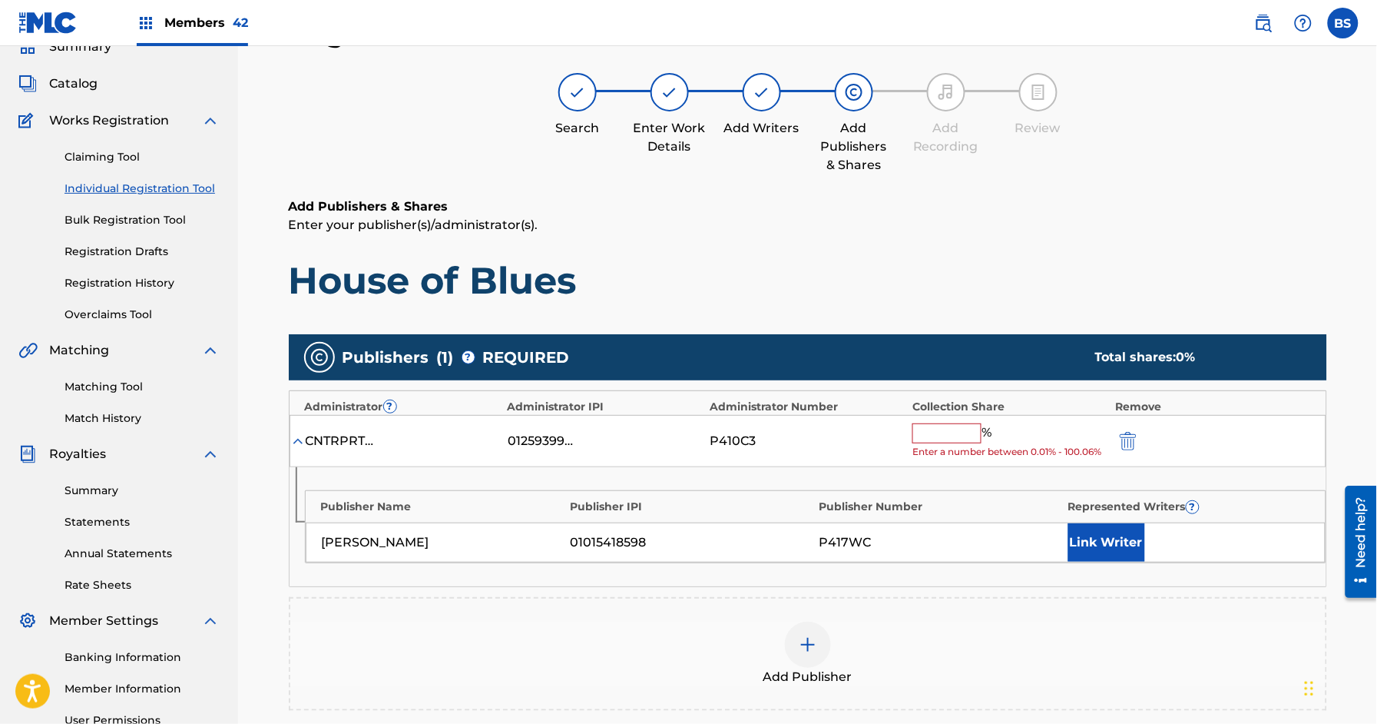
click at [1119, 535] on button "Link Writer" at bounding box center [1106, 542] width 77 height 38
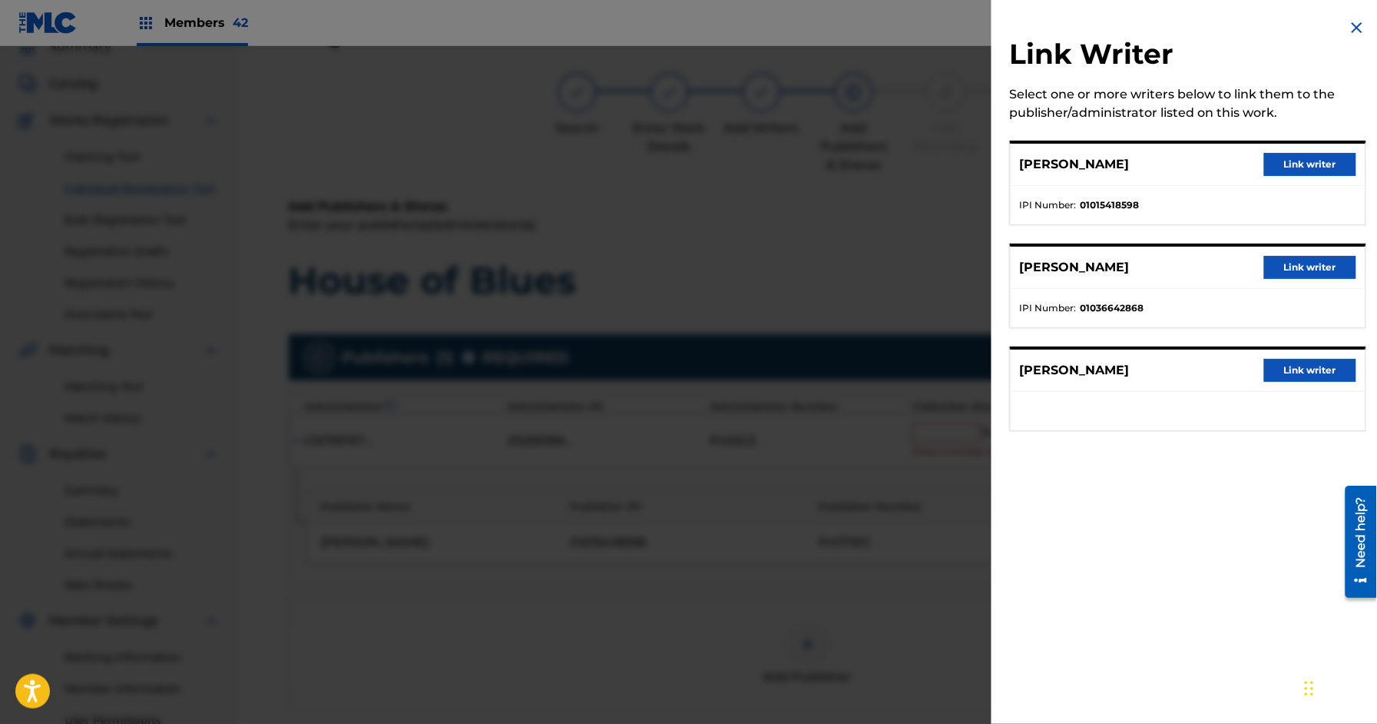
click at [1303, 154] on button "Link writer" at bounding box center [1310, 164] width 92 height 23
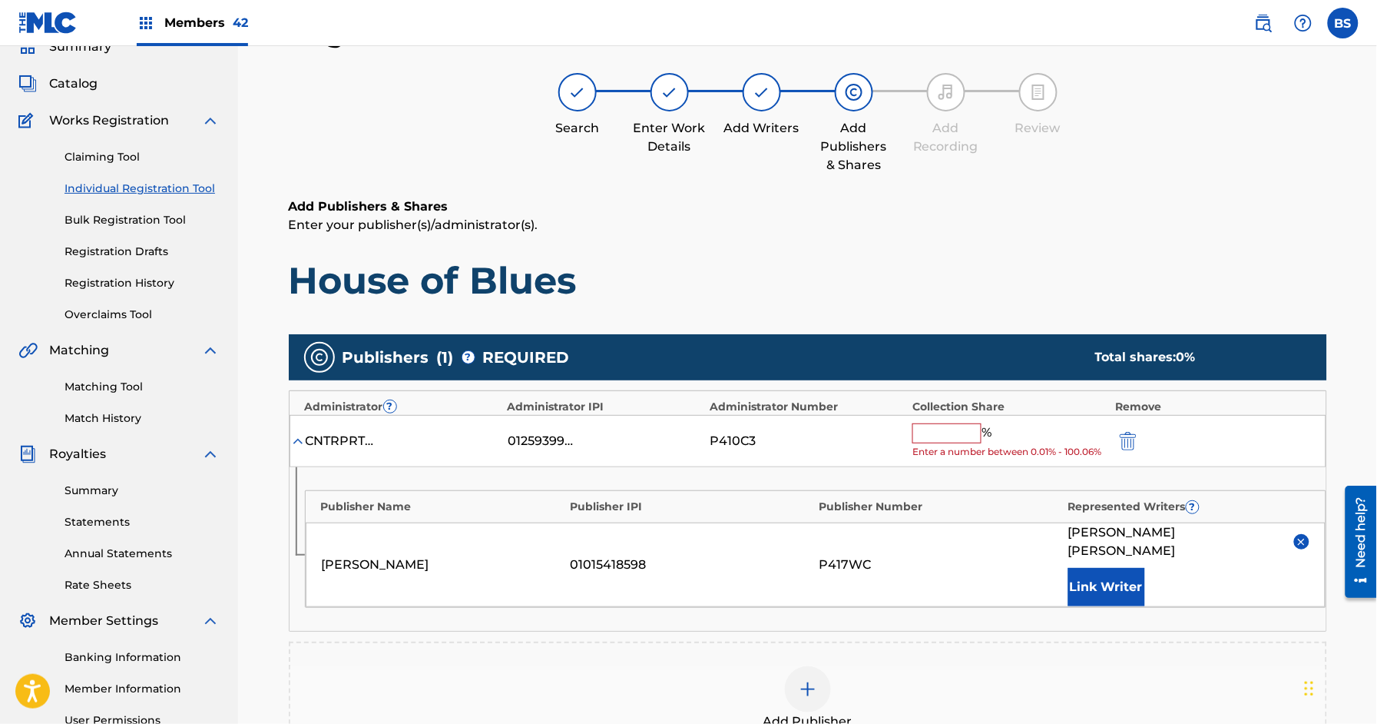
click at [934, 430] on input "text" at bounding box center [946, 433] width 69 height 20
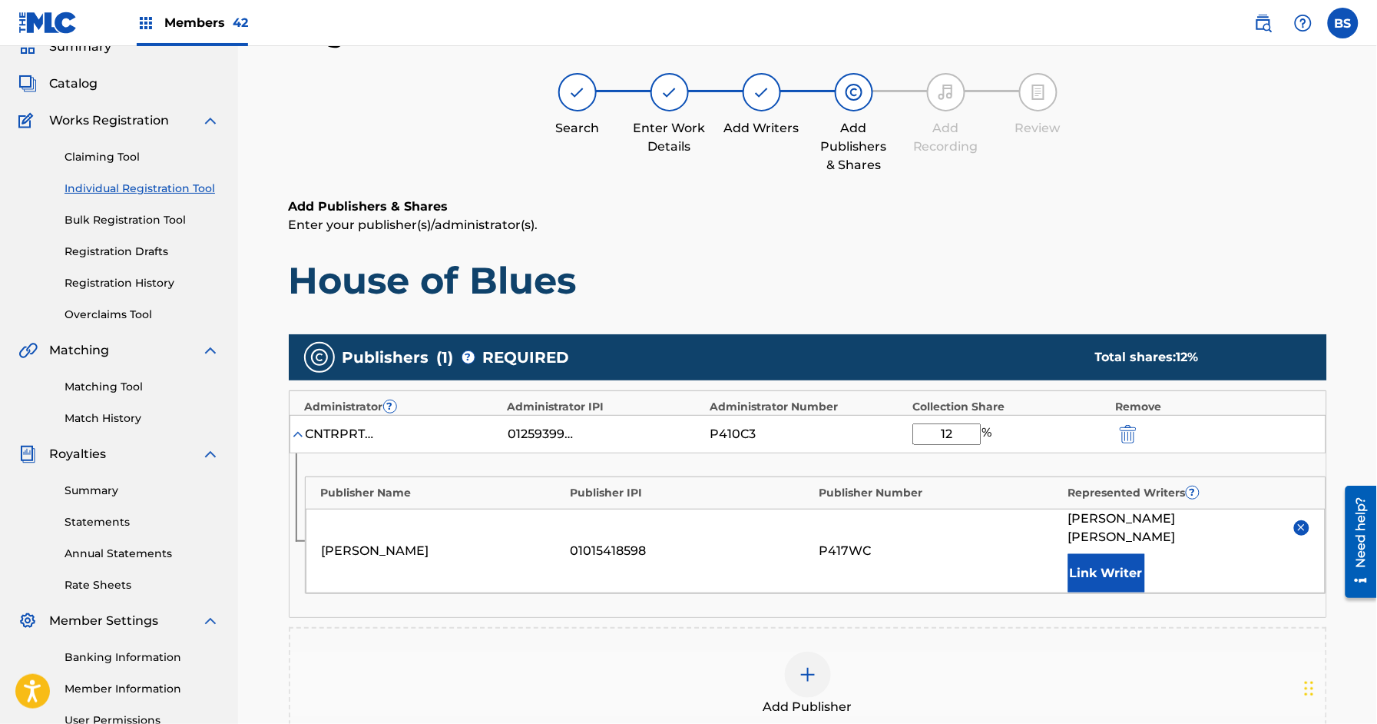
type input "12"
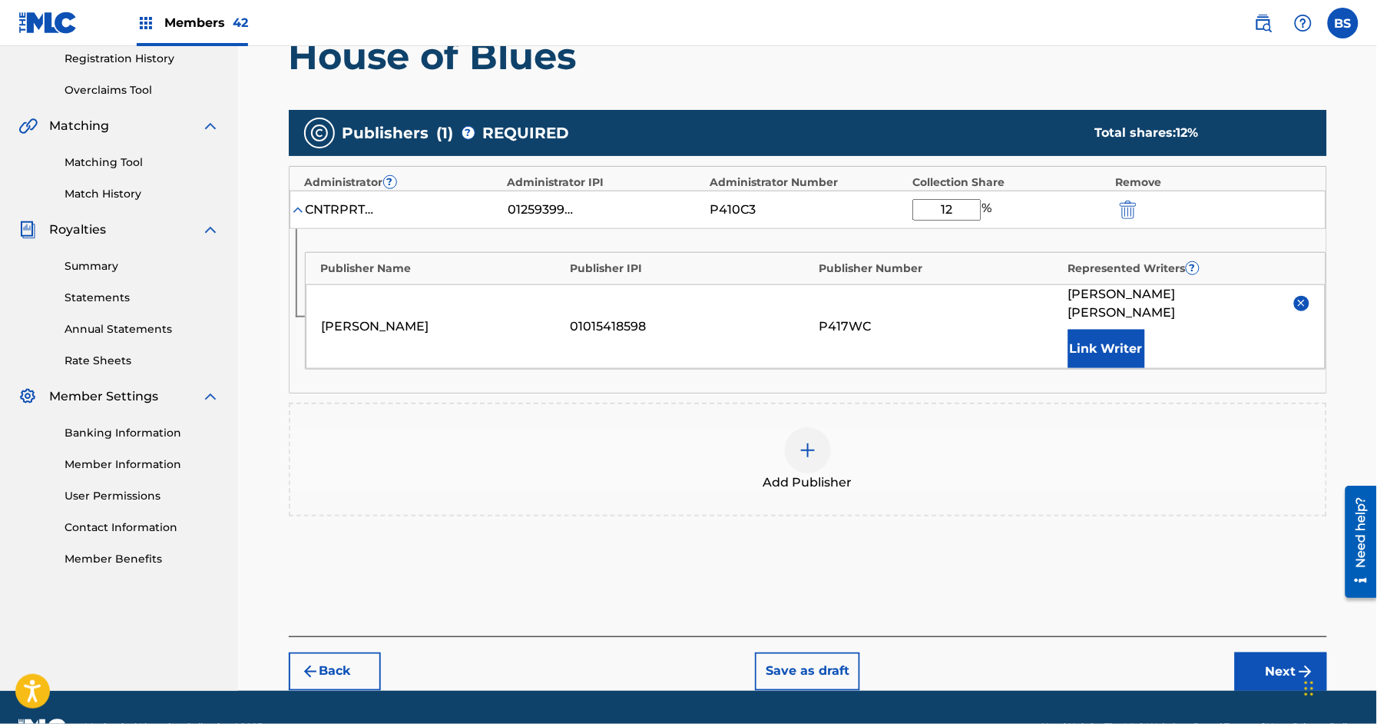
click at [1280, 654] on button "Next" at bounding box center [1281, 671] width 92 height 38
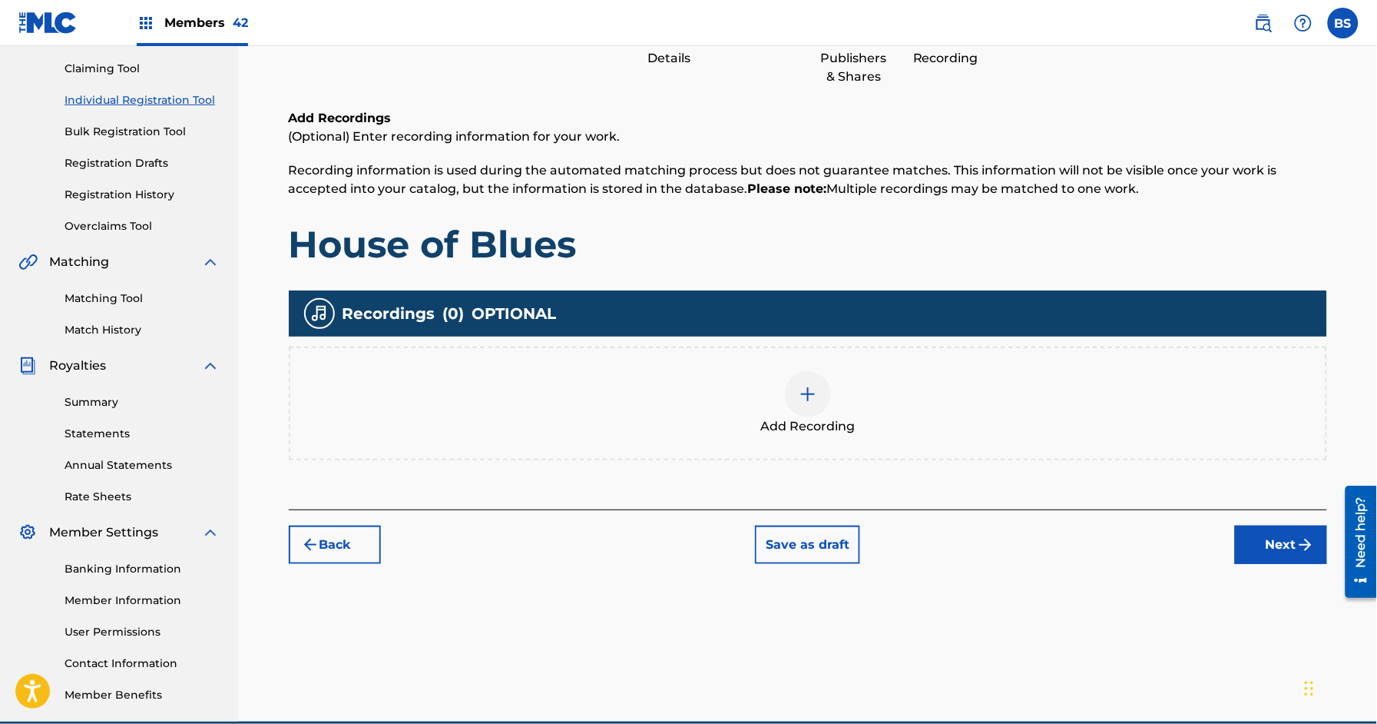
scroll to position [69, 0]
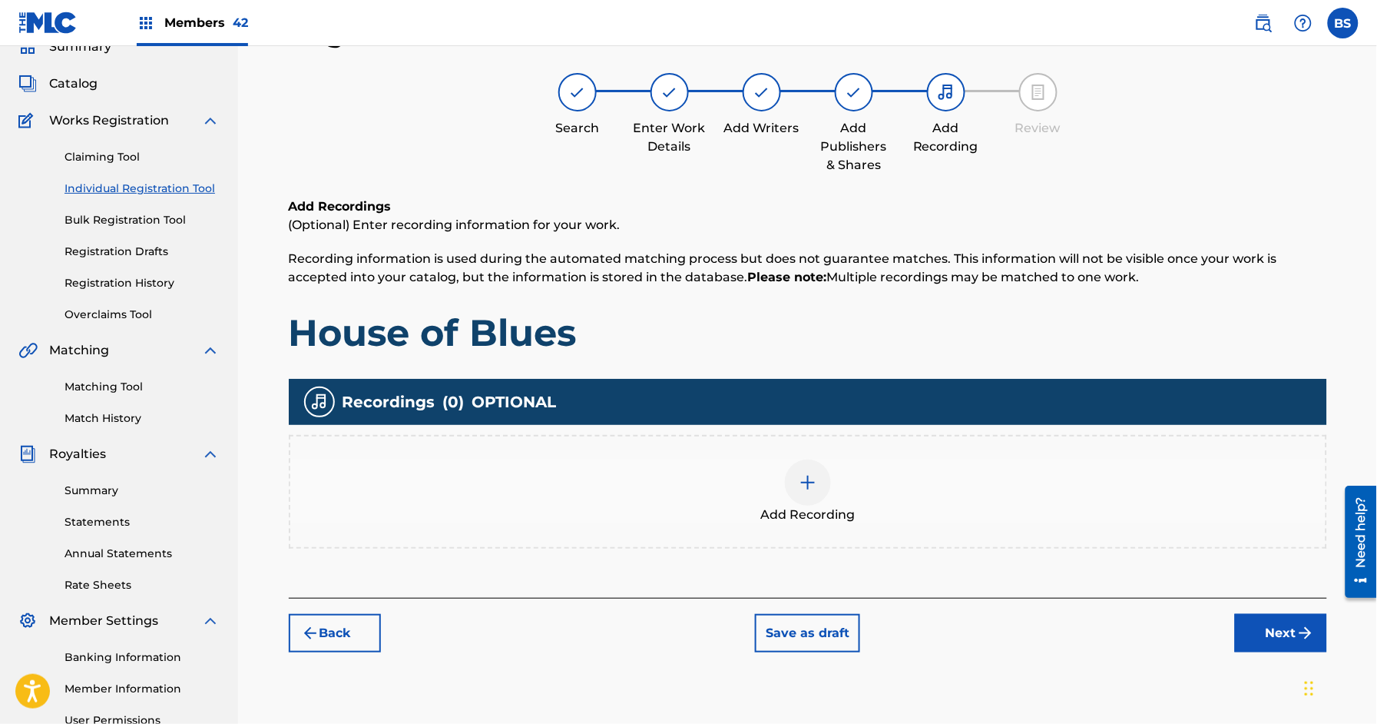
click at [817, 487] on div at bounding box center [808, 482] width 46 height 46
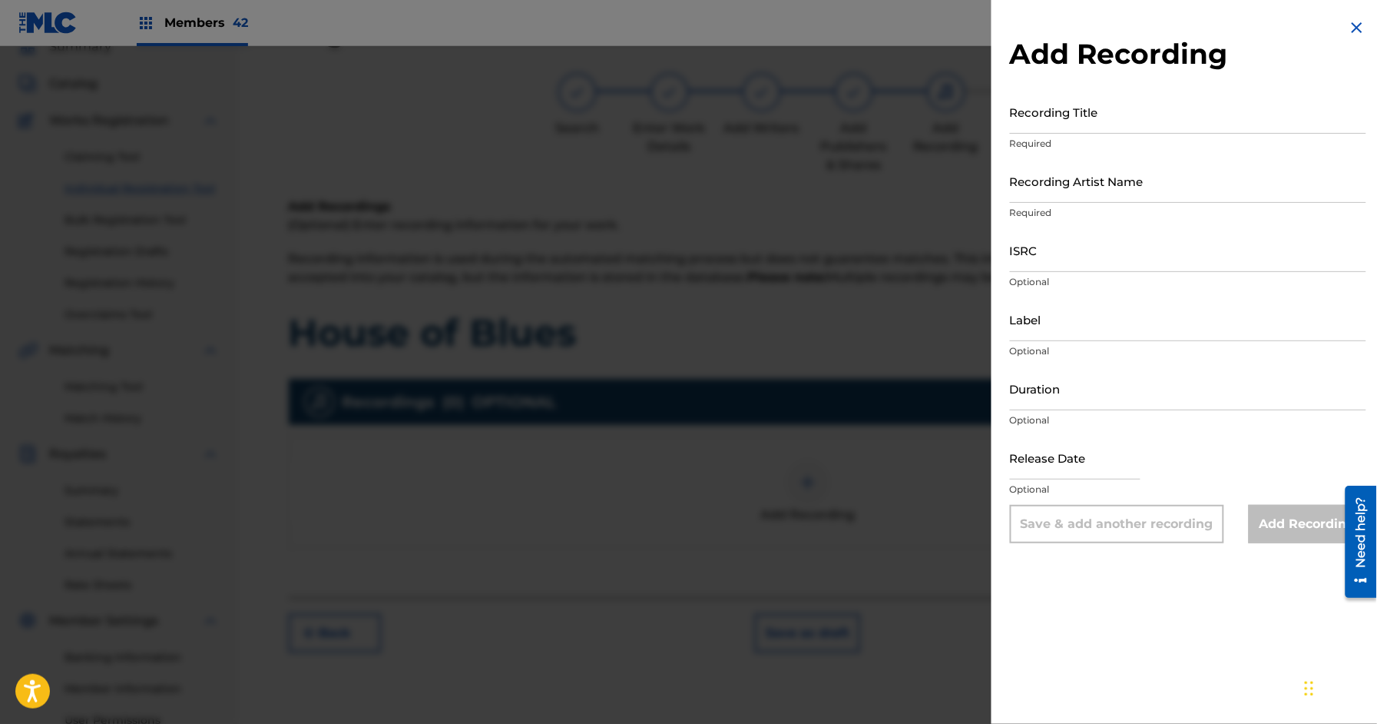
drag, startPoint x: 1072, startPoint y: 122, endPoint x: 942, endPoint y: 221, distance: 163.3
click at [1072, 122] on input "Recording Title" at bounding box center [1188, 112] width 356 height 44
paste input "House of Blues"
type input "House of Blues"
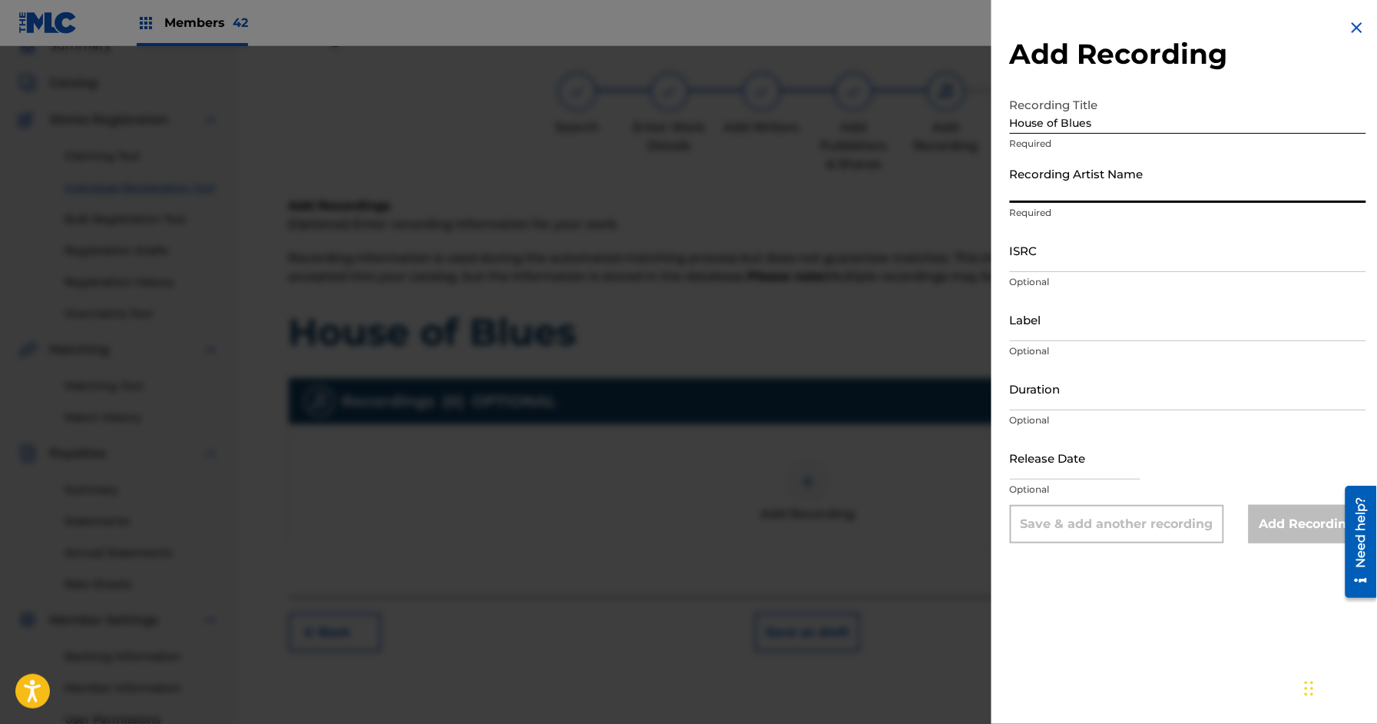
scroll to position [71, 0]
paste input "Rekap, demxntia"
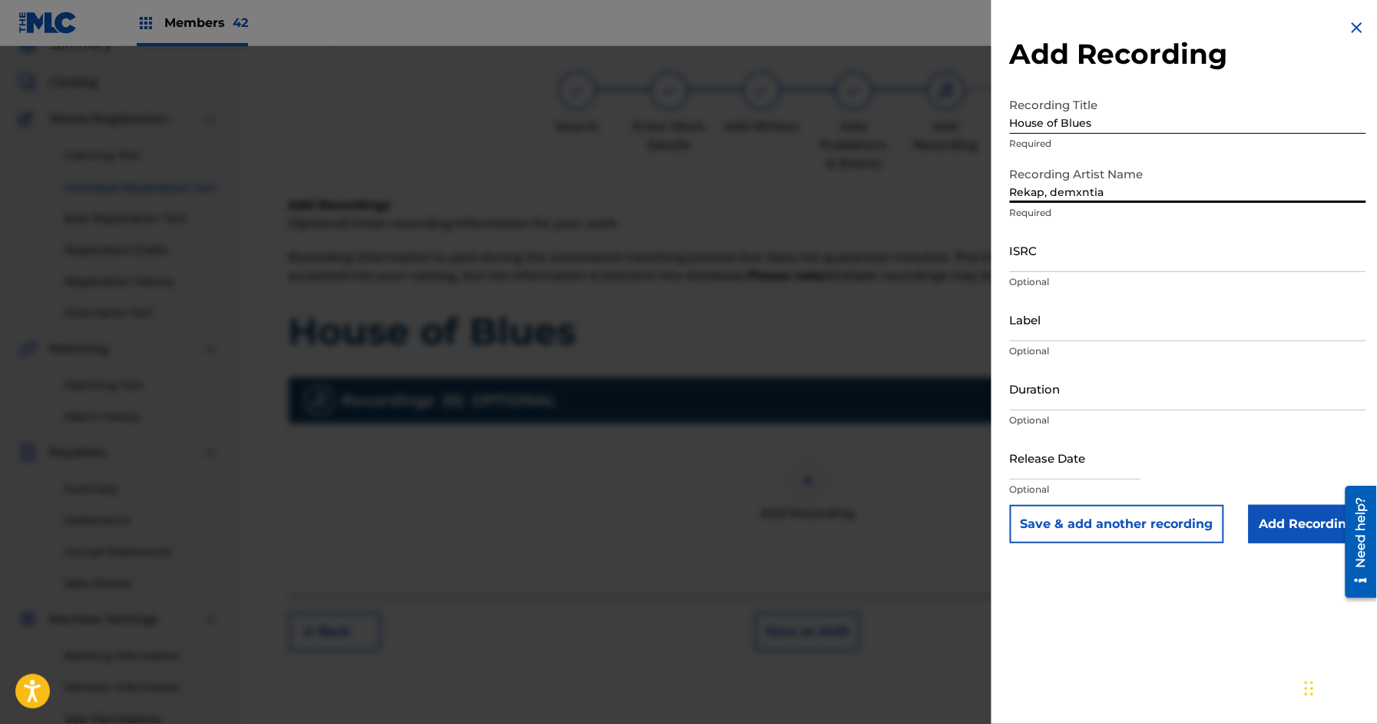
type input "Rekap, demxntia"
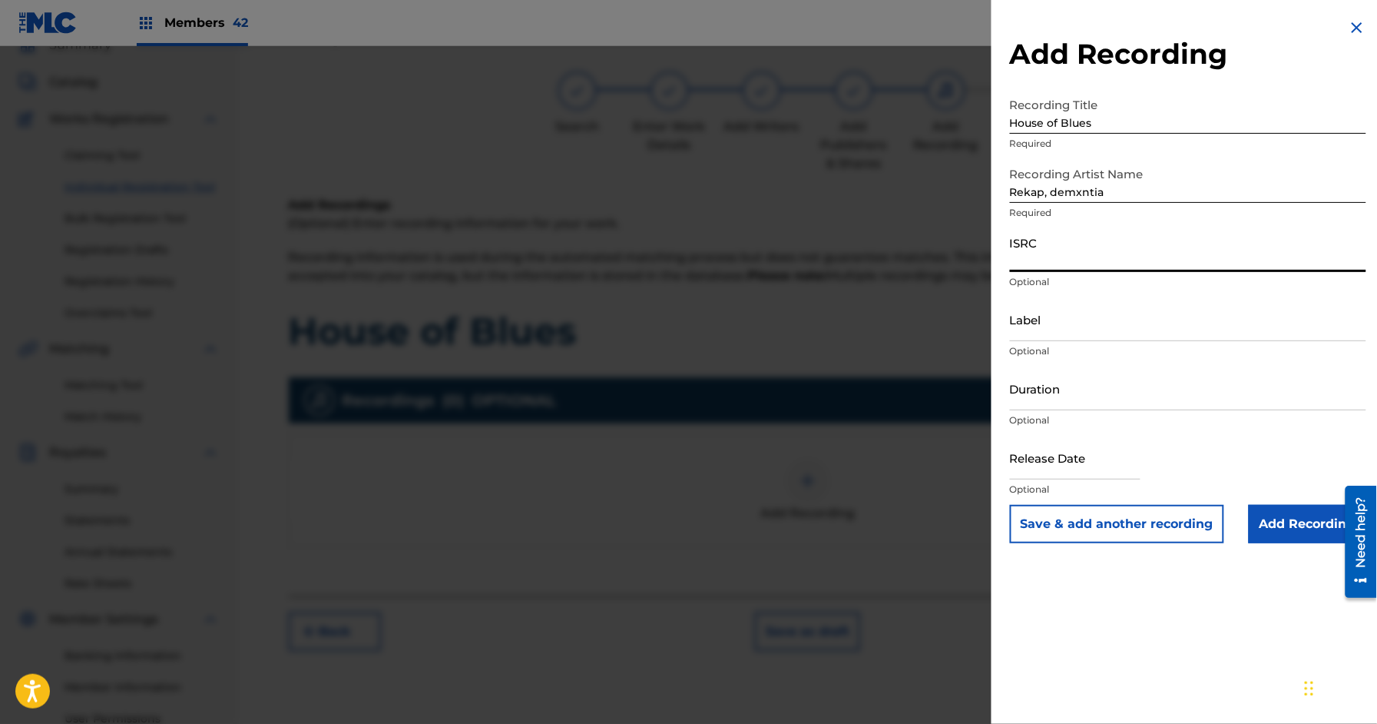
paste input "QZFZ71964784"
type input "QZFZ71964784"
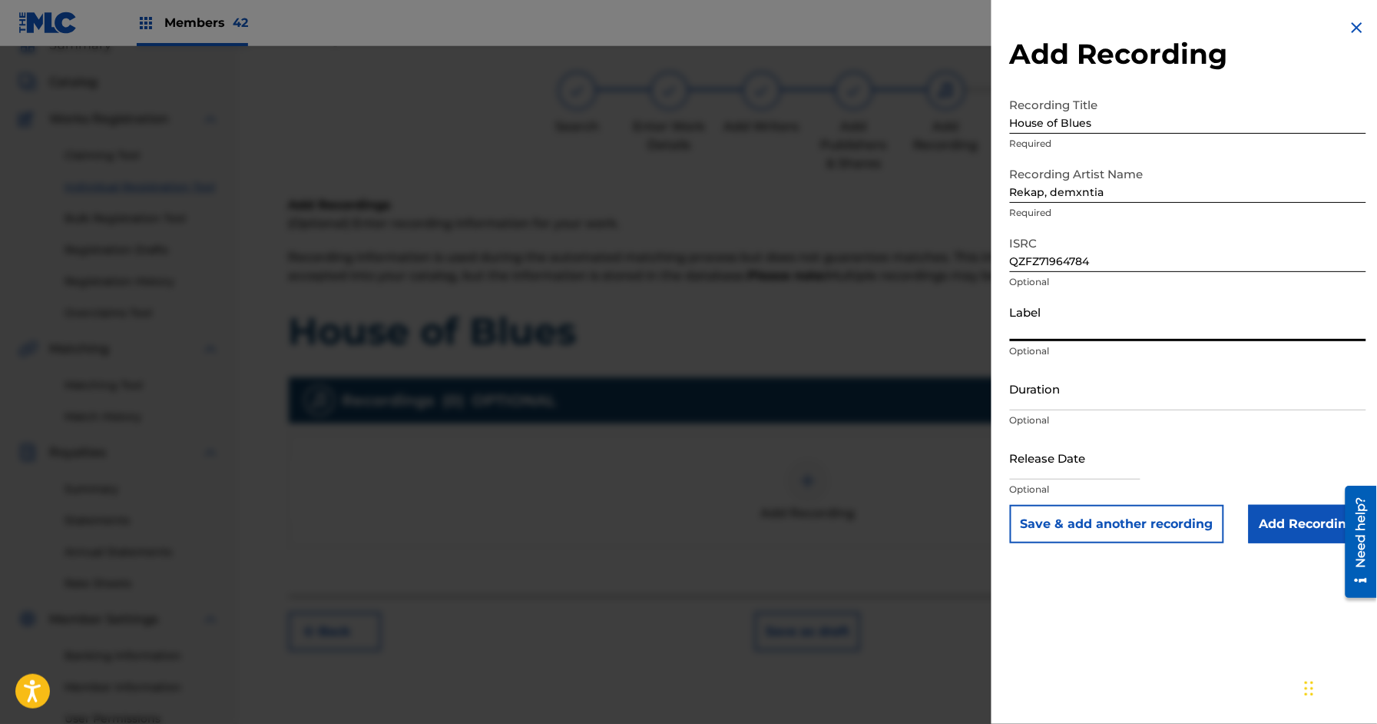
paste input "Rekap Music"
type input "Rekap Music"
type input "03:35"
click at [1068, 475] on input "text" at bounding box center [1075, 458] width 131 height 44
select select "7"
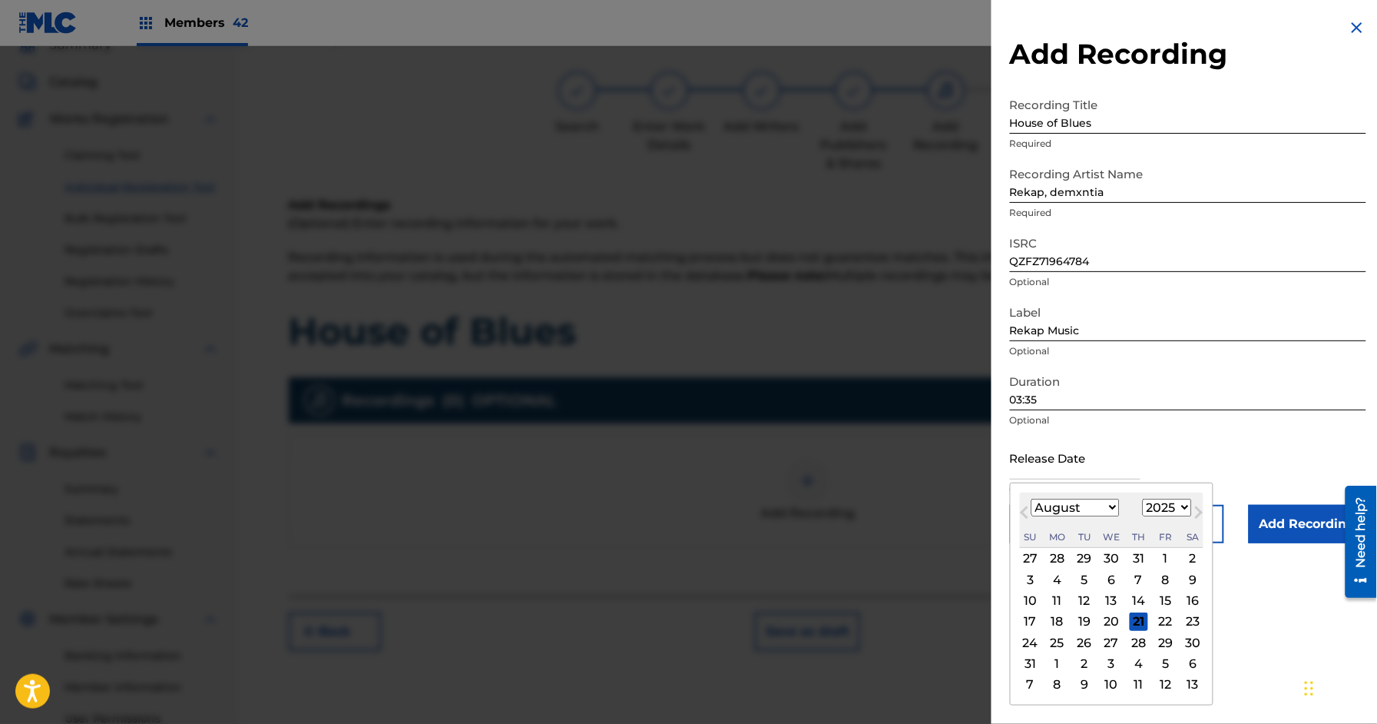
click at [1170, 502] on select "1899 1900 1901 1902 1903 1904 1905 1906 1907 1908 1909 1910 1911 1912 1913 1914…" at bounding box center [1167, 507] width 49 height 18
select select "2019"
click at [1144, 499] on select "1899 1900 1901 1902 1903 1904 1905 1906 1907 1908 1909 1910 1911 1912 1913 1914…" at bounding box center [1167, 507] width 49 height 18
click at [1164, 621] on div "23" at bounding box center [1166, 621] width 18 height 18
type input "[DATE]"
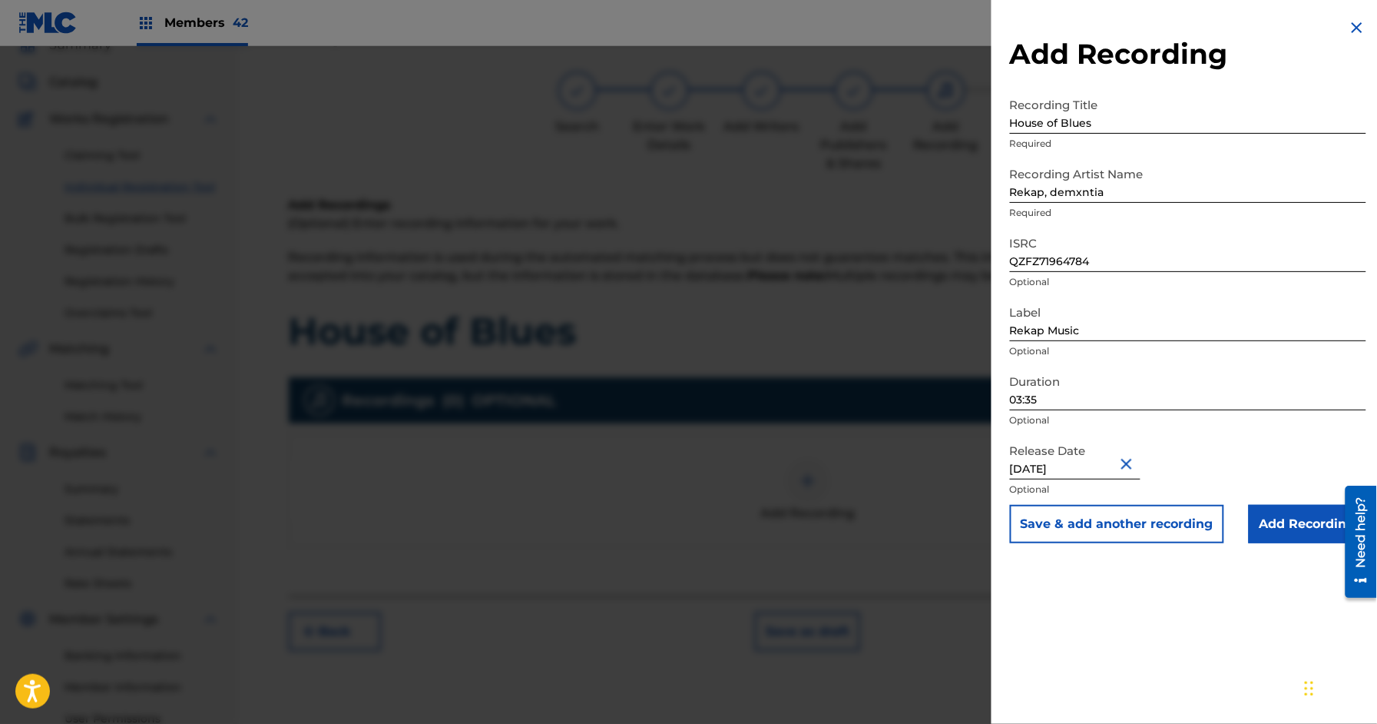
click at [1271, 526] on input "Add Recording" at bounding box center [1308, 524] width 118 height 38
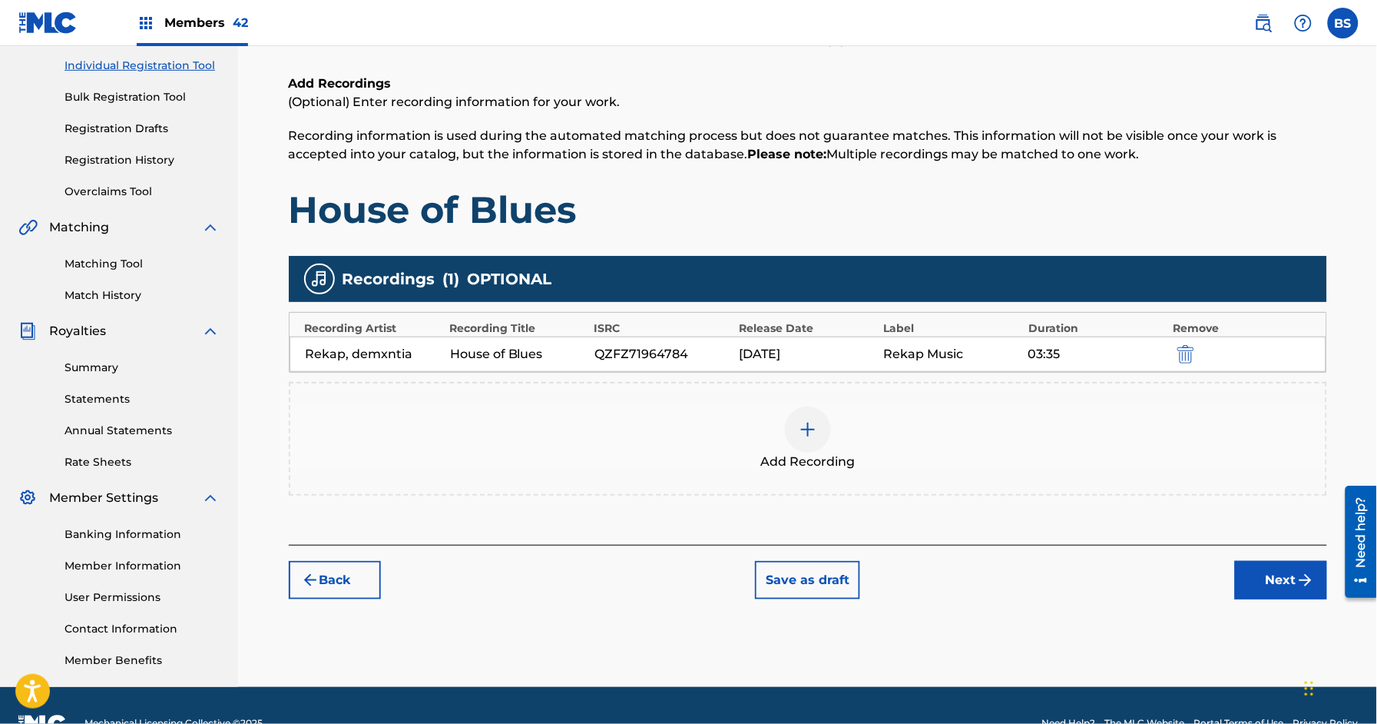
click at [1270, 577] on button "Next" at bounding box center [1281, 580] width 92 height 38
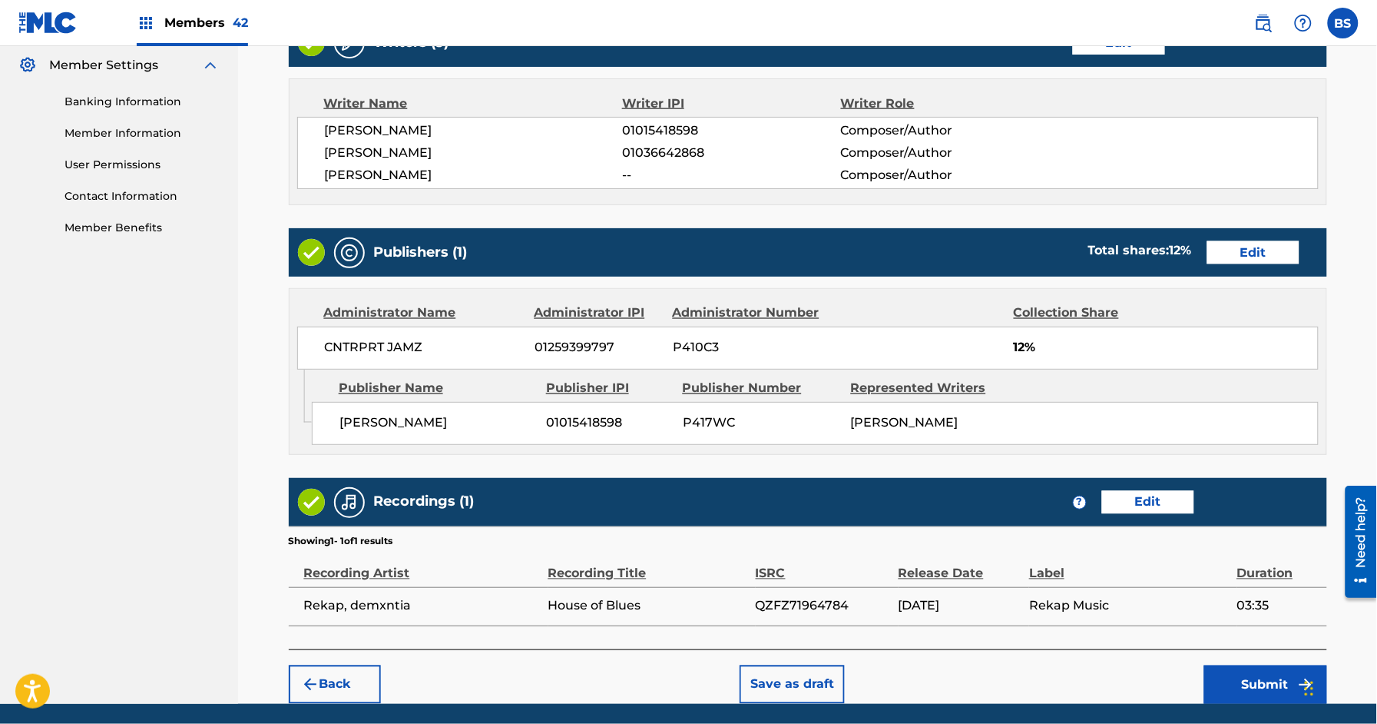
scroll to position [666, 0]
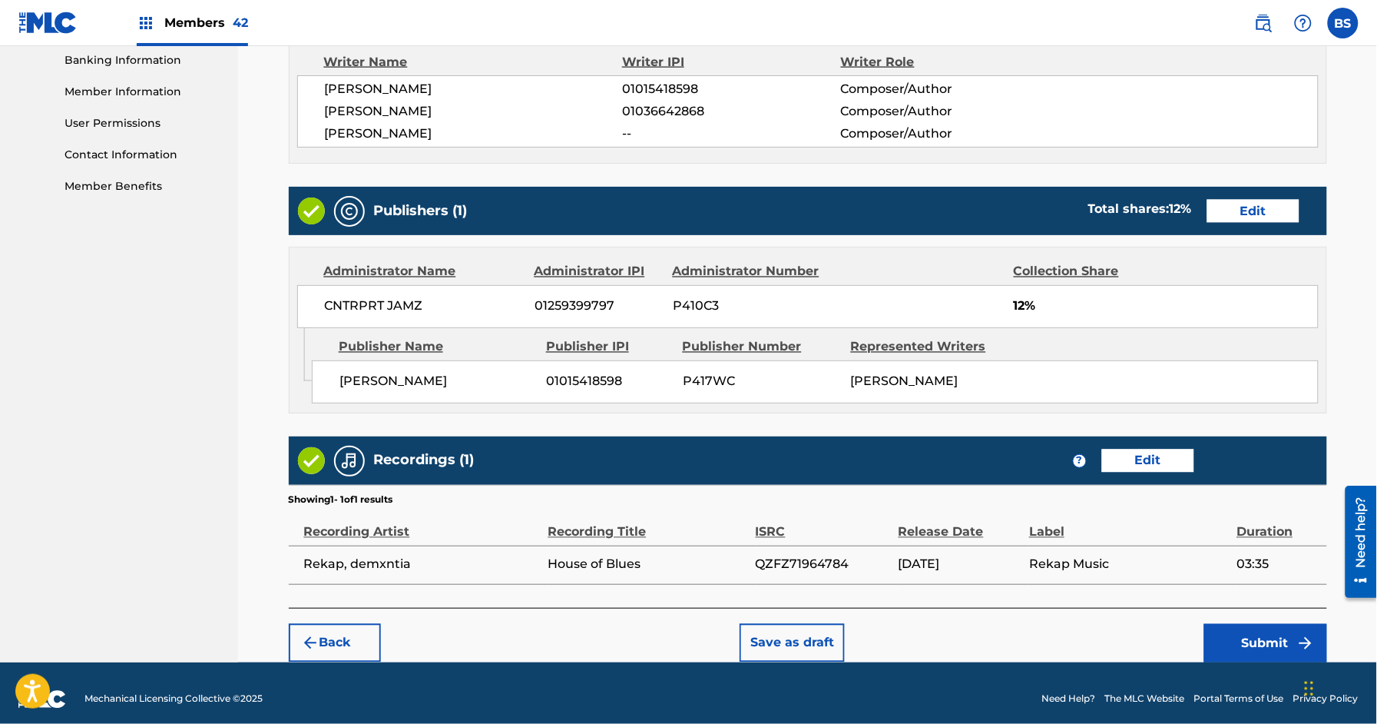
click at [1243, 654] on button "Submit" at bounding box center [1265, 643] width 123 height 38
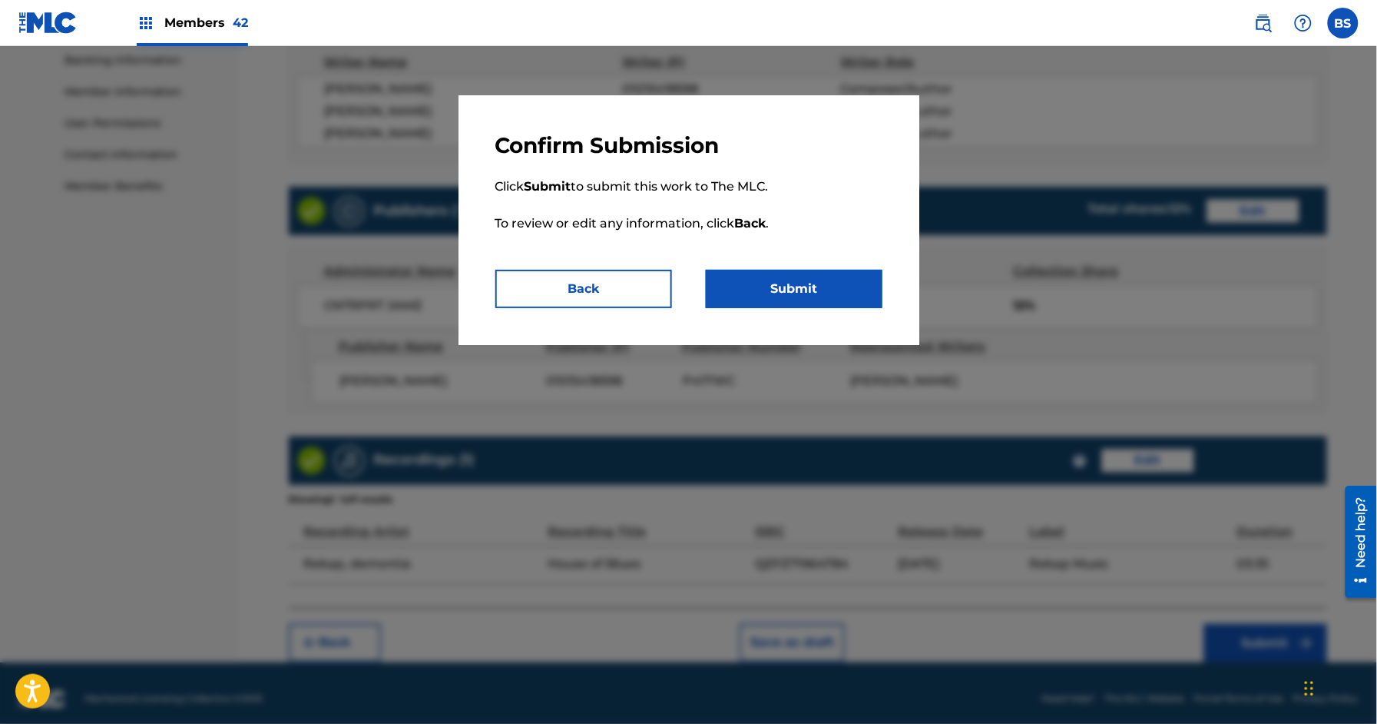
drag, startPoint x: 825, startPoint y: 276, endPoint x: 831, endPoint y: 293, distance: 18.7
click at [825, 277] on button "Submit" at bounding box center [794, 289] width 177 height 38
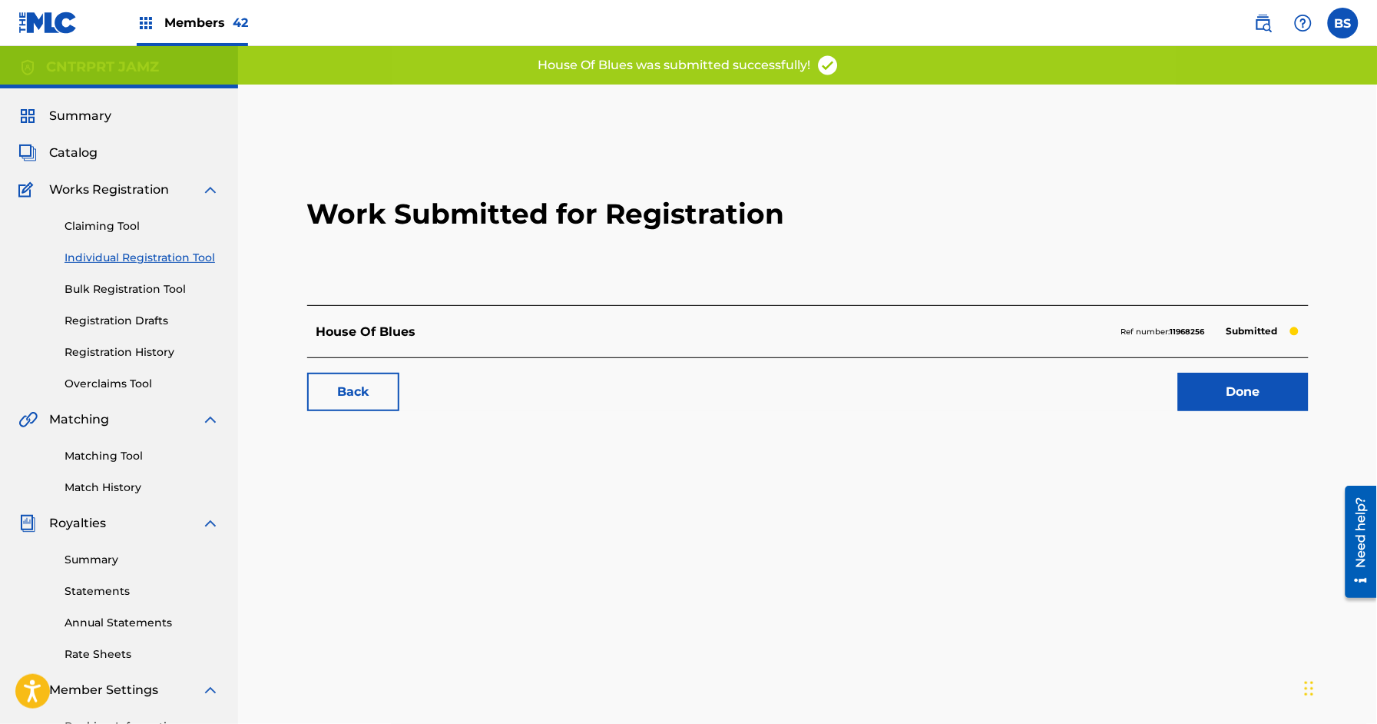
click at [1266, 392] on link "Done" at bounding box center [1243, 392] width 131 height 38
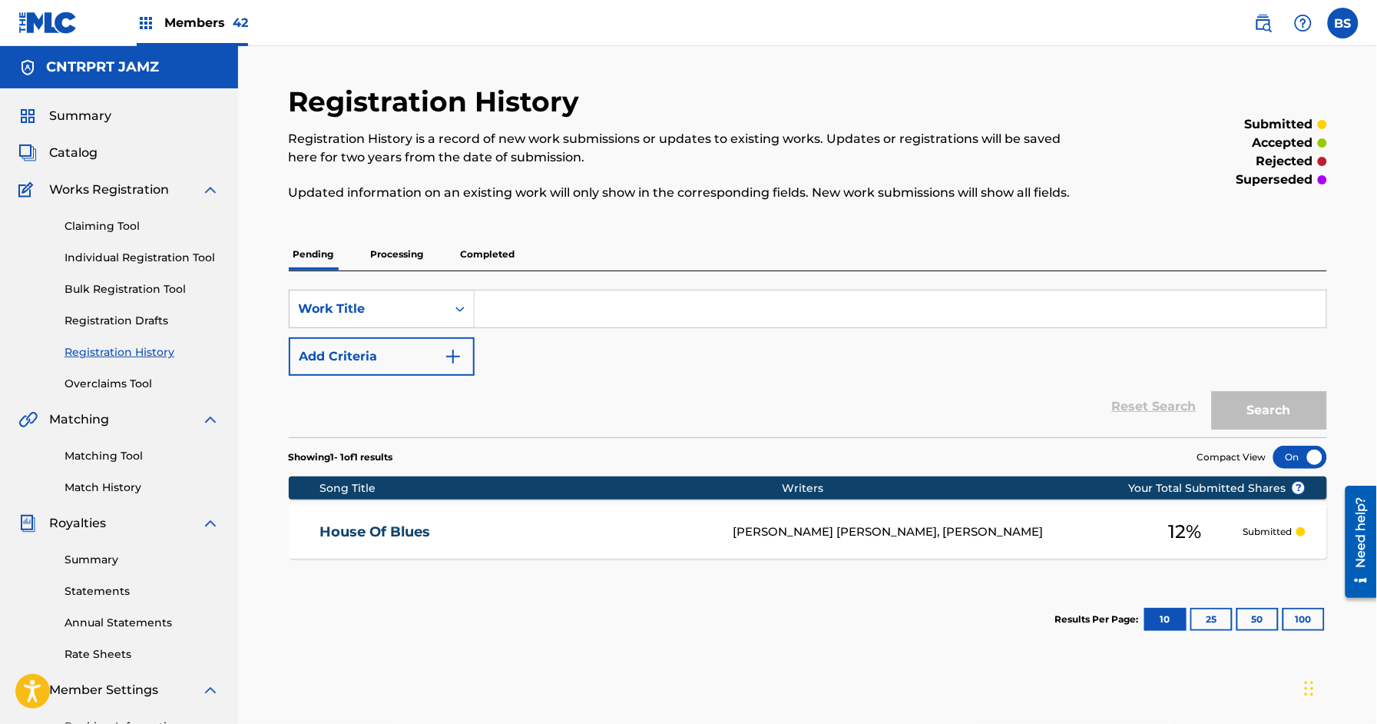
click at [498, 515] on div "House Of Blues [PERSON_NAME] [PERSON_NAME], [PERSON_NAME] 12 % Submitted" at bounding box center [808, 532] width 1038 height 54
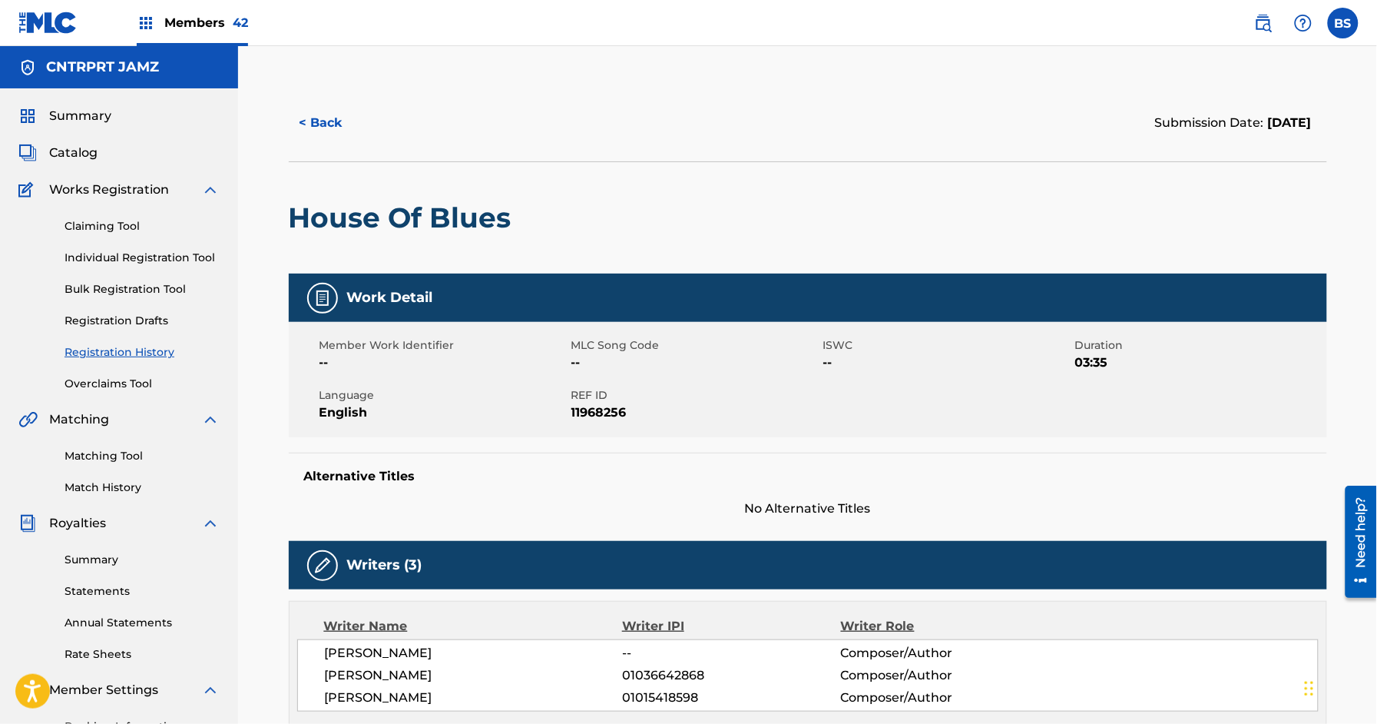
click at [391, 197] on div "House Of Blues" at bounding box center [404, 217] width 230 height 111
click at [446, 214] on h2 "House Of Blues" at bounding box center [404, 217] width 230 height 35
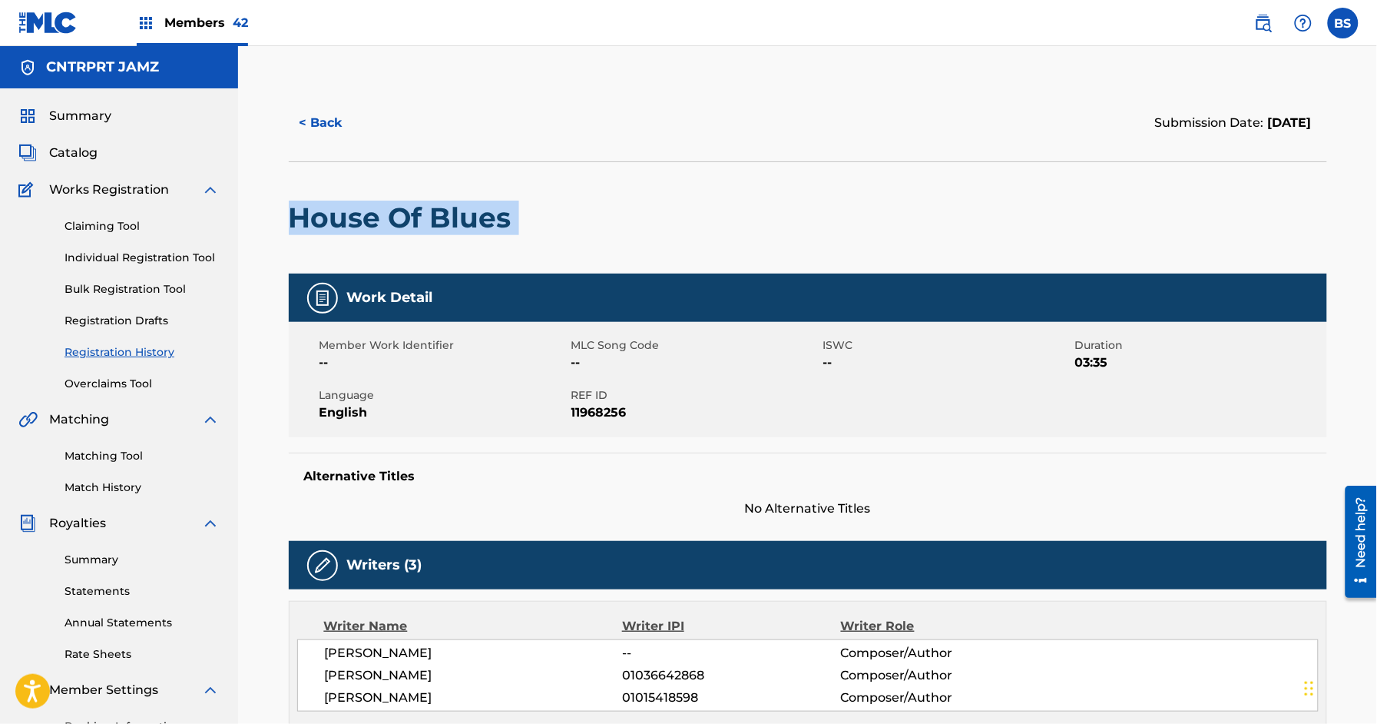
copy div "House Of Blues"
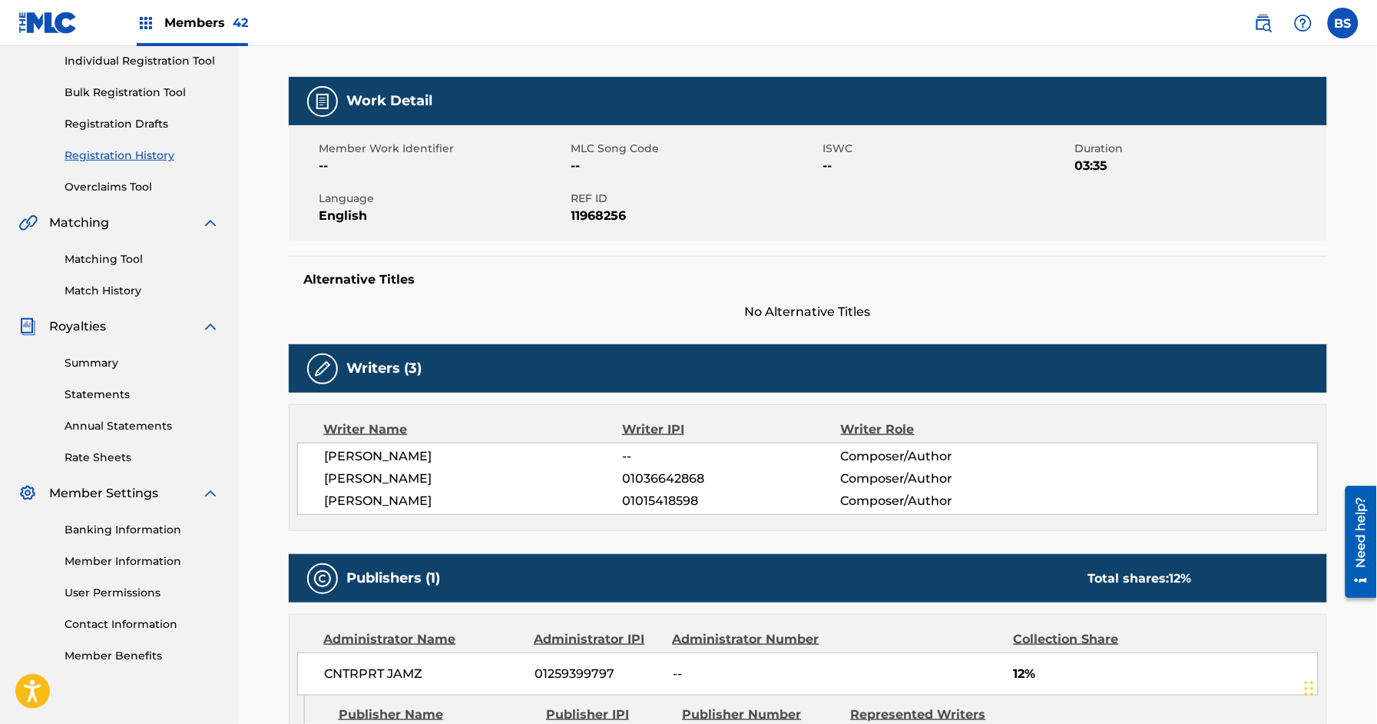
scroll to position [198, 0]
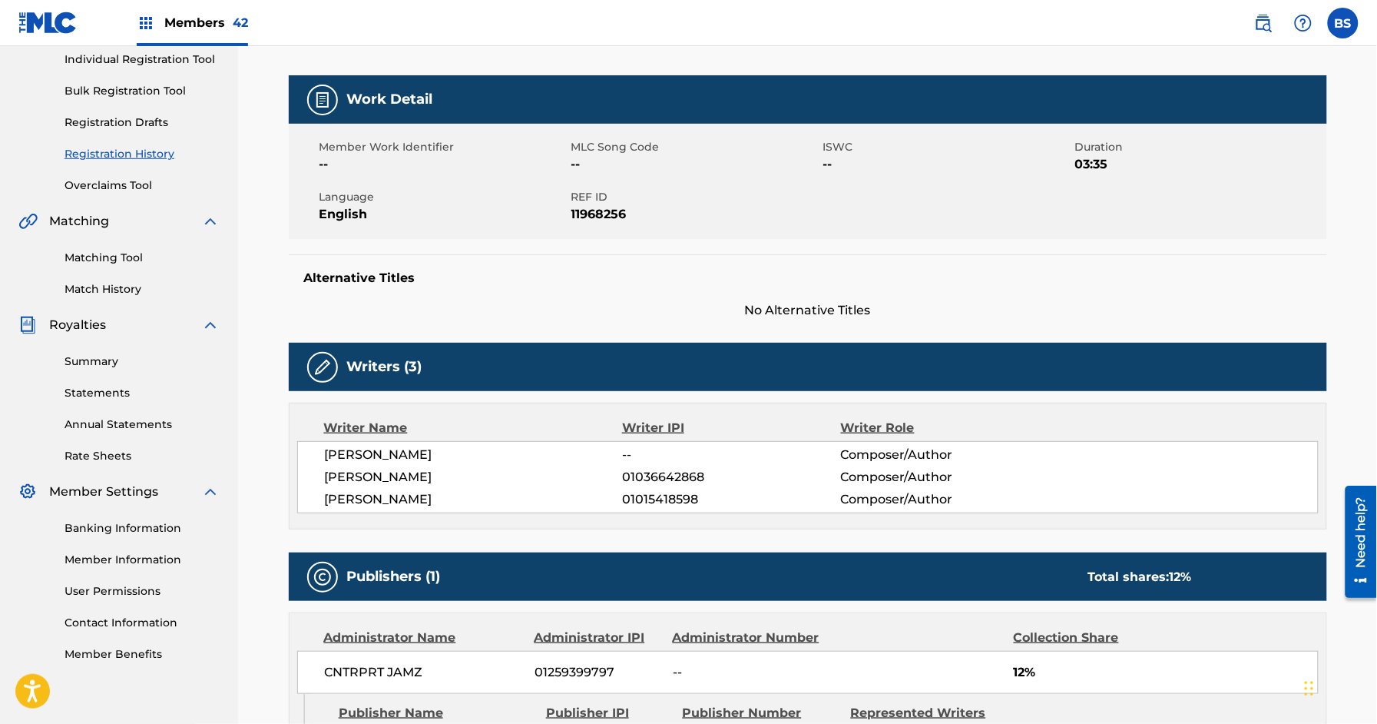
click at [645, 495] on span "01015418598" at bounding box center [731, 499] width 218 height 18
drag, startPoint x: 645, startPoint y: 495, endPoint x: 633, endPoint y: 538, distance: 44.7
click at [645, 495] on span "01015418598" at bounding box center [731, 499] width 218 height 18
copy span "01015418598"
click at [655, 477] on span "01036642868" at bounding box center [731, 477] width 218 height 18
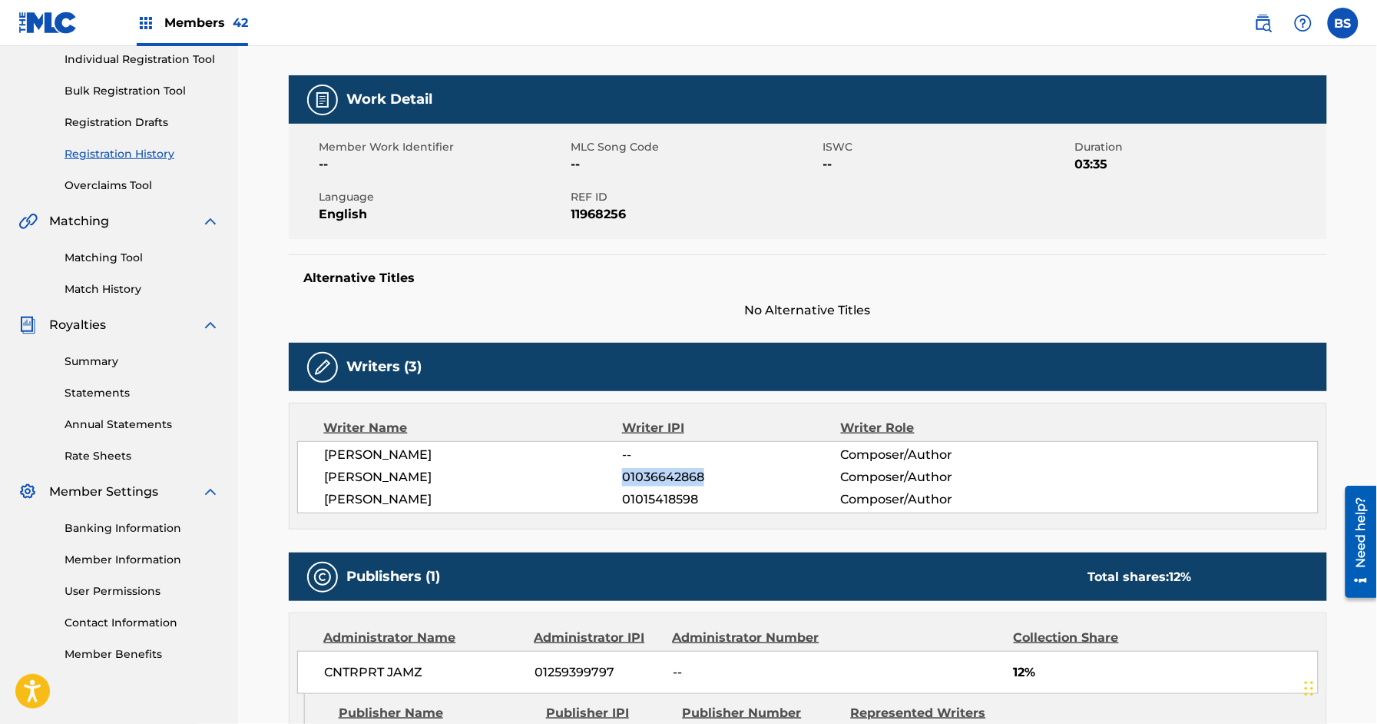
click at [655, 477] on span "01036642868" at bounding box center [731, 477] width 218 height 18
copy span "01036642868"
